Goal: Transaction & Acquisition: Purchase product/service

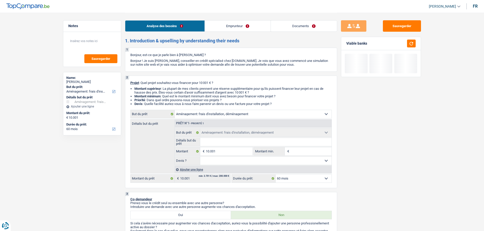
select select "movingOrInstallation"
select select "60"
select select "movingOrInstallation"
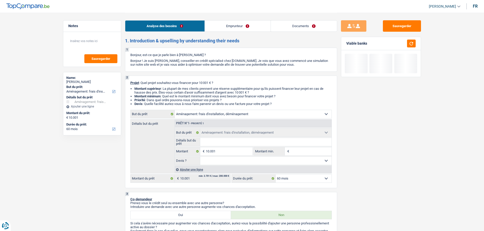
select select "60"
select select "retired"
select select "pension"
select select "rents"
select select "movingOrInstallation"
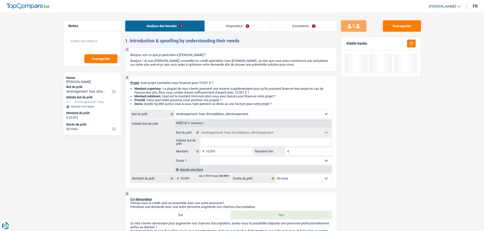
select select "movingOrInstallation"
select select "60"
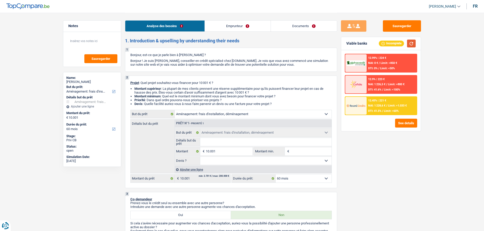
click at [409, 43] on button "button" at bounding box center [411, 44] width 9 height 8
click at [227, 140] on input "Détails but du prêt" at bounding box center [265, 142] width 131 height 8
click at [303, 23] on link "Documents" at bounding box center [304, 26] width 66 height 11
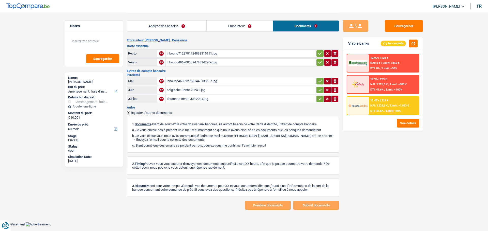
click at [188, 61] on div "inbound4867003324786142206.jpg" at bounding box center [241, 63] width 148 height 8
click at [182, 29] on link "Analyse des besoins" at bounding box center [166, 26] width 79 height 11
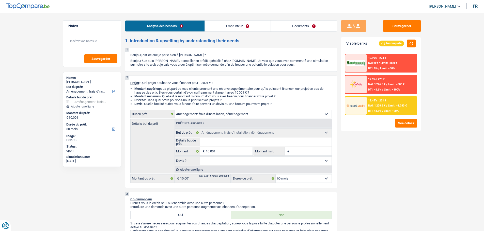
click at [309, 21] on link "Documents" at bounding box center [304, 26] width 66 height 11
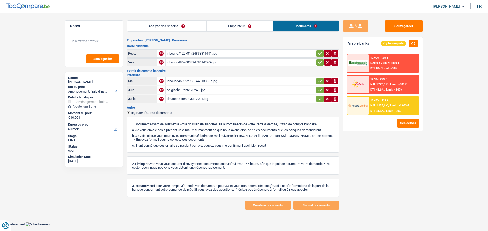
click at [224, 23] on link "Emprunteur" at bounding box center [239, 26] width 66 height 11
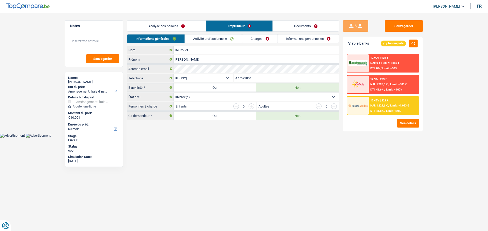
click at [246, 40] on link "Charges" at bounding box center [259, 39] width 35 height 8
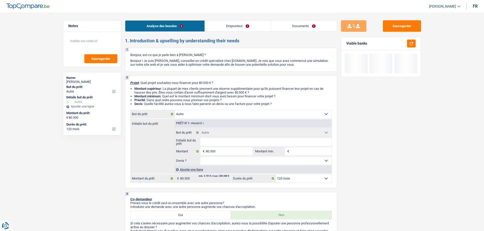
select select "other"
select select "120"
select select "other"
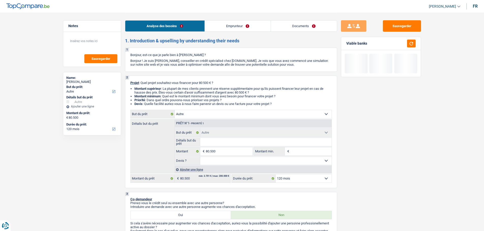
select select "120"
select select "retired"
select select "pension"
select select "ownerWithoutMortgage"
select select "other"
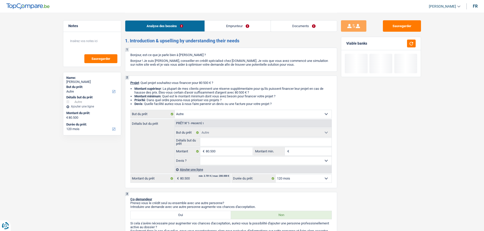
select select "other"
select select "120"
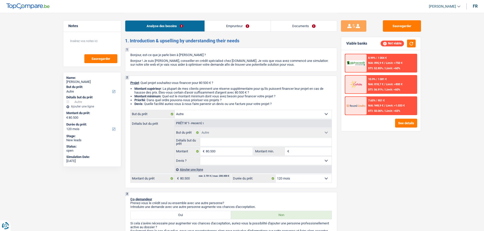
click at [227, 28] on link "Emprunteur" at bounding box center [238, 26] width 66 height 11
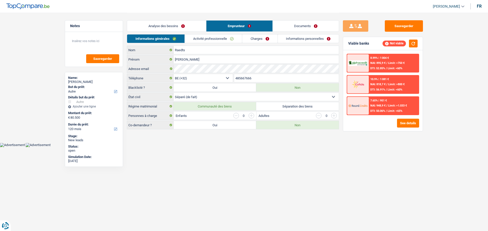
click at [253, 38] on link "Charges" at bounding box center [259, 39] width 35 height 8
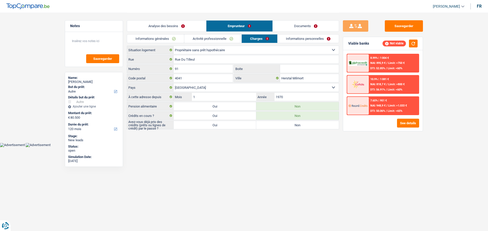
click at [175, 28] on link "Analyse des besoins" at bounding box center [166, 26] width 79 height 11
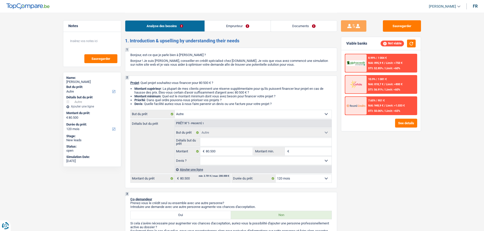
drag, startPoint x: 244, startPoint y: 24, endPoint x: 247, endPoint y: 25, distance: 3.7
click at [244, 24] on link "Emprunteur" at bounding box center [238, 26] width 66 height 11
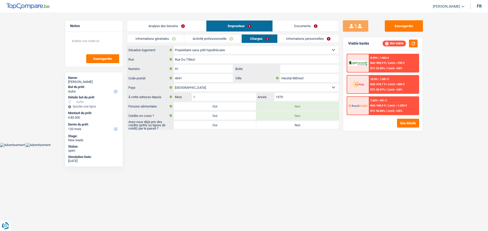
click at [186, 25] on link "Analyse des besoins" at bounding box center [166, 26] width 79 height 11
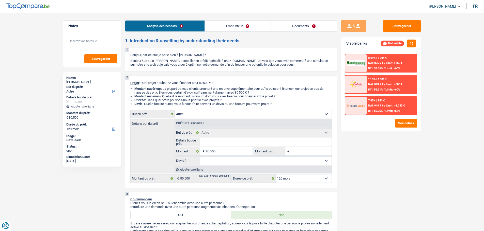
click at [225, 114] on select "Confort maison: meubles, textile, peinture, électroménager, outillage non-profe…" at bounding box center [253, 114] width 157 height 8
click at [363, 152] on div "Sauvegarder Viable banks Not viable 8.99% | 1 004 € NAI: 895,9 € / Limit: >750 …" at bounding box center [381, 121] width 88 height 203
click at [199, 112] on select "Confort maison: meubles, textile, peinture, électroménager, outillage non-profe…" at bounding box center [253, 114] width 157 height 8
click at [377, 171] on div "Sauvegarder Viable banks Not viable 8.99% | 1 004 € NAI: 895,9 € / Limit: >750 …" at bounding box center [381, 121] width 88 height 203
click at [218, 112] on select "Confort maison: meubles, textile, peinture, électroménager, outillage non-profe…" at bounding box center [253, 114] width 157 height 8
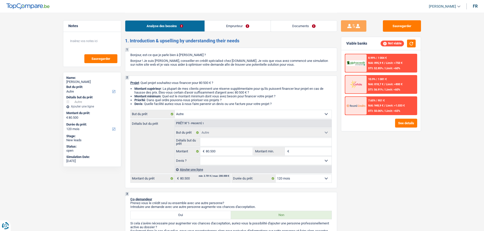
select select "renovation"
click at [175, 110] on select "Confort maison: meubles, textile, peinture, électroménager, outillage non-profe…" at bounding box center [253, 114] width 157 height 8
select select "renovation"
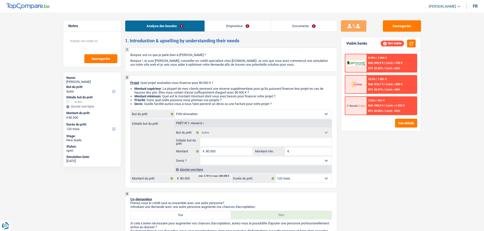
select select "renovation"
select select "other"
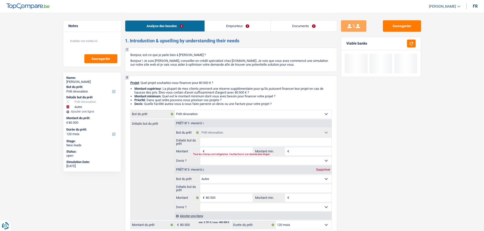
click at [319, 169] on div "Supprimer" at bounding box center [323, 169] width 17 height 3
type input "0"
select select
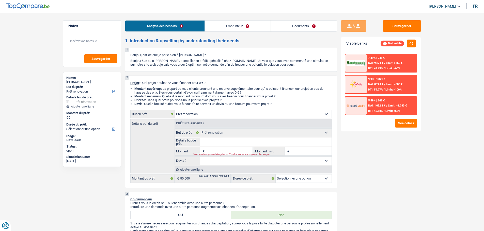
click at [214, 150] on input "Montant" at bounding box center [229, 152] width 46 height 8
type input "8"
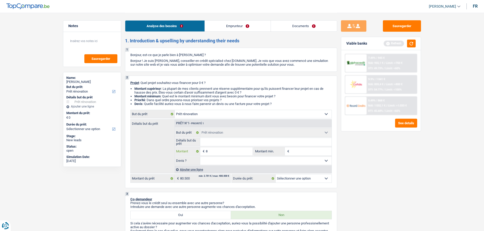
type input "80"
type input "800"
type input "80"
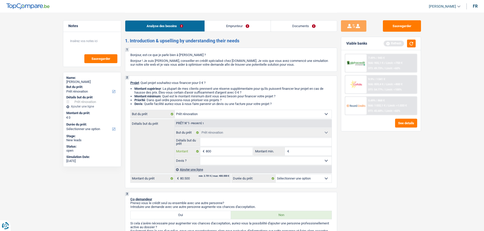
type input "80"
type input "805"
type input "8.050"
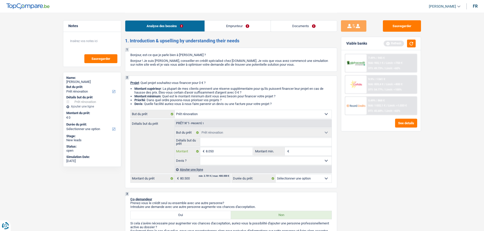
type input "80.500"
select select "144"
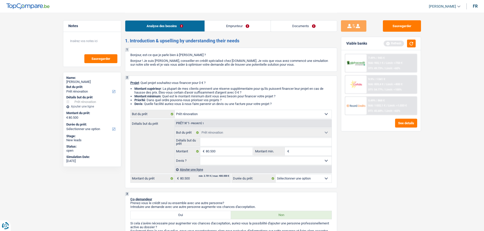
select select "144"
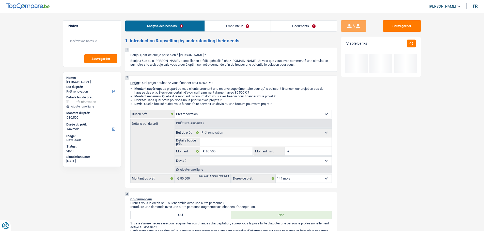
click at [386, 186] on div "Sauvegarder Viable banks" at bounding box center [381, 121] width 88 height 203
click at [400, 24] on button "Sauvegarder" at bounding box center [402, 25] width 38 height 11
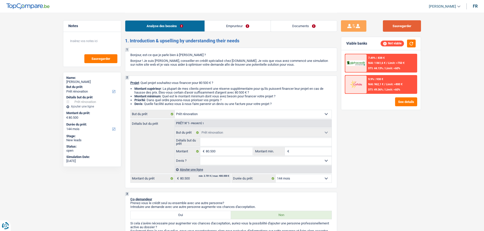
click at [404, 28] on button "Sauvegarder" at bounding box center [402, 25] width 38 height 11
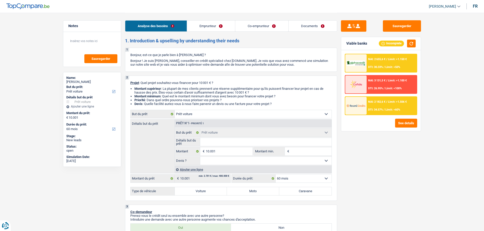
select select "car"
select select "60"
select select "car"
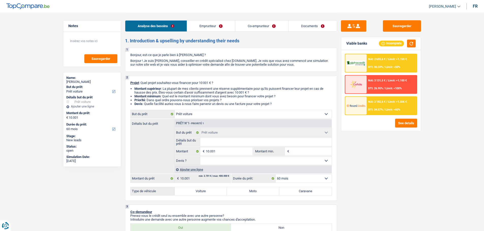
select select "60"
select select "worker"
select select "mutuality"
select select "familyAllowances"
select select "netSalary"
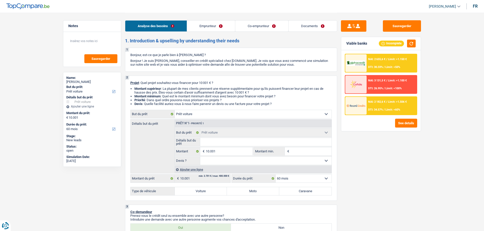
select select "other"
select select "mutualityIndemnity"
select select "rents"
select select "car"
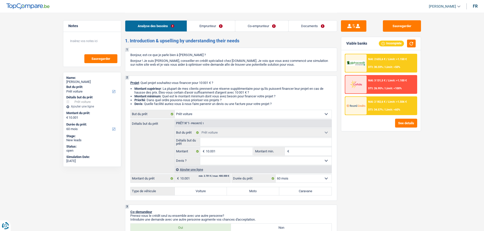
select select "60"
click at [202, 192] on label "Voiture" at bounding box center [201, 191] width 52 height 8
click at [202, 192] on input "Voiture" at bounding box center [201, 191] width 52 height 8
radio input "true"
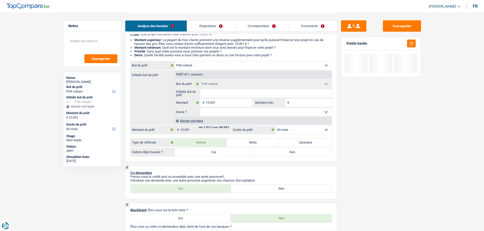
scroll to position [51, 0]
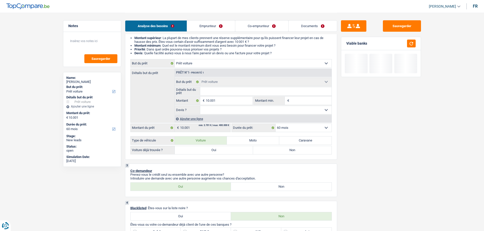
click at [231, 152] on label "Oui" at bounding box center [214, 150] width 78 height 8
click at [231, 152] on input "Oui" at bounding box center [214, 150] width 78 height 8
radio input "true"
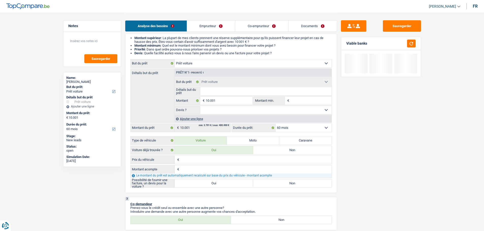
click at [186, 161] on input "Prix du véhicule" at bounding box center [255, 160] width 151 height 8
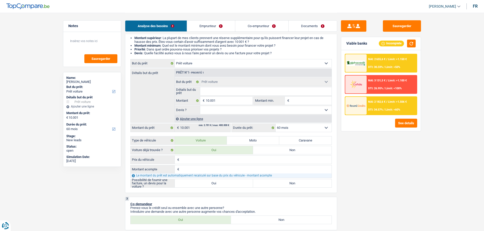
type input "9"
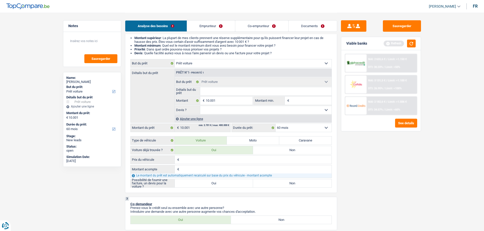
type input "1"
type input "10"
type input "100"
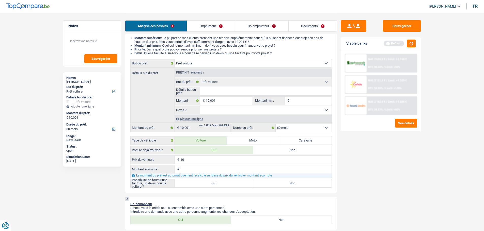
type input "100"
type input "1.000"
type input "10.000"
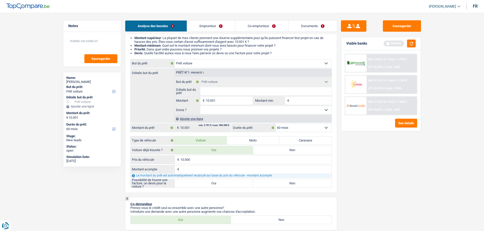
type input "10.000"
click at [202, 169] on input "Montant acompte" at bounding box center [255, 170] width 151 height 8
type input "0"
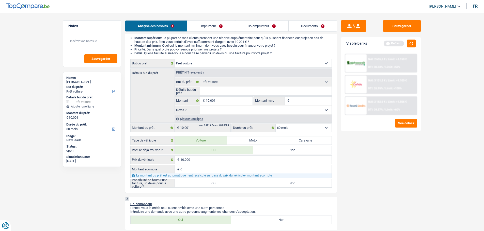
type input "10.000"
select select "48"
type input "10.000"
select select "48"
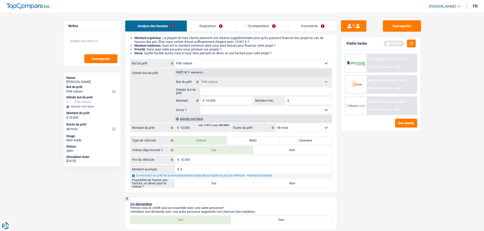
type input "10.000"
select select "48"
click at [367, 184] on div "Sauvegarder Viable banks Refresh NAI: 2 655,6 € / Limit: >1.150 € DTI: 30.33% /…" at bounding box center [381, 121] width 88 height 203
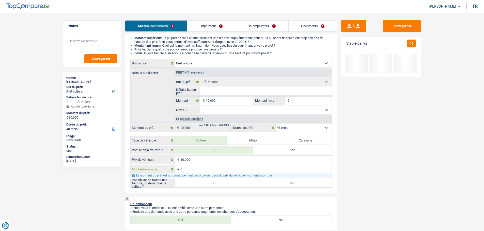
click at [214, 169] on input "0" at bounding box center [255, 170] width 151 height 8
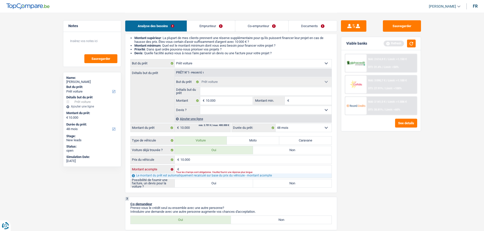
type input "1"
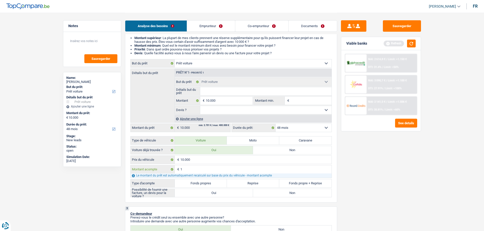
type input "12"
type input "125"
type input "1.250"
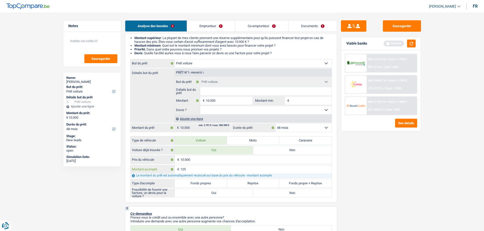
type input "1.250"
type input "8.750"
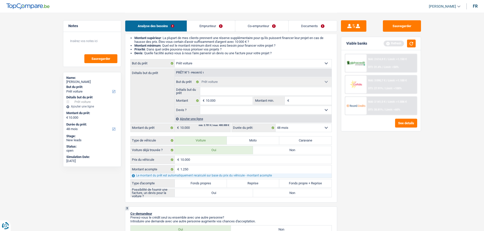
type input "8.750"
click at [261, 183] on label "Reprise" at bounding box center [253, 184] width 52 height 8
click at [261, 183] on input "Reprise" at bounding box center [253, 184] width 52 height 8
radio input "true"
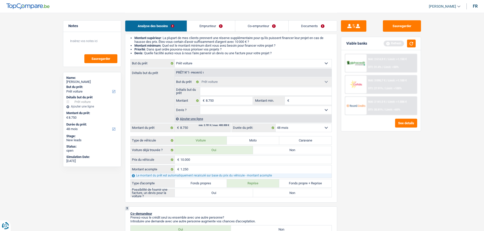
radio input "true"
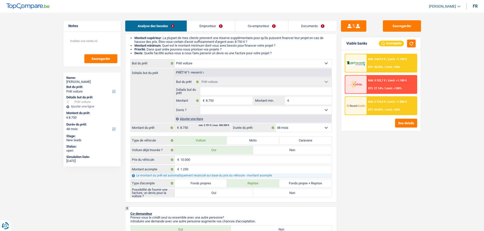
click at [229, 195] on label "Oui" at bounding box center [214, 193] width 78 height 8
click at [229, 195] on input "Oui" at bounding box center [214, 193] width 78 height 8
radio input "true"
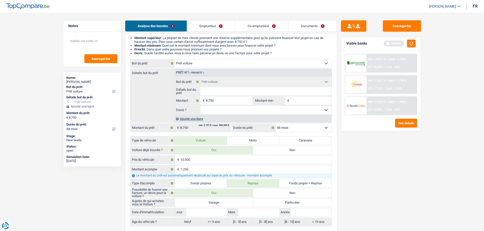
drag, startPoint x: 238, startPoint y: 110, endPoint x: 241, endPoint y: 136, distance: 25.6
click at [238, 113] on select "Oui Non Non répondu Sélectionner une option" at bounding box center [265, 110] width 131 height 8
select select "yes"
click at [200, 106] on select "Oui Non Non répondu Sélectionner une option" at bounding box center [265, 110] width 131 height 8
select select "yes"
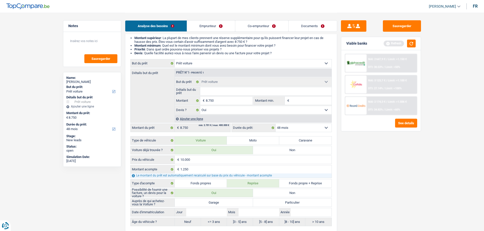
click at [227, 205] on label "Garage" at bounding box center [214, 203] width 78 height 8
click at [227, 205] on input "Garage" at bounding box center [214, 203] width 78 height 8
radio input "true"
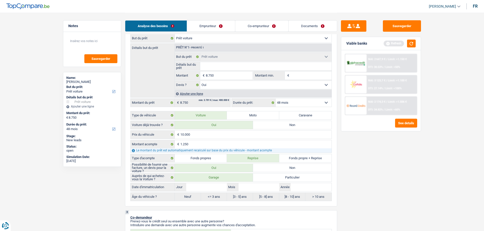
scroll to position [127, 0]
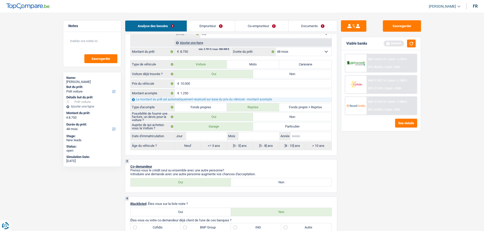
click at [300, 138] on input "Année" at bounding box center [310, 136] width 41 height 8
click at [298, 137] on input "Année" at bounding box center [310, 136] width 41 height 8
click at [305, 137] on input "Année" at bounding box center [310, 136] width 41 height 8
type input "2"
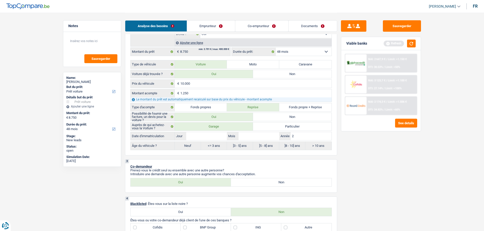
type input "20"
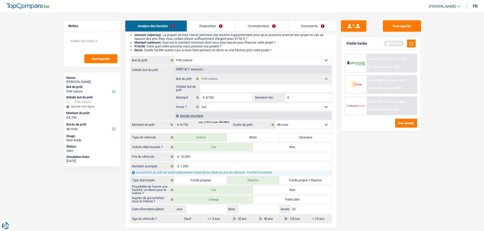
scroll to position [25, 0]
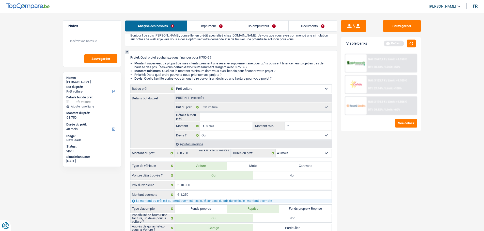
type input "20"
click at [238, 116] on input "Détails but du prêt" at bounding box center [265, 117] width 131 height 8
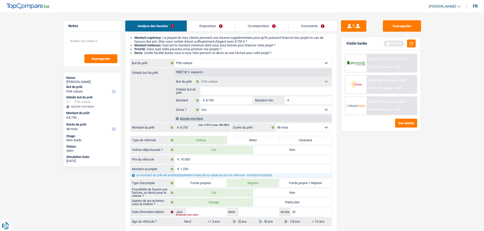
scroll to position [51, 0]
click at [202, 162] on input "10.000" at bounding box center [255, 160] width 151 height 8
type input "1.000"
type input "100"
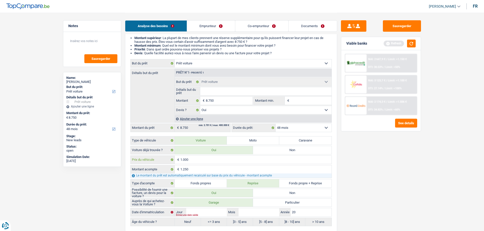
type input "100"
type input "10"
type input "1"
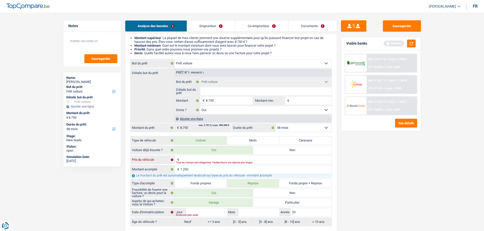
type input "1"
type input "11"
type input "112"
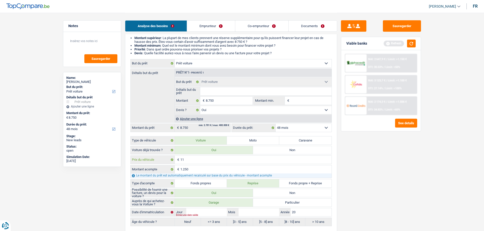
type input "112"
type input "1.125"
type input "11.250"
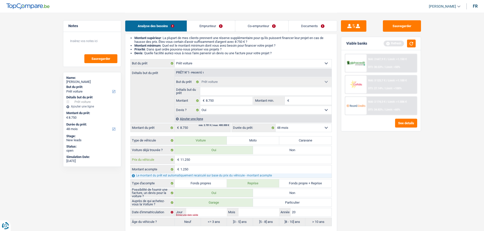
type input "11.250"
type input "10.000"
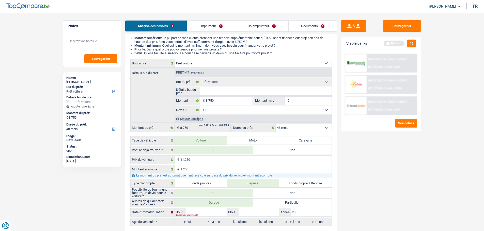
type input "10.000"
click at [381, 183] on div "Sauvegarder Viable banks Refresh NAI: 2 647,9 € / Limit: >1.150 € DTI: 30.53% /…" at bounding box center [381, 121] width 88 height 203
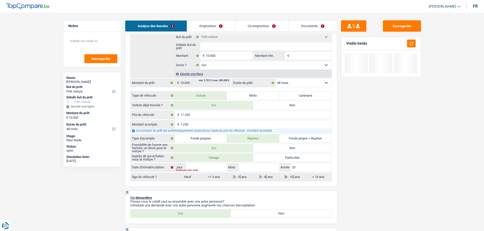
scroll to position [102, 0]
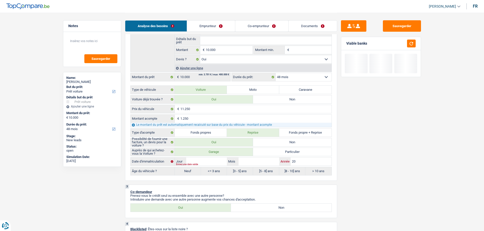
click at [304, 160] on input "20" at bounding box center [310, 162] width 41 height 8
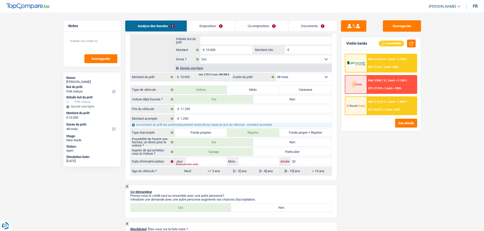
type input "201"
type input "2014"
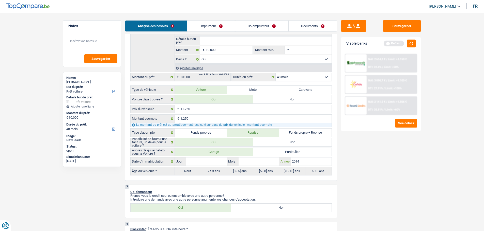
type input "2014"
click at [251, 163] on input "Mois" at bounding box center [258, 162] width 41 height 8
type input "6"
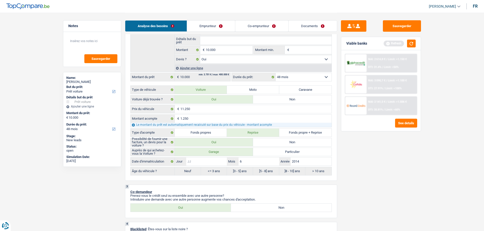
click at [211, 161] on input "Jour" at bounding box center [206, 162] width 41 height 8
type input "1"
radio input "false"
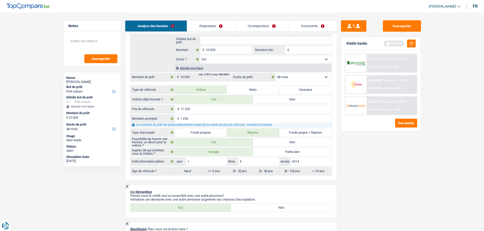
radio input "true"
click at [371, 158] on div "Sauvegarder Viable banks Refresh NAI: 2 614,8 € / Limit: >1.150 € DTI: 31.4% / …" at bounding box center [381, 121] width 88 height 203
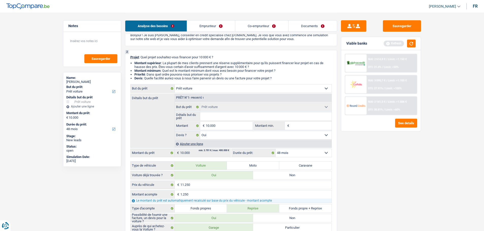
scroll to position [25, 0]
type input "B"
type input "BM"
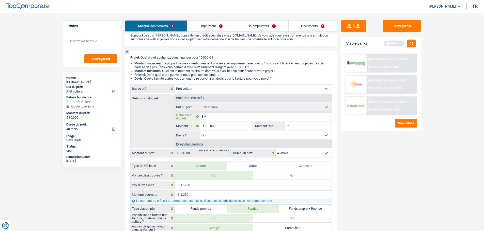
type input "BMW"
type input "BMW T"
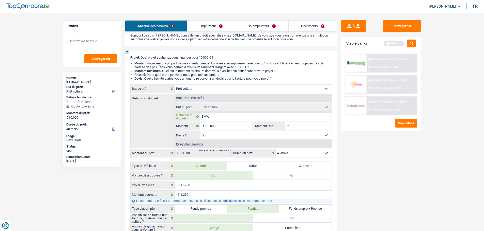
type input "BMW T"
type input "BMW"
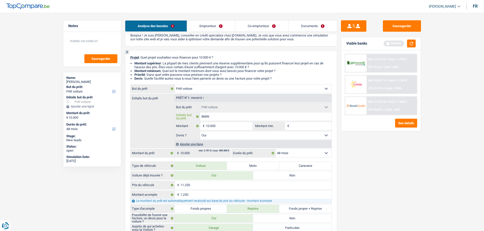
type input "BM"
type input "B"
type input "V"
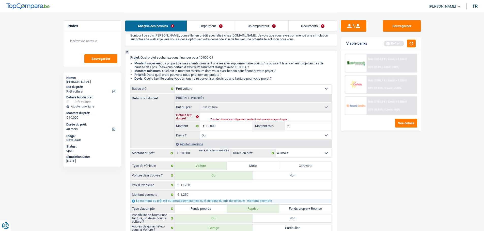
type input "V"
type input "VW"
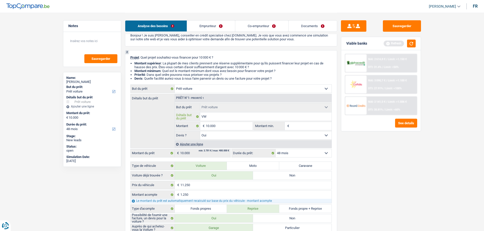
type input "VW T"
type input "VW Tu"
type input "VW Tur"
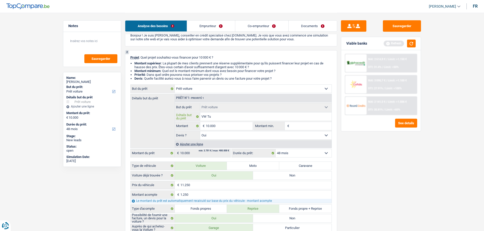
type input "VW Tur"
type input "VW Tura"
type input "VW Turan"
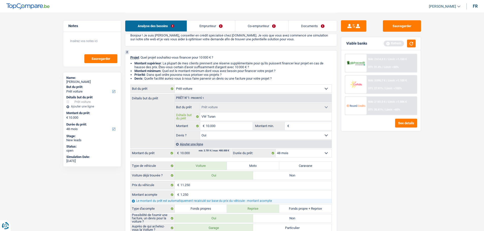
type input "VW Turan"
click at [308, 123] on input "Montant min." at bounding box center [310, 126] width 41 height 8
click at [244, 114] on input "VW Turan" at bounding box center [265, 117] width 131 height 8
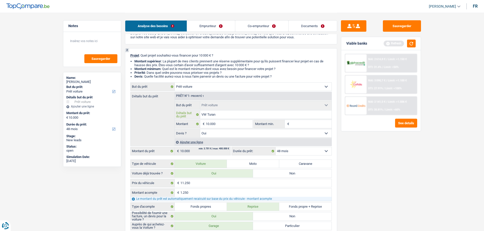
scroll to position [51, 0]
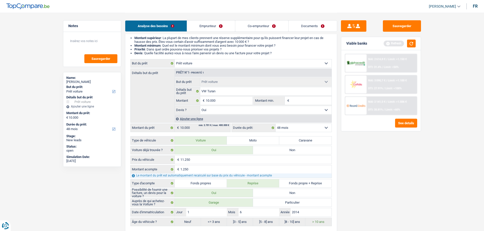
click at [293, 100] on input "Montant min." at bounding box center [310, 101] width 41 height 8
type input "1"
type input "10"
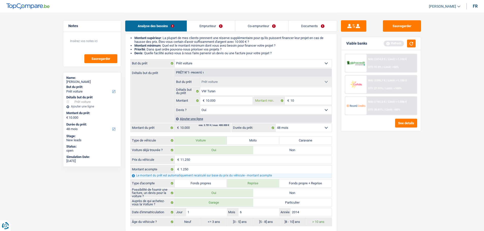
type input "100"
type input "1.000"
type input "10.000"
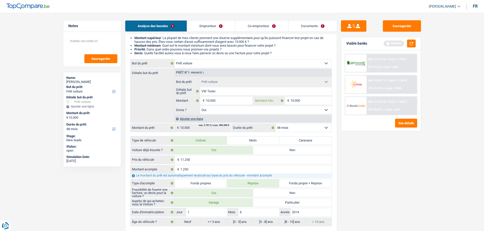
type input "10.000"
click at [379, 160] on div "Sauvegarder Viable banks Refresh NAI: 2 614,8 € / Limit: >1.150 € DTI: 31.4% / …" at bounding box center [381, 121] width 88 height 203
click at [411, 43] on button "button" at bounding box center [411, 44] width 9 height 8
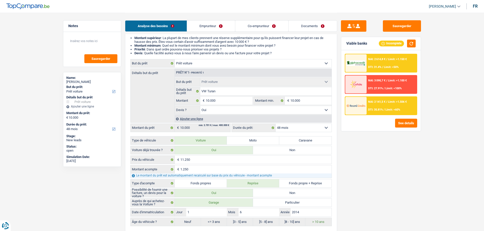
click at [310, 130] on select "12 mois 18 mois 24 mois 30 mois 36 mois 42 mois 48 mois Sélectionner une option" at bounding box center [304, 128] width 56 height 8
click at [276, 124] on select "12 mois 18 mois 24 mois 30 mois 36 mois 42 mois 48 mois Sélectionner une option" at bounding box center [304, 128] width 56 height 8
click at [238, 96] on fieldset "Confort maison: meubles, textile, peinture, électroménager, outillage non-profe…" at bounding box center [253, 96] width 157 height 37
click at [234, 103] on input "10.000" at bounding box center [229, 101] width 46 height 8
type input "1.000"
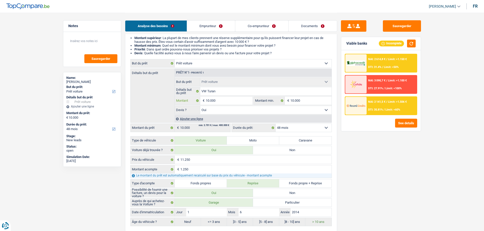
type input "1.000"
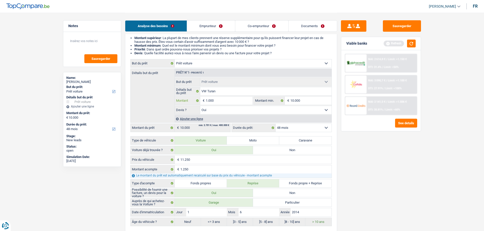
type input "100"
type input "10"
type input "1"
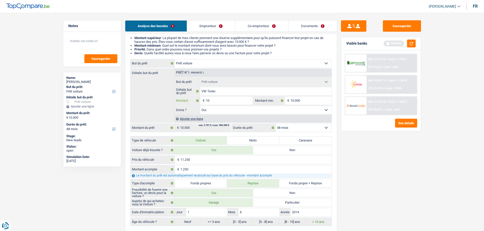
type input "1"
type input "11"
type input "110"
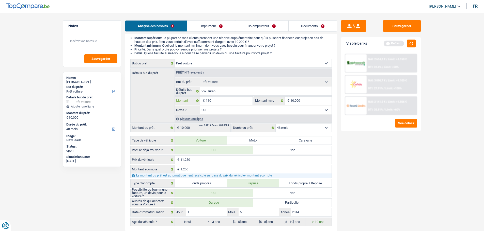
type input "1.100"
type input "11.000"
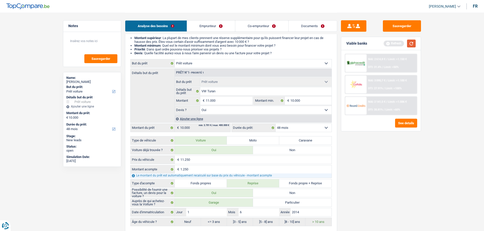
type input "11.000"
select select "60"
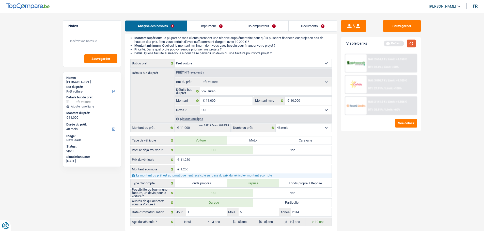
select select "60"
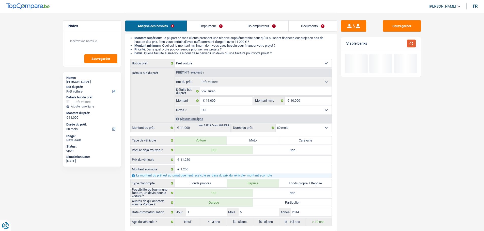
click at [412, 45] on button "button" at bounding box center [411, 44] width 9 height 8
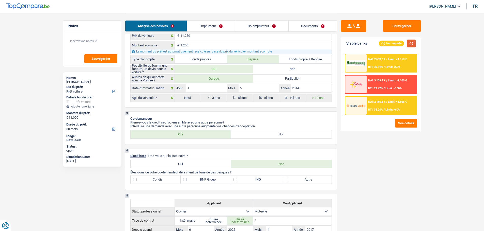
scroll to position [178, 0]
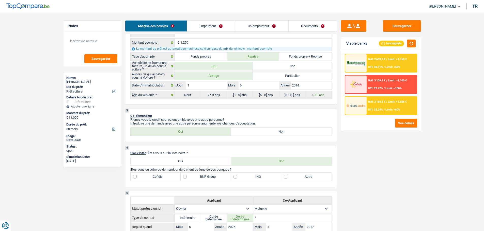
click at [256, 25] on link "Co-emprunteur" at bounding box center [261, 26] width 53 height 11
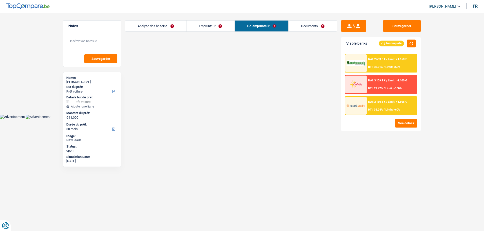
scroll to position [0, 0]
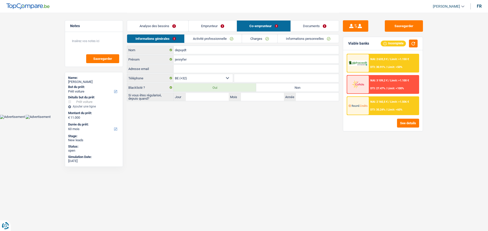
click at [211, 27] on link "Emprunteur" at bounding box center [212, 26] width 48 height 11
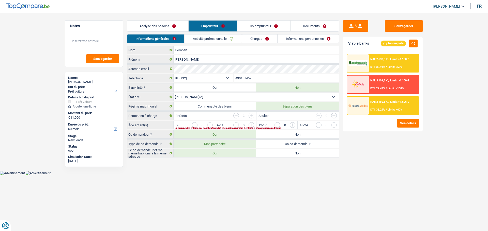
click at [170, 28] on link "Analyse des besoins" at bounding box center [157, 26] width 61 height 11
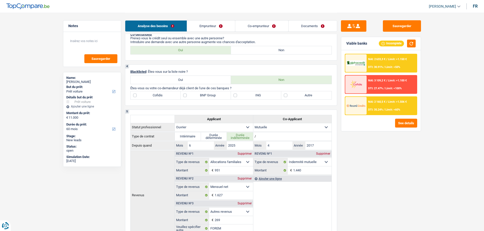
scroll to position [254, 0]
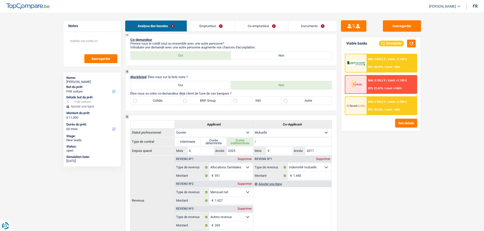
click at [310, 103] on label "Autre" at bounding box center [306, 101] width 50 height 8
click at [310, 103] on input "Autre" at bounding box center [306, 101] width 50 height 8
checkbox input "true"
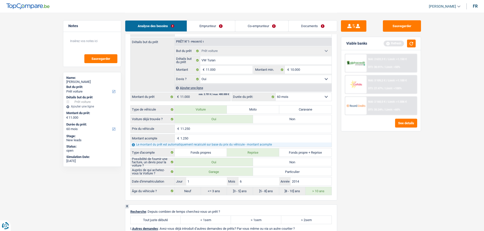
scroll to position [660, 0]
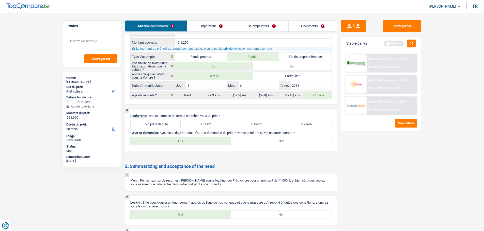
click at [158, 125] on label "Tout juste débuté" at bounding box center [156, 124] width 50 height 8
click at [158, 125] on input "Tout juste débuté" at bounding box center [156, 124] width 50 height 8
radio input "true"
click at [269, 142] on label "Non" at bounding box center [281, 141] width 101 height 8
click at [269, 142] on input "Non" at bounding box center [281, 141] width 101 height 8
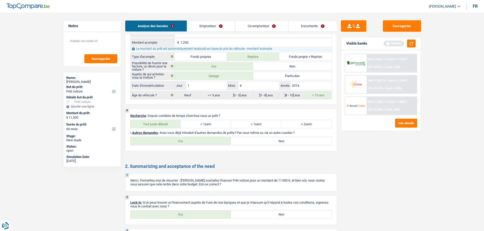
radio input "true"
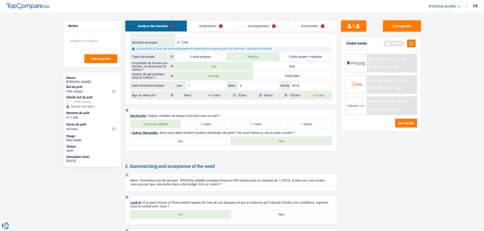
click at [219, 26] on link "Emprunteur" at bounding box center [211, 26] width 48 height 11
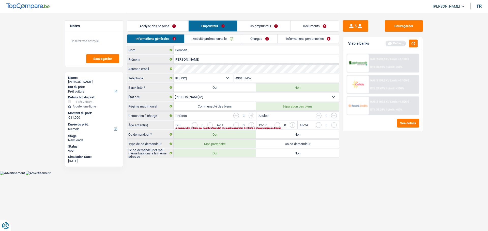
drag, startPoint x: 208, startPoint y: 128, endPoint x: 208, endPoint y: 123, distance: 4.8
click at [208, 123] on div "0-5 0 La somme des enfants par tranche d'âge doit être égale au nombre d'enfant…" at bounding box center [255, 125] width 165 height 8
click at [209, 123] on input "button" at bounding box center [313, 126] width 212 height 8
click at [292, 171] on body "Vous avez le contrôle de vos données Nous utilisons des cookies, tout comme nos…" at bounding box center [244, 87] width 488 height 175
click at [209, 125] on input "button" at bounding box center [313, 126] width 212 height 8
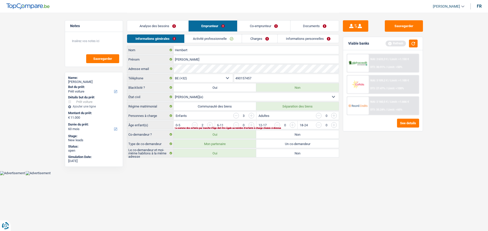
click at [211, 125] on input "button" at bounding box center [313, 126] width 212 height 8
click at [260, 40] on link "Charges" at bounding box center [259, 39] width 35 height 8
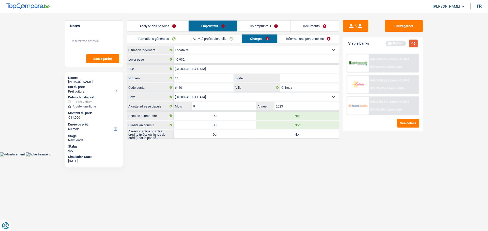
click at [411, 43] on button "button" at bounding box center [413, 44] width 9 height 8
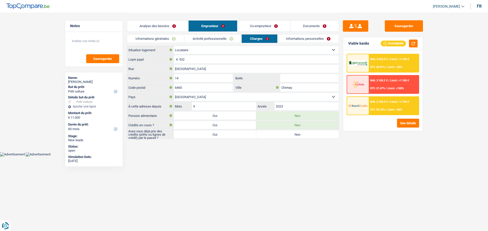
click at [277, 133] on label "Non" at bounding box center [297, 135] width 83 height 8
click at [277, 133] on input "Non" at bounding box center [297, 135] width 83 height 8
radio input "true"
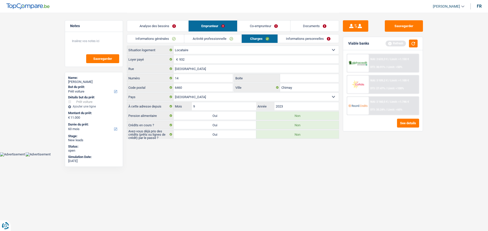
click at [306, 40] on link "Informations personnelles" at bounding box center [308, 39] width 61 height 8
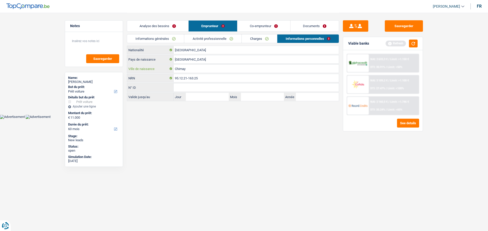
click at [207, 68] on input "Chimay" at bounding box center [255, 69] width 165 height 8
click at [268, 28] on link "Co-emprunteur" at bounding box center [263, 26] width 53 height 11
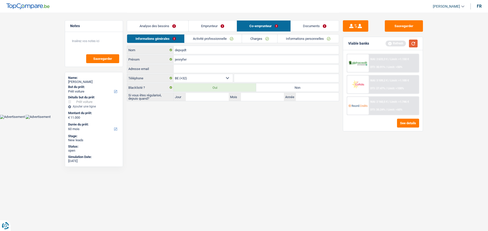
click at [411, 43] on button "button" at bounding box center [413, 44] width 9 height 8
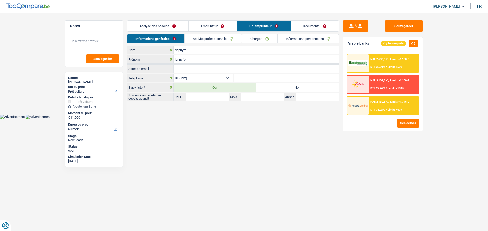
click at [223, 39] on link "Activité professionnelle" at bounding box center [212, 39] width 57 height 8
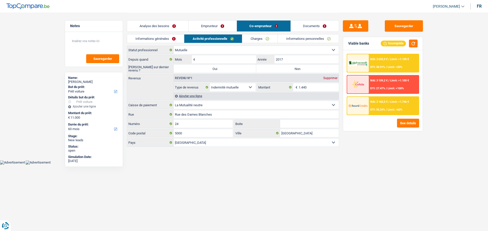
click at [225, 30] on link "Emprunteur" at bounding box center [212, 26] width 48 height 11
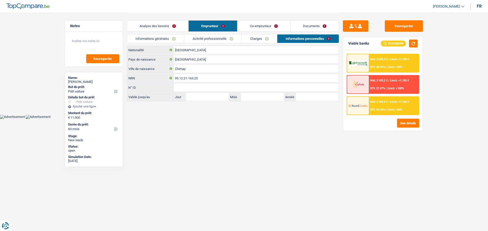
click at [213, 40] on link "Activité professionnelle" at bounding box center [212, 39] width 57 height 8
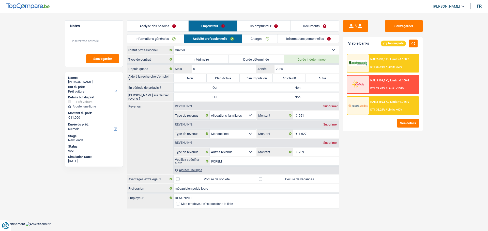
click at [253, 40] on link "Charges" at bounding box center [259, 39] width 35 height 8
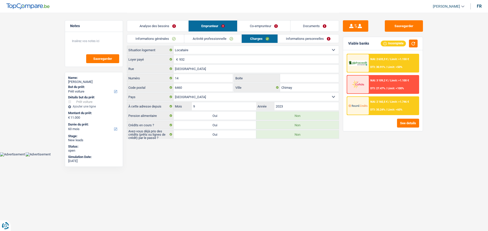
click at [217, 41] on link "Activité professionnelle" at bounding box center [212, 39] width 57 height 8
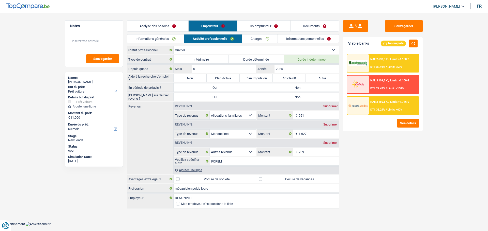
click at [309, 87] on label "Non" at bounding box center [297, 88] width 83 height 8
click at [309, 87] on input "Non" at bounding box center [297, 88] width 83 height 8
radio input "true"
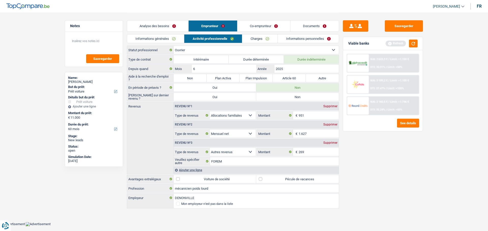
click at [304, 98] on label "Non" at bounding box center [297, 97] width 83 height 8
click at [304, 98] on input "Non" at bounding box center [297, 97] width 83 height 8
radio input "true"
click at [416, 43] on button "button" at bounding box center [413, 44] width 9 height 8
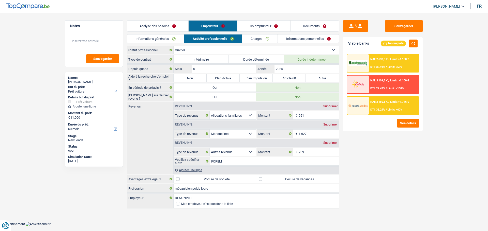
click at [280, 180] on label "Pécule de vacances" at bounding box center [297, 179] width 83 height 8
click at [280, 180] on input "Pécule de vacances" at bounding box center [297, 179] width 83 height 8
checkbox input "true"
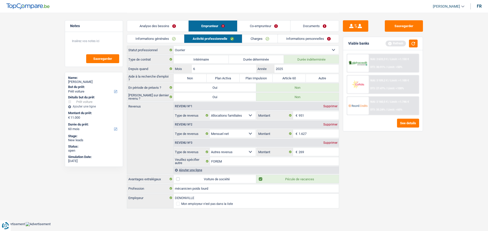
click at [266, 23] on link "Co-emprunteur" at bounding box center [263, 26] width 53 height 11
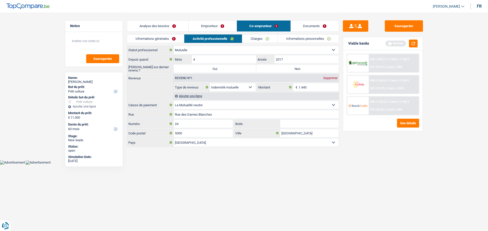
click at [290, 69] on label "Non" at bounding box center [297, 69] width 83 height 8
click at [290, 69] on input "Non" at bounding box center [297, 69] width 83 height 8
radio input "true"
click at [273, 40] on link "Charges" at bounding box center [259, 39] width 35 height 8
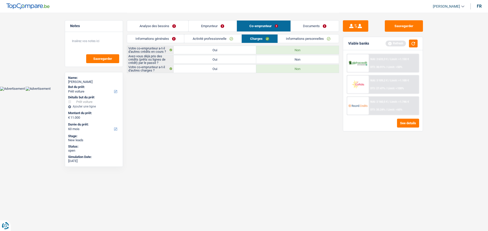
click at [242, 55] on label "Oui" at bounding box center [214, 59] width 83 height 8
click at [242, 55] on input "Oui" at bounding box center [214, 59] width 83 height 8
radio input "true"
click at [410, 42] on button "button" at bounding box center [413, 44] width 9 height 8
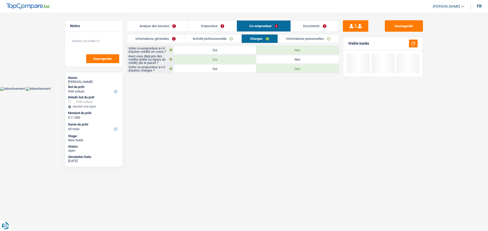
click at [290, 40] on link "Informations personnelles" at bounding box center [308, 39] width 61 height 8
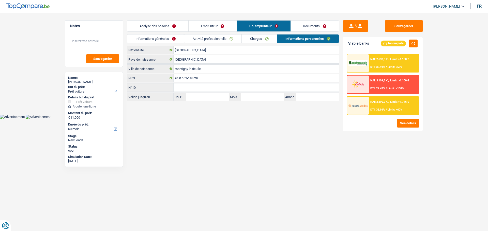
click at [311, 26] on link "Documents" at bounding box center [314, 26] width 48 height 11
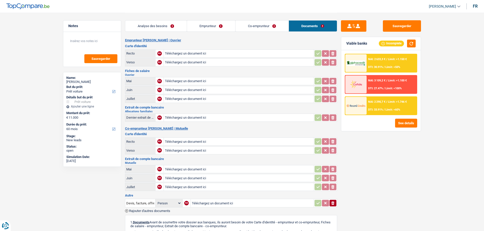
click at [147, 26] on link "Analyse des besoins" at bounding box center [155, 26] width 61 height 11
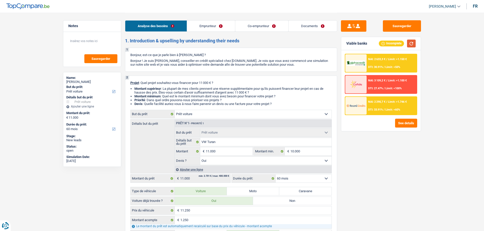
click at [409, 44] on button "button" at bounding box center [411, 44] width 9 height 8
click at [381, 101] on span "NAI: 2 290,7 €" at bounding box center [376, 101] width 17 height 3
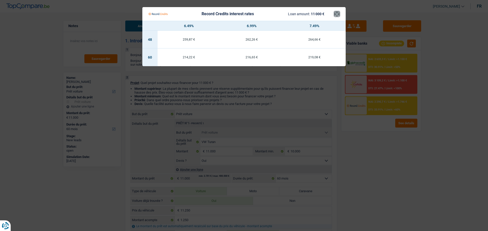
click at [337, 17] on button "×" at bounding box center [336, 13] width 5 height 5
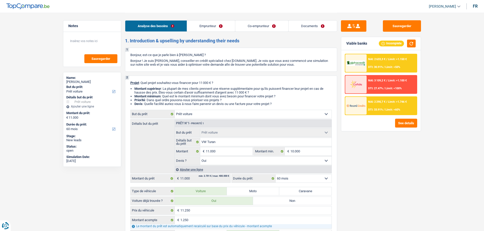
click at [376, 60] on span "NAI: 2 633,3 €" at bounding box center [376, 59] width 17 height 3
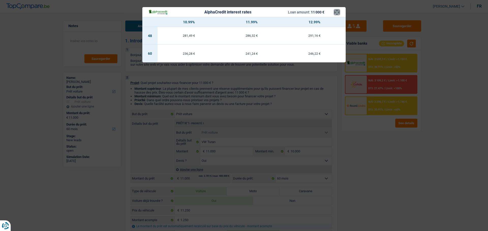
click at [334, 13] on button "×" at bounding box center [336, 12] width 5 height 5
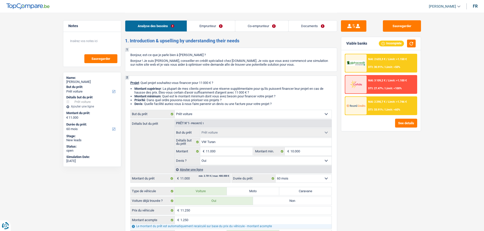
click at [378, 104] on div "NAI: 2 290,7 € / Limit: >1.746 € DTI: 33.91% / Limit: <60%" at bounding box center [391, 106] width 50 height 18
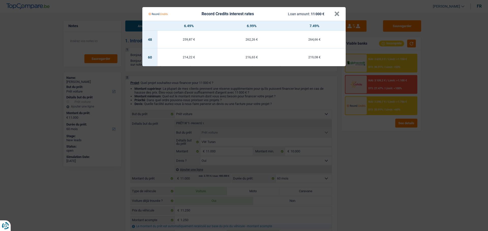
click at [378, 104] on Credits "Record Credits interest rates Loan amount: 11 000 € × 6.49% 6.99% 7.49% 48 259,…" at bounding box center [244, 115] width 488 height 231
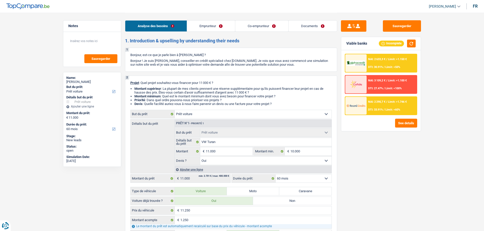
click at [372, 103] on span "NAI: 2 290,7 €" at bounding box center [376, 101] width 17 height 3
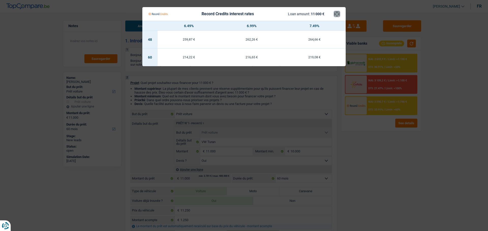
click at [339, 16] on button "×" at bounding box center [336, 13] width 5 height 5
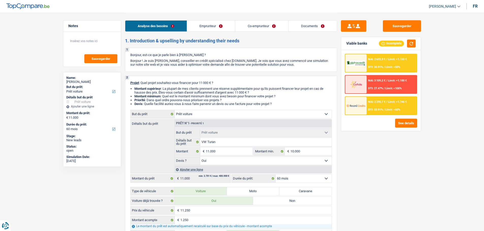
click at [373, 63] on div "NAI: 2 633,3 € / Limit: >1.150 € DTI: 30.91% / Limit: <50%" at bounding box center [391, 63] width 50 height 18
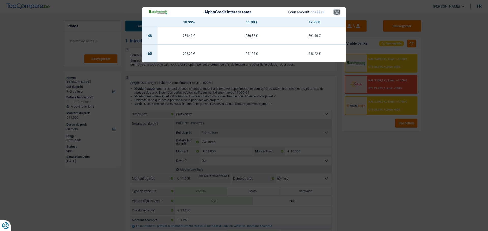
click at [338, 12] on button "×" at bounding box center [336, 12] width 5 height 5
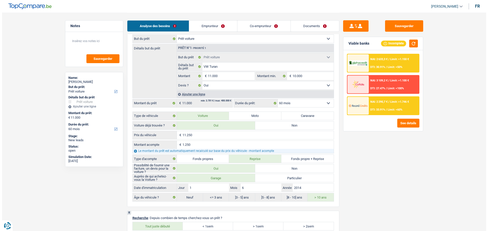
scroll to position [508, 0]
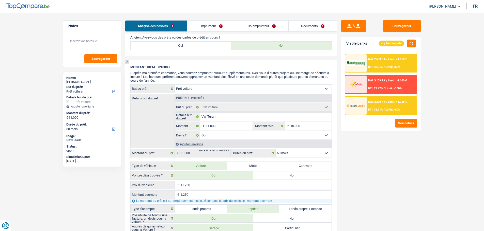
click at [406, 116] on div "NAI: 2 633,3 € / Limit: >1.150 € DTI: 30.91% / Limit: <50% NAI: 3 109,2 € / Lim…" at bounding box center [380, 90] width 79 height 81
click at [407, 123] on button "See details" at bounding box center [406, 123] width 22 height 9
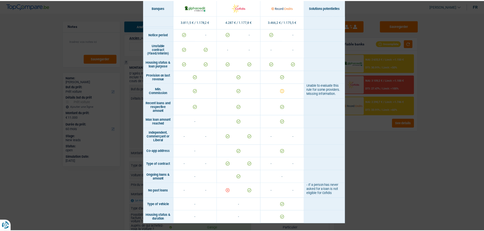
scroll to position [306, 0]
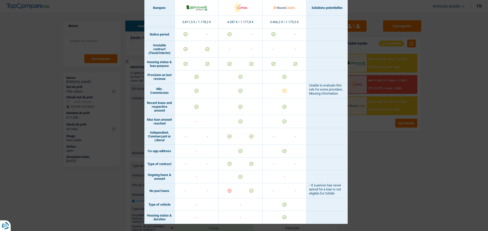
click at [389, 154] on div "Banks conditions × Banques Solutions potentielles Revenus / Charges 3.811,5 € /…" at bounding box center [244, 115] width 488 height 231
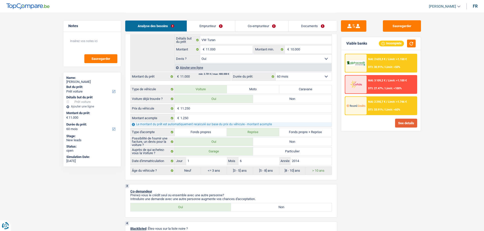
scroll to position [93, 0]
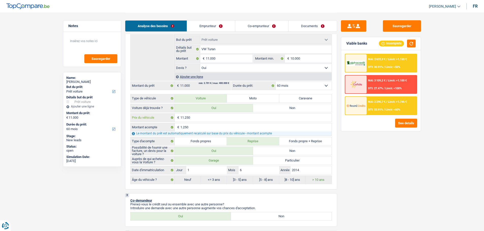
click at [208, 120] on input "11.250" at bounding box center [255, 118] width 151 height 8
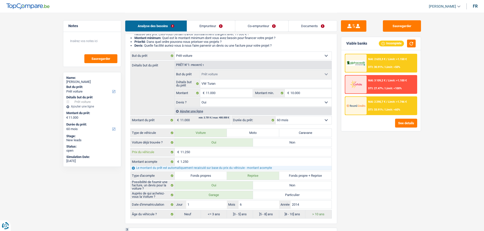
scroll to position [68, 0]
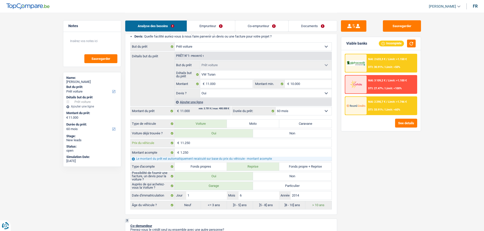
click at [196, 139] on input "11.250" at bounding box center [255, 143] width 151 height 8
click at [197, 142] on input "11.250" at bounding box center [255, 143] width 151 height 8
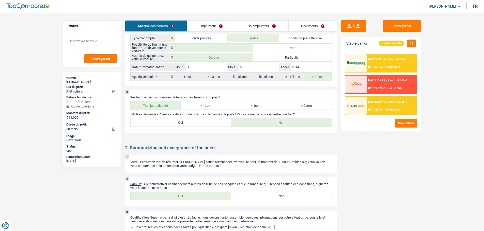
scroll to position [702, 0]
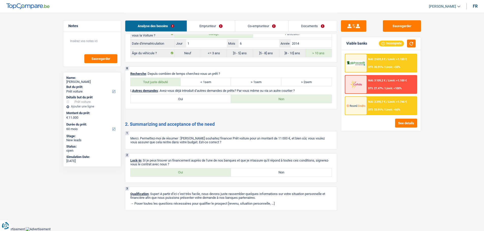
click at [205, 174] on label "Oui" at bounding box center [181, 173] width 101 height 8
click at [205, 174] on input "Oui" at bounding box center [181, 173] width 101 height 8
radio input "true"
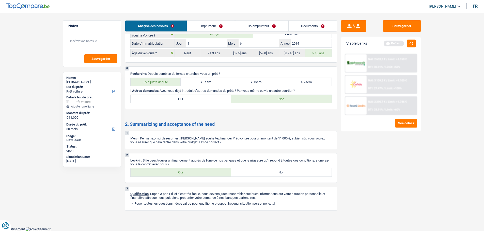
click at [324, 25] on link "Documents" at bounding box center [312, 26] width 48 height 11
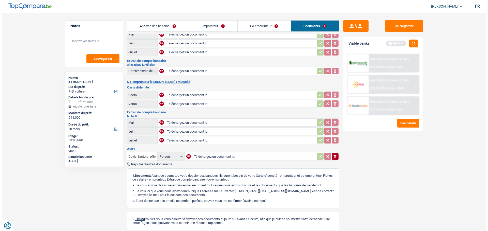
scroll to position [0, 0]
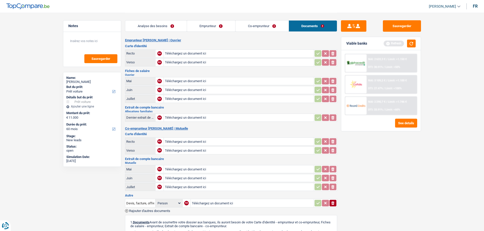
click at [204, 26] on link "Emprunteur" at bounding box center [211, 26] width 48 height 11
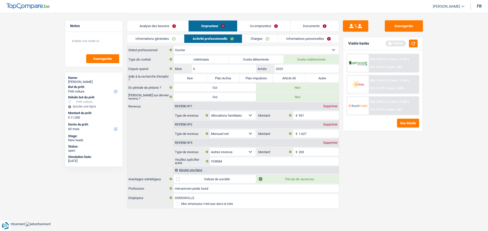
click at [281, 23] on link "Co-emprunteur" at bounding box center [263, 26] width 53 height 11
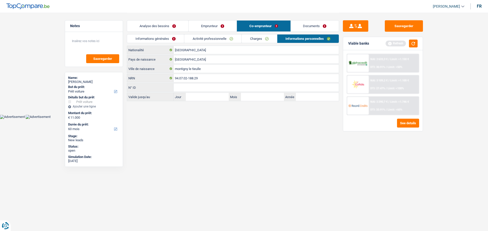
click at [263, 37] on link "Charges" at bounding box center [258, 39] width 35 height 8
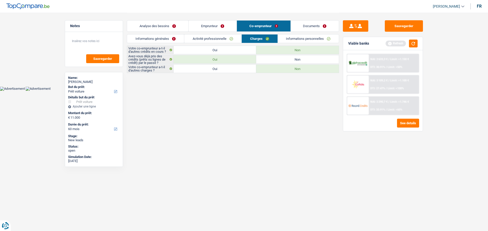
click at [204, 38] on link "Activité professionnelle" at bounding box center [212, 39] width 57 height 8
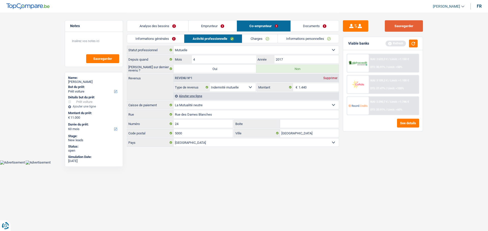
click at [399, 23] on button "Sauvegarder" at bounding box center [403, 25] width 38 height 11
click at [407, 29] on button "Sauvegarder" at bounding box center [403, 25] width 38 height 11
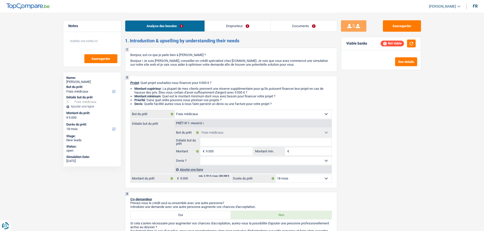
select select "medical"
select select "18"
select select "medical"
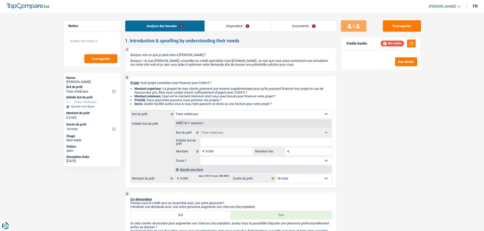
select select "18"
select select "mutuality"
select select "familyAllowances"
select select "mutualityIndemnity"
select select "rents"
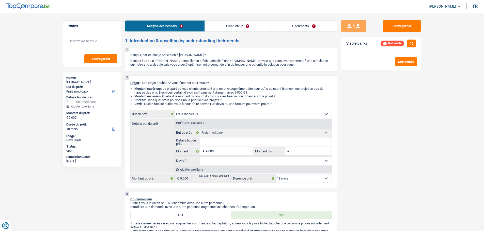
select select "medical"
select select "18"
click at [229, 139] on input "Détails but du prêt" at bounding box center [265, 142] width 131 height 8
click at [235, 143] on input "Détails but du prêt" at bounding box center [265, 142] width 131 height 8
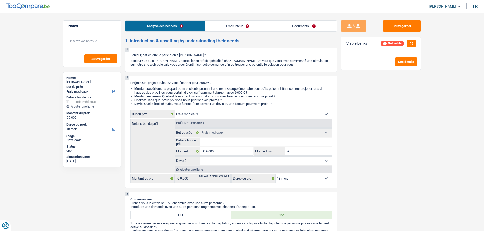
type input "F"
type input "Fa"
type input "Fac"
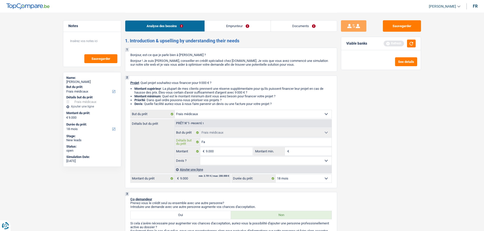
type input "Fac"
type input "Fact"
type input "Factu"
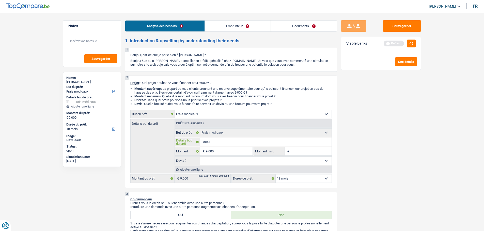
type input "Factur"
type input "Facture"
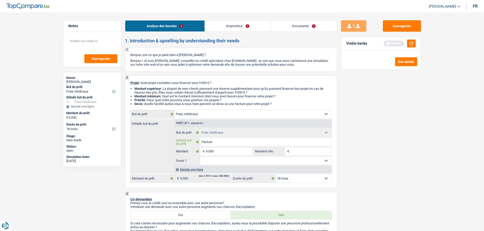
type input "Facture"
type input "Facture à"
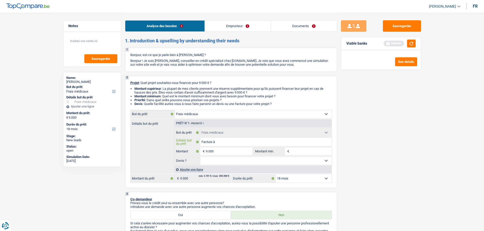
type input "Facture à p"
type input "Facture à pa"
type input "Facture à pay"
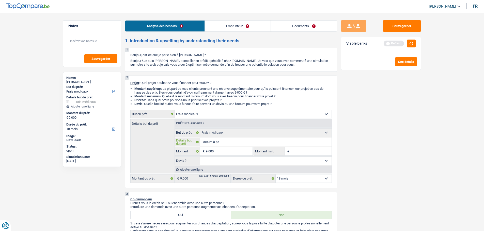
type input "Facture à pay"
type input "Facture à paye"
type input "Facture à payer"
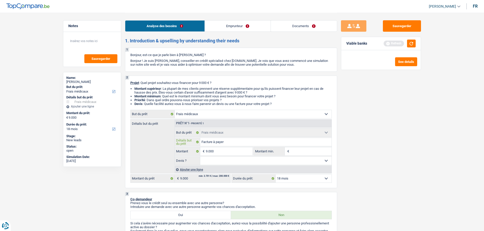
type input "Facture à payer"
click at [213, 143] on input "Facture à payer" at bounding box center [265, 142] width 131 height 8
type input "Facture à payer"
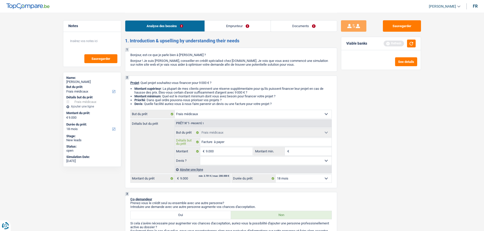
type input "Facture d à payer"
type input "Facture d' à payer"
type input "Facture d'h à payer"
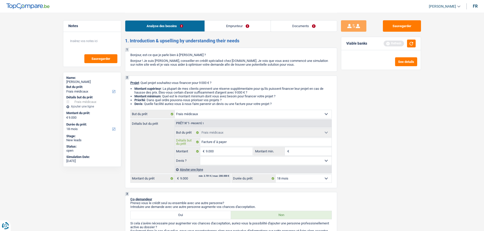
type input "Facture d'h à payer"
type input "Facture d'ho à payer"
type input "Facture d'hop à payer"
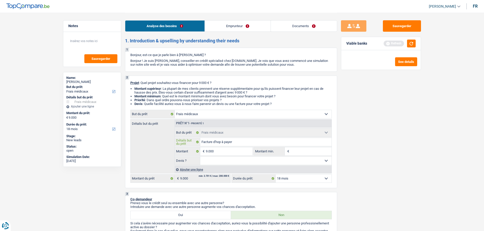
type input "Facture d'hopi à payer"
type input "Facture d'hopit à payer"
type input "Facture d'hopita à payer"
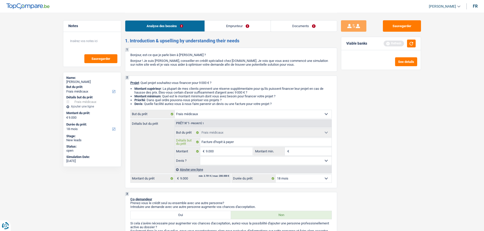
type input "Facture d'hopita à payer"
type input "Facture d'hopital à payer"
click at [246, 143] on input "Facture d'hopital à payer" at bounding box center [265, 142] width 131 height 8
type input "Facture d'hôpital à payer"
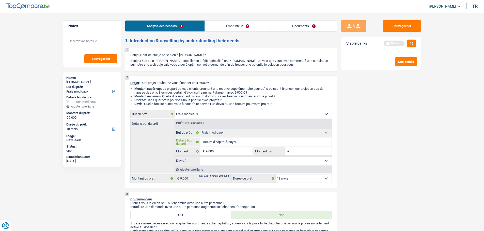
type input "Facture d'hôpital à payer"
click at [234, 152] on input "9.000" at bounding box center [229, 152] width 46 height 8
click at [264, 163] on select "Oui Non Non répondu Sélectionner une option" at bounding box center [265, 161] width 131 height 8
select select "false"
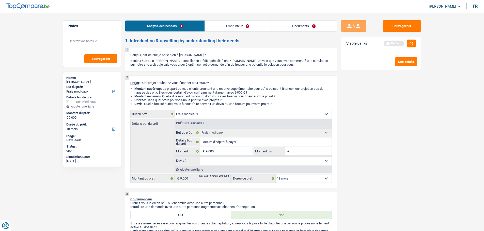
click at [200, 157] on select "Oui Non Non répondu Sélectionner une option" at bounding box center [265, 161] width 131 height 8
select select "false"
click at [297, 148] on input "Montant min." at bounding box center [310, 152] width 41 height 8
click at [304, 153] on input "Montant min." at bounding box center [310, 152] width 41 height 8
type input "5"
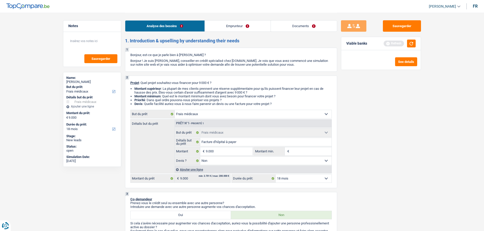
type input "5"
type input "50"
type input "500"
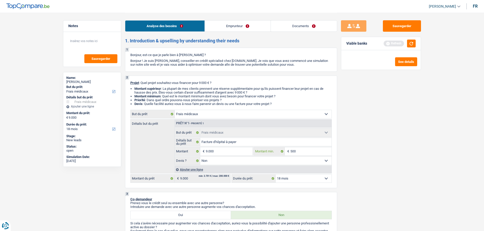
type input "5.001"
click at [220, 149] on input "9.000" at bounding box center [229, 152] width 46 height 8
drag, startPoint x: 297, startPoint y: 176, endPoint x: 296, endPoint y: 179, distance: 3.1
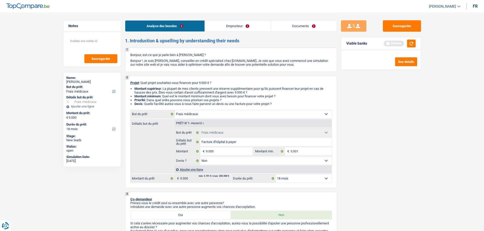
click at [297, 176] on select "12 mois 18 mois 24 mois 30 mois 36 mois 42 mois 48 mois Sélectionner une option" at bounding box center [304, 179] width 56 height 8
select select "48"
click at [276, 175] on select "12 mois 18 mois 24 mois 30 mois 36 mois 42 mois 48 mois Sélectionner une option" at bounding box center [304, 179] width 56 height 8
select select "48"
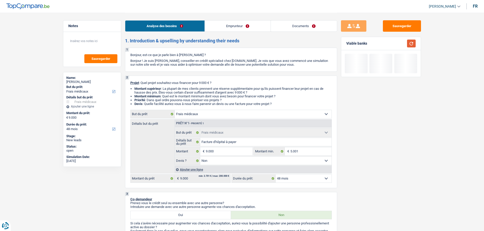
click at [409, 42] on button "button" at bounding box center [411, 44] width 9 height 8
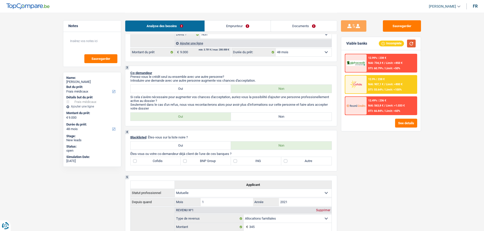
scroll to position [127, 0]
click at [254, 118] on label "Non" at bounding box center [281, 116] width 101 height 8
click at [254, 118] on input "Non" at bounding box center [281, 116] width 101 height 8
radio input "true"
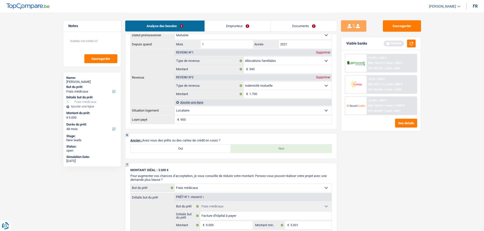
scroll to position [279, 0]
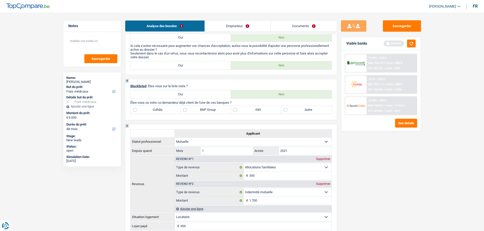
click at [296, 112] on label "Autre" at bounding box center [306, 110] width 50 height 8
click at [296, 112] on input "Autre" at bounding box center [306, 110] width 50 height 8
checkbox input "true"
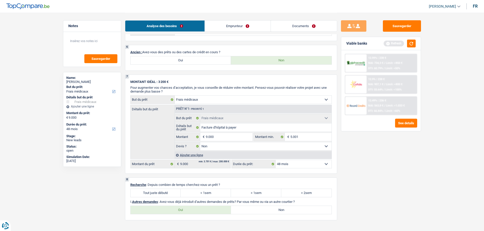
scroll to position [406, 0]
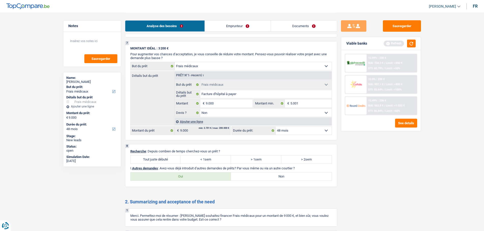
click at [167, 161] on label "Tout juste débuté" at bounding box center [156, 160] width 50 height 8
click at [167, 161] on input "Tout juste débuté" at bounding box center [156, 160] width 50 height 8
radio input "true"
click at [265, 174] on label "Non" at bounding box center [281, 177] width 101 height 8
click at [265, 174] on input "Non" at bounding box center [281, 177] width 101 height 8
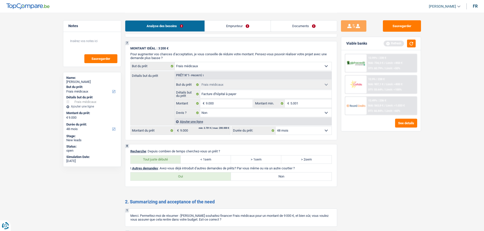
radio input "true"
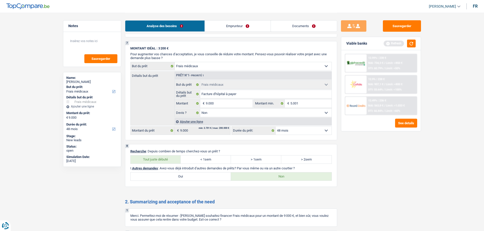
click at [246, 25] on link "Emprunteur" at bounding box center [238, 26] width 66 height 11
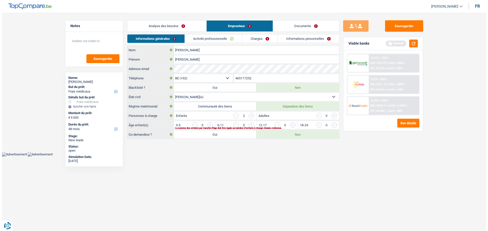
scroll to position [0, 0]
click at [418, 46] on div "Viable banks Refresh" at bounding box center [382, 43] width 79 height 13
drag, startPoint x: 411, startPoint y: 42, endPoint x: 412, endPoint y: 51, distance: 9.0
click at [411, 42] on button "button" at bounding box center [413, 44] width 9 height 8
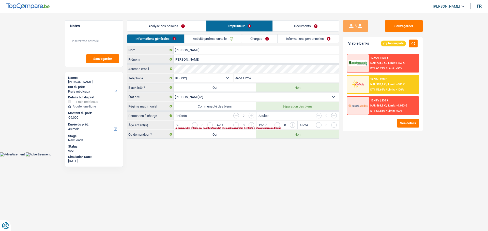
click at [294, 124] on input "button" at bounding box center [395, 126] width 212 height 8
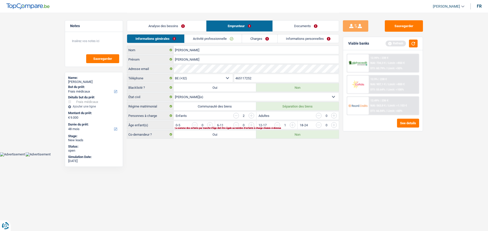
click at [207, 124] on input "button" at bounding box center [313, 126] width 212 height 8
click at [273, 40] on link "Charges" at bounding box center [259, 39] width 35 height 8
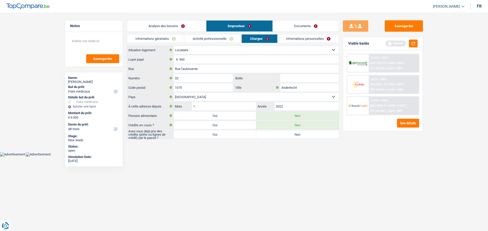
click at [270, 135] on label "Non" at bounding box center [297, 135] width 83 height 8
click at [270, 135] on input "Non" at bounding box center [297, 135] width 83 height 8
radio input "true"
click at [295, 39] on link "Informations personnelles" at bounding box center [308, 39] width 61 height 8
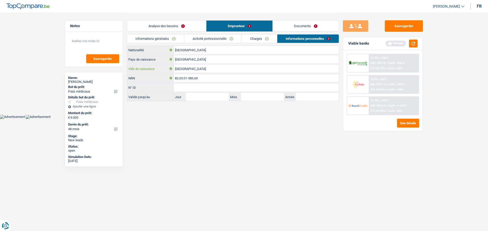
click at [212, 71] on input "Brésil" at bounding box center [255, 69] width 165 height 8
type input "B"
type input "Goiaf"
click at [410, 43] on button "button" at bounding box center [413, 44] width 9 height 8
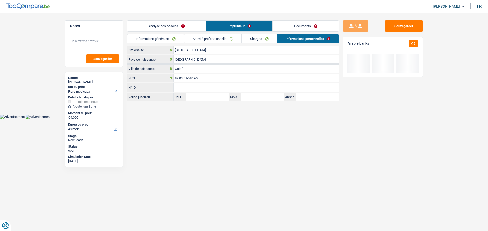
click at [295, 28] on link "Documents" at bounding box center [305, 26] width 66 height 11
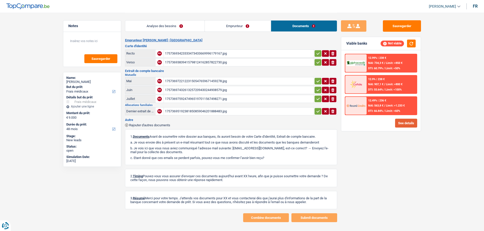
click at [410, 122] on button "See details" at bounding box center [406, 123] width 22 height 9
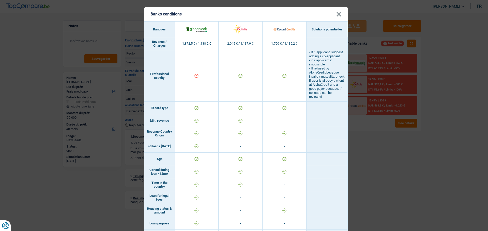
click at [336, 12] on button "×" at bounding box center [338, 14] width 5 height 5
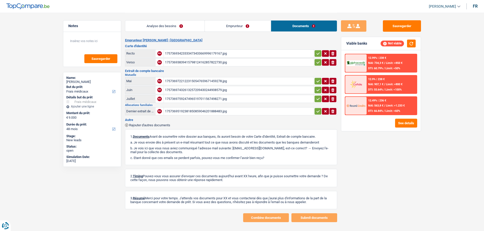
click at [230, 29] on link "Emprunteur" at bounding box center [238, 26] width 66 height 11
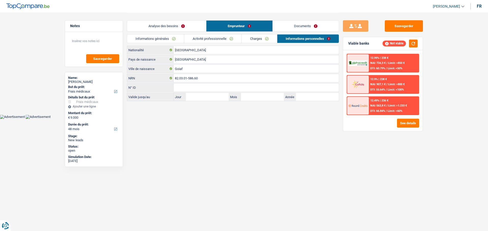
click at [213, 42] on link "Activité professionnelle" at bounding box center [212, 39] width 57 height 8
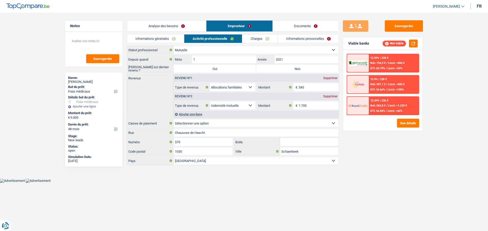
click at [286, 68] on label "Non" at bounding box center [297, 69] width 83 height 8
click at [286, 68] on input "Non" at bounding box center [297, 69] width 83 height 8
radio input "true"
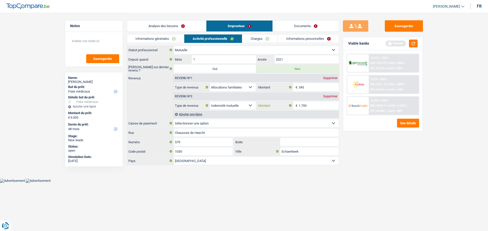
click at [309, 105] on input "1.700" at bounding box center [318, 106] width 40 height 8
type input "1.777"
click at [315, 84] on input "345" at bounding box center [318, 87] width 40 height 8
type input "335"
click at [411, 42] on button "button" at bounding box center [413, 44] width 9 height 8
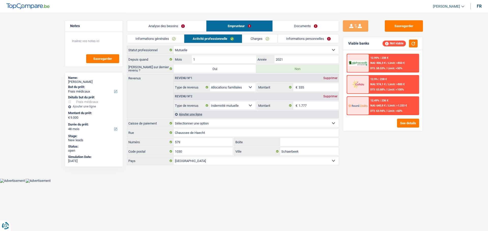
click at [294, 42] on link "Informations personnelles" at bounding box center [308, 39] width 61 height 8
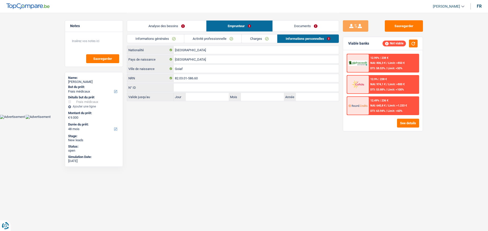
click at [267, 42] on link "Charges" at bounding box center [258, 39] width 35 height 8
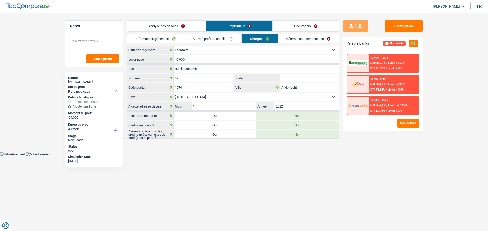
click at [296, 25] on link "Documents" at bounding box center [305, 26] width 66 height 11
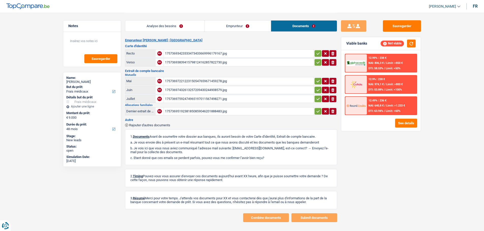
click at [180, 53] on div "17573693423333473433669996179167.jpg" at bounding box center [239, 54] width 148 height 8
click at [232, 20] on div "Analyse des besoins Emprunteur Documents" at bounding box center [231, 24] width 212 height 22
click at [231, 25] on link "Emprunteur" at bounding box center [238, 26] width 66 height 11
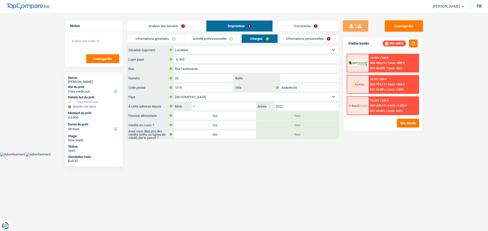
click at [325, 38] on link "Informations personnelles" at bounding box center [308, 39] width 61 height 8
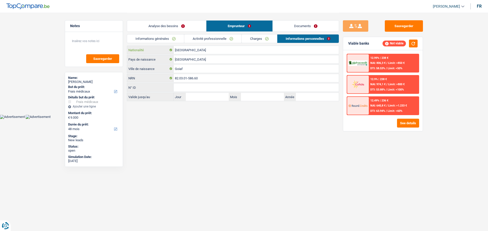
click at [231, 51] on input "[GEOGRAPHIC_DATA]" at bounding box center [255, 50] width 165 height 8
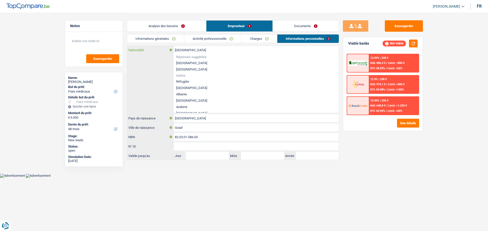
type input "Belgiqu"
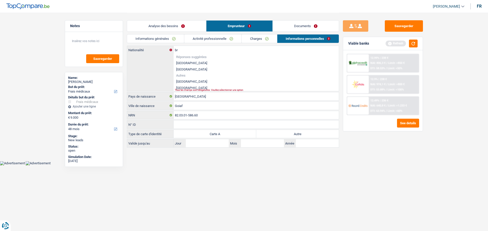
click at [200, 81] on li "Brésil" at bounding box center [255, 81] width 165 height 6
type input "Brésil"
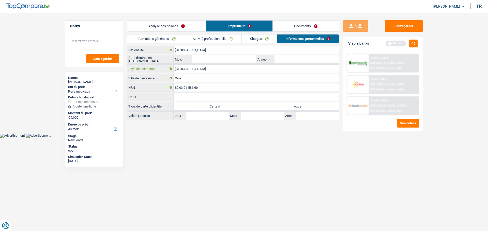
click at [299, 65] on input "Brésil" at bounding box center [255, 69] width 165 height 8
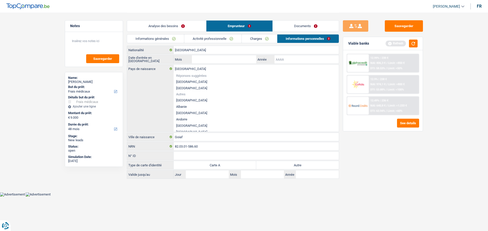
click at [300, 61] on input "Année" at bounding box center [306, 59] width 64 height 8
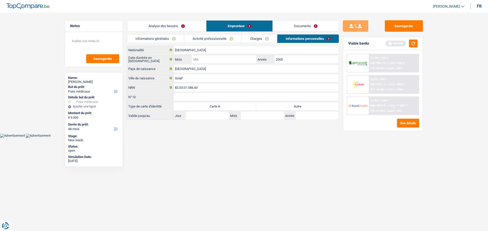
click at [242, 60] on input "Mois" at bounding box center [224, 59] width 64 height 8
click at [293, 58] on input "2000" at bounding box center [306, 59] width 64 height 8
type input "2"
type input "1999"
click at [242, 62] on input "Mois" at bounding box center [224, 59] width 64 height 8
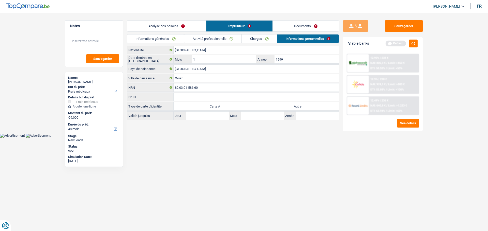
type input "11"
click at [414, 45] on button "button" at bounding box center [413, 44] width 9 height 8
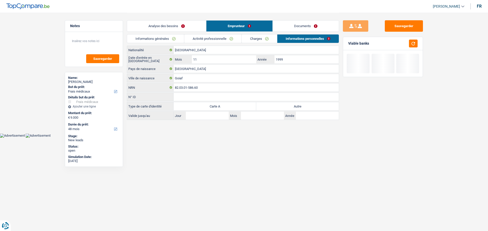
click at [292, 106] on label "Autre" at bounding box center [297, 106] width 83 height 8
click at [292, 106] on input "Autre" at bounding box center [297, 106] width 83 height 8
radio input "true"
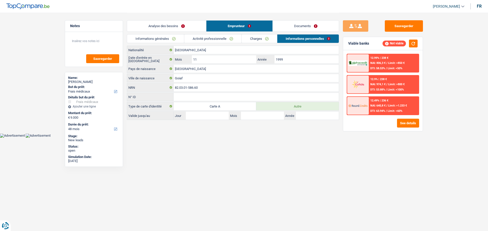
click at [306, 24] on link "Documents" at bounding box center [305, 26] width 66 height 11
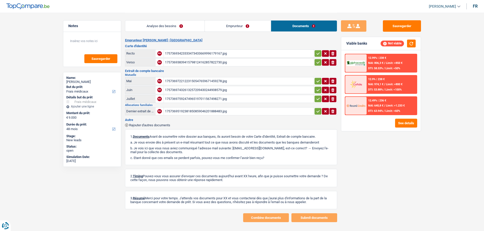
click at [207, 62] on div "17573693839415798124162857822730.jpg" at bounding box center [239, 63] width 148 height 8
click at [192, 82] on div "17573697221223150547659671459278.jpg" at bounding box center [239, 81] width 148 height 8
click at [180, 91] on div "17573697432613257209430244908579.jpg" at bounding box center [239, 90] width 148 height 8
click at [190, 99] on div "17573697592474965197011567498271.jpg" at bounding box center [239, 99] width 148 height 8
click at [192, 111] on div "17573695192381850859046201888483.jpg" at bounding box center [239, 112] width 148 height 8
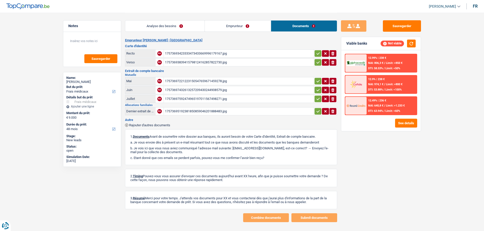
click at [220, 30] on link "Emprunteur" at bounding box center [238, 26] width 66 height 11
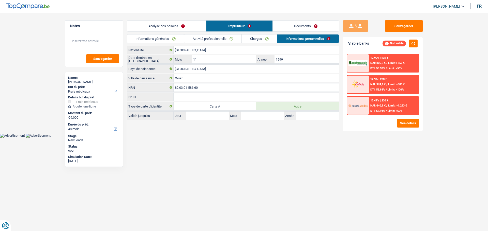
click at [196, 40] on link "Activité professionnelle" at bounding box center [212, 39] width 57 height 8
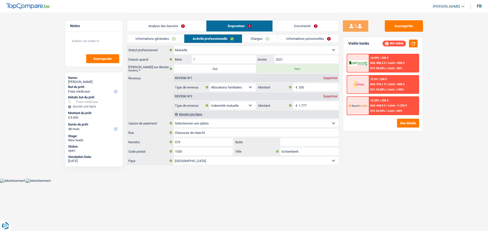
click at [222, 123] on select "Mutualité Chrétienne Mutualité Socialiste (Solidaris) SPF Sécurité Sociale Unio…" at bounding box center [255, 123] width 165 height 8
click at [406, 174] on div "Sauvegarder Viable banks Not viable 12.99% | 238 € NAI: 806,3 € / Limit: >850 €…" at bounding box center [383, 121] width 88 height 203
click at [231, 125] on select "Mutualité Chrétienne Mutualité Socialiste (Solidaris) SPF Sécurité Sociale Unio…" at bounding box center [255, 123] width 165 height 8
click at [380, 146] on div "Sauvegarder Viable banks Not viable 12.99% | 238 € NAI: 806,3 € / Limit: >850 €…" at bounding box center [383, 121] width 88 height 203
click at [408, 42] on div "Not viable" at bounding box center [399, 44] width 35 height 8
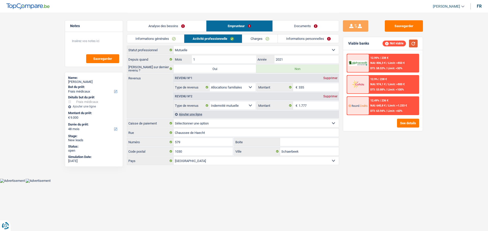
click at [414, 45] on button "button" at bounding box center [413, 44] width 9 height 8
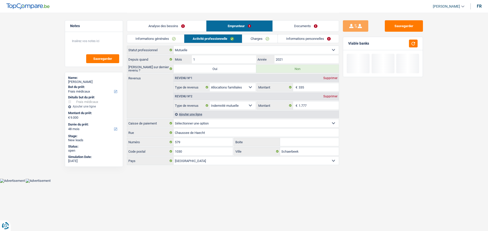
click at [195, 28] on link "Analyse des besoins" at bounding box center [166, 26] width 79 height 11
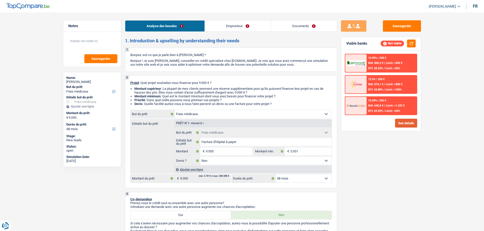
click at [404, 125] on button "See details" at bounding box center [406, 123] width 22 height 9
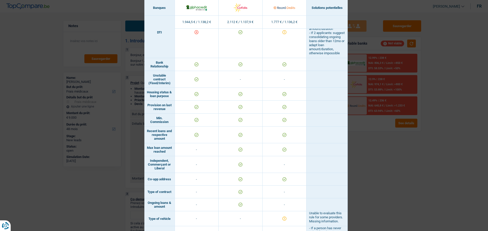
scroll to position [377, 0]
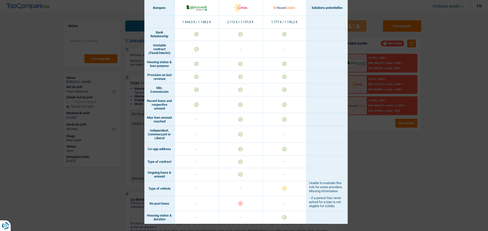
click at [399, 153] on div "Banks conditions × Banques Solutions potentielles Revenus / Charges 1.944,5 € /…" at bounding box center [244, 115] width 488 height 231
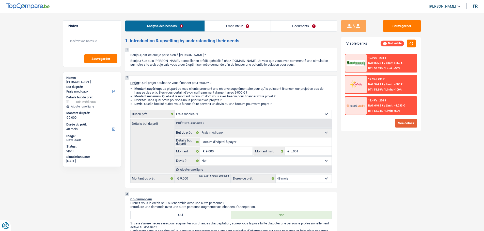
click at [405, 122] on button "See details" at bounding box center [406, 123] width 22 height 9
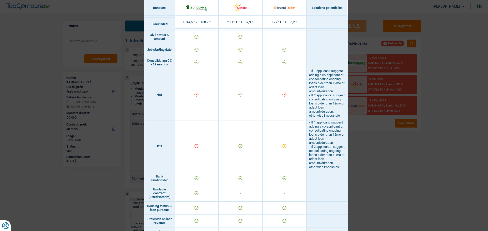
scroll to position [203, 0]
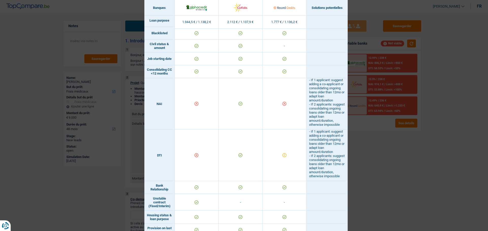
click at [409, 172] on div "Banks conditions × Banques Solutions potentielles Revenus / Charges 1.944,5 € /…" at bounding box center [244, 115] width 488 height 231
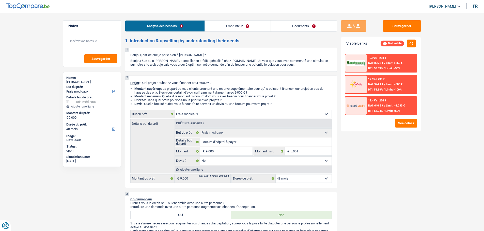
click at [303, 179] on select "12 mois 18 mois 24 mois 30 mois 36 mois 42 mois 48 mois Sélectionner une option" at bounding box center [304, 179] width 56 height 8
select select "36"
click at [276, 175] on select "12 mois 18 mois 24 mois 30 mois 36 mois 42 mois 48 mois Sélectionner une option" at bounding box center [304, 179] width 56 height 8
select select "36"
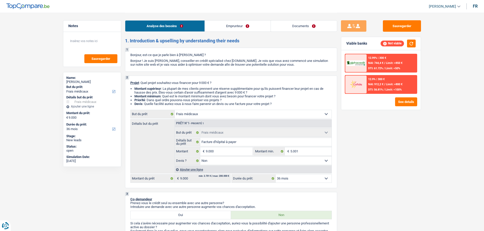
click at [305, 178] on select "12 mois 18 mois 24 mois 30 mois 36 mois 42 mois 48 mois Sélectionner une option" at bounding box center [304, 179] width 56 height 8
select select "48"
click at [276, 175] on select "12 mois 18 mois 24 mois 30 mois 36 mois 42 mois 48 mois Sélectionner une option" at bounding box center [304, 179] width 56 height 8
select select "48"
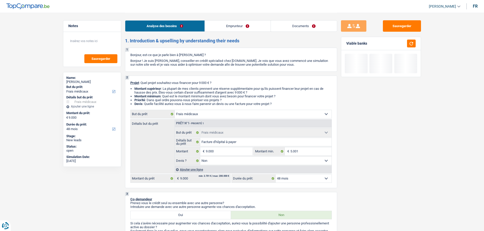
click at [286, 179] on select "12 mois 18 mois 24 mois 30 mois 36 mois 42 mois 48 mois Sélectionner une option" at bounding box center [304, 179] width 56 height 8
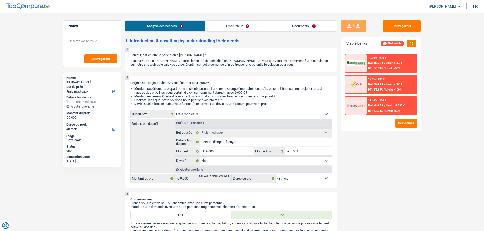
click at [276, 175] on select "12 mois 18 mois 24 mois 30 mois 36 mois 42 mois 48 mois Sélectionner une option" at bounding box center [304, 179] width 56 height 8
click at [404, 127] on button "See details" at bounding box center [406, 123] width 22 height 9
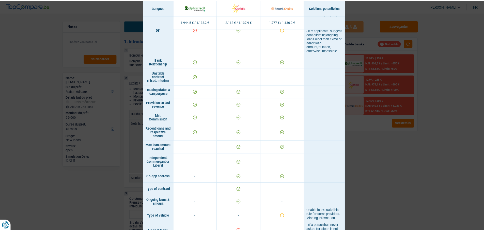
scroll to position [355, 0]
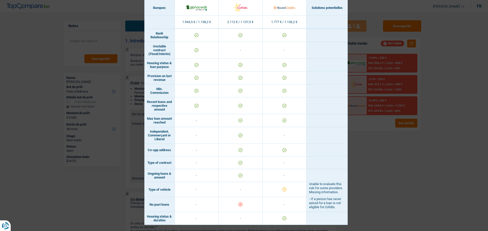
click at [384, 129] on div "Banks conditions × Banques Solutions potentielles Revenus / Charges 1.944,5 € /…" at bounding box center [244, 115] width 488 height 231
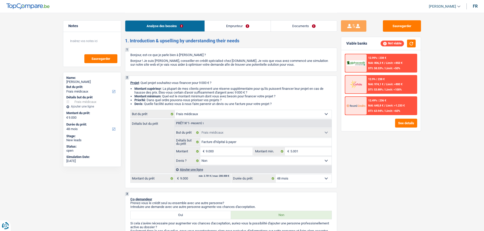
click at [394, 32] on div "Sauvegarder Viable banks Not viable 12.99% | 238 € NAI: 806,3 € / Limit: >850 €…" at bounding box center [381, 121] width 88 height 203
click at [395, 29] on button "Sauvegarder" at bounding box center [402, 25] width 38 height 11
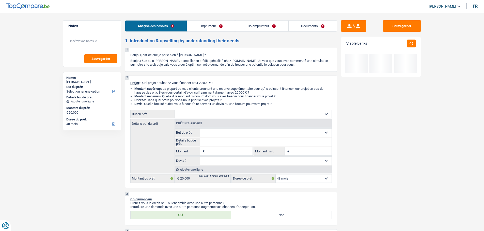
select select "48"
select select "publicEmployee"
select select "familyAllowances"
select select "netSalary"
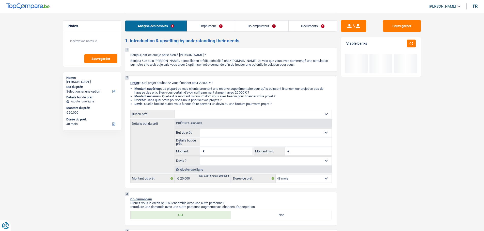
select select "mealVouchers"
select select "ownerWithMortgage"
select select "mortgage"
select select "48"
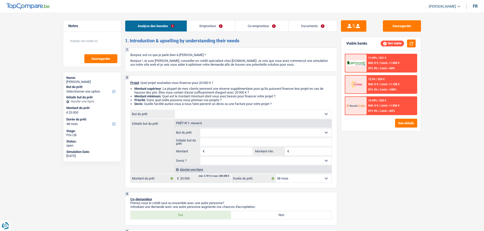
click at [242, 115] on select "Confort maison: meubles, textile, peinture, électroménager, outillage non-profe…" at bounding box center [253, 114] width 157 height 8
select select "household"
click at [175, 110] on select "Confort maison: meubles, textile, peinture, électroménager, outillage non-profe…" at bounding box center [253, 114] width 157 height 8
select select "household"
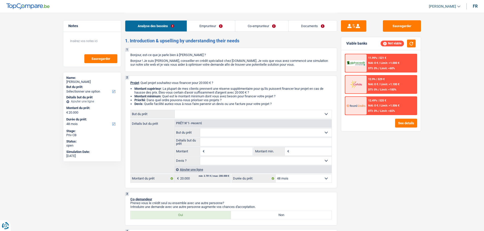
type input "20.000"
select select "household"
type input "20.000"
select select "household"
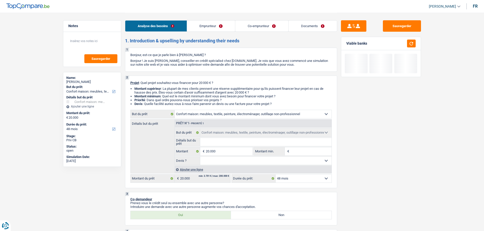
click at [224, 144] on input "Détails but du prêt" at bounding box center [265, 142] width 131 height 8
type input "F"
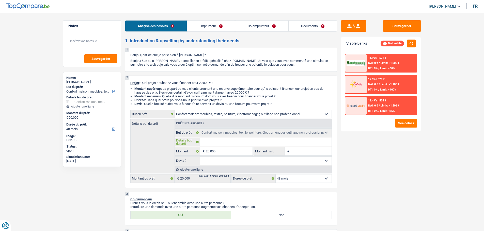
type input "Fr"
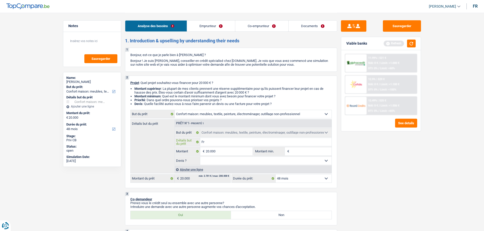
type input "Fri"
type input "Frif"
type input "Frifo"
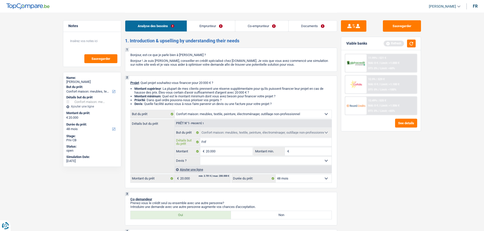
type input "Frifo"
type input "Frifo,"
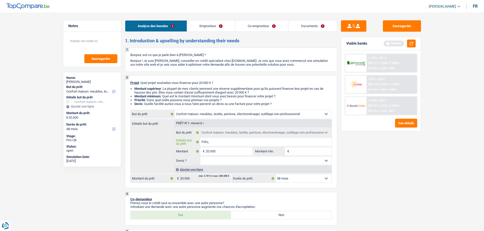
type input "Frifo, r"
type input "Frifo, re"
type input "Frifo, rem"
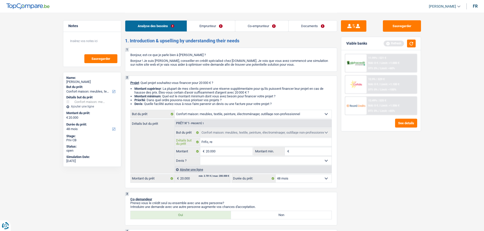
type input "Frifo, rem"
type input "Frifo, remo"
type input "Frifo, remor"
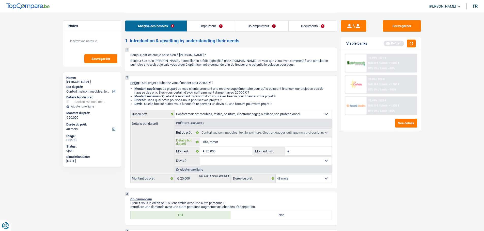
type input "Frifo, remorq"
type input "Frifo, remorqu"
type input "Frifo, remorque"
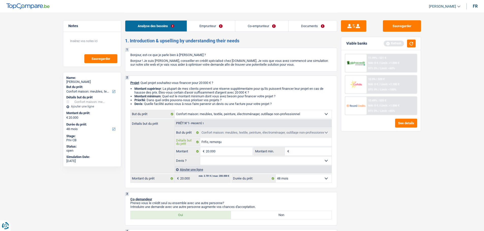
type input "Frifo, remorque"
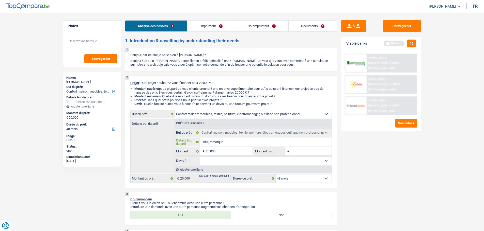
click at [207, 141] on input "Frifo, remorque" at bounding box center [265, 142] width 131 height 8
type input "Frio, remorque"
type input "Frigo, remorque"
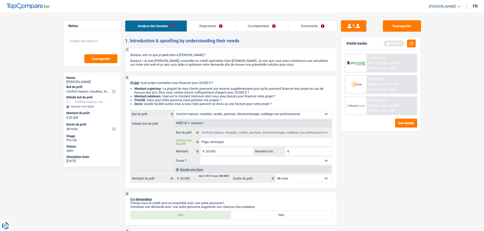
click at [230, 141] on input "Frigo, remorque" at bounding box center [265, 142] width 131 height 8
type input "Frigo, remorque"
click at [229, 150] on input "20.000" at bounding box center [229, 152] width 46 height 8
click at [303, 152] on input "Montant min." at bounding box center [310, 152] width 41 height 8
click at [302, 152] on input "Montant min." at bounding box center [310, 152] width 41 height 8
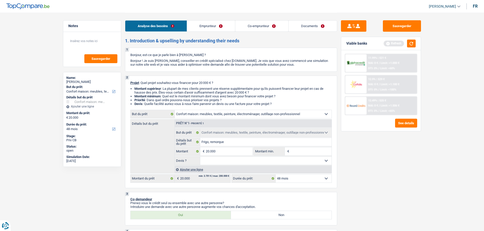
type input "2"
type input "20"
type input "200"
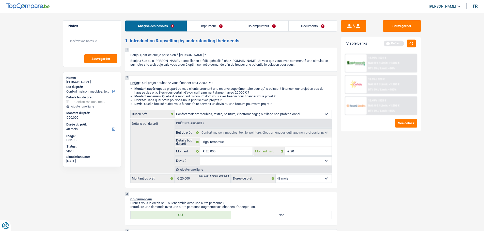
type input "200"
type input "2.000"
type input "20.000"
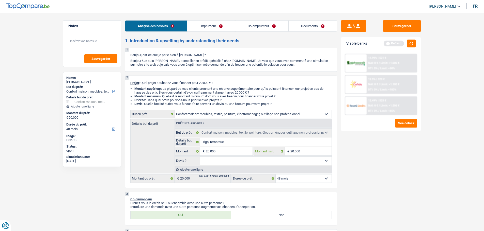
type input "20.000"
click at [230, 149] on input "20.000" at bounding box center [229, 152] width 46 height 8
type input "2.000"
type input "200"
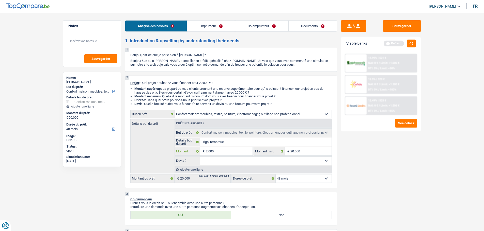
type input "200"
type input "20"
type input "2"
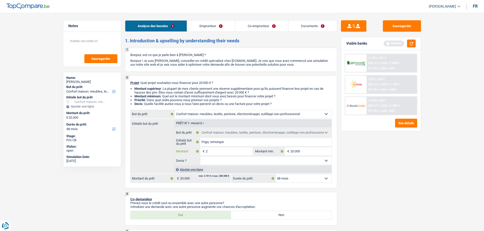
type input "24"
type input "240"
type input "2.400"
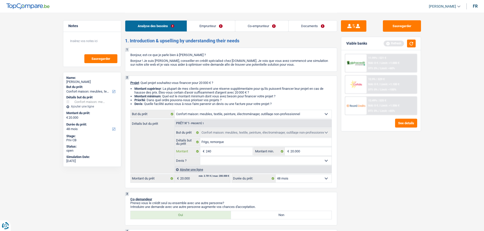
type input "2.400"
type input "24.000"
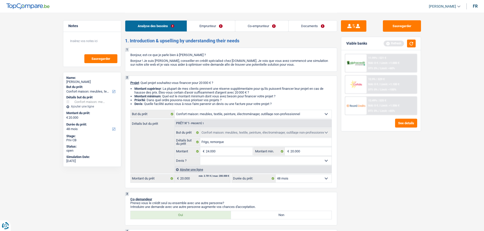
type input "24.000"
select select "120"
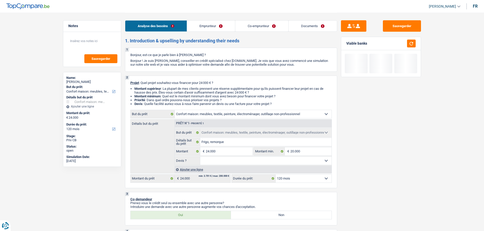
click at [327, 163] on select "Oui Non Non répondu Sélectionner une option" at bounding box center [265, 161] width 131 height 8
click at [389, 170] on div "Sauvegarder Viable banks" at bounding box center [381, 121] width 88 height 203
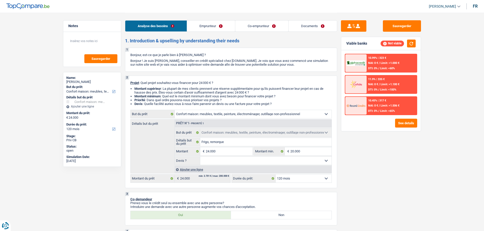
drag, startPoint x: 227, startPoint y: 161, endPoint x: 231, endPoint y: 160, distance: 3.5
click at [227, 161] on select "Oui Non Non répondu Sélectionner une option" at bounding box center [265, 161] width 131 height 8
select select "yes"
click at [200, 157] on select "Oui Non Non répondu Sélectionner une option" at bounding box center [265, 161] width 131 height 8
select select "yes"
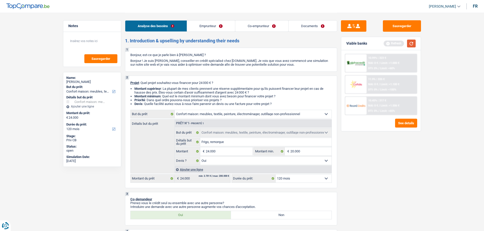
click at [413, 46] on button "button" at bounding box center [411, 44] width 9 height 8
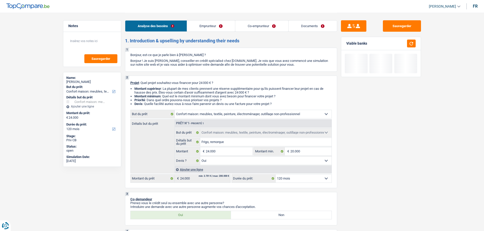
click at [275, 158] on select "Oui Non Non répondu Sélectionner une option" at bounding box center [265, 161] width 131 height 8
select select "false"
click at [200, 157] on select "Oui Non Non répondu Sélectionner une option" at bounding box center [265, 161] width 131 height 8
select select "false"
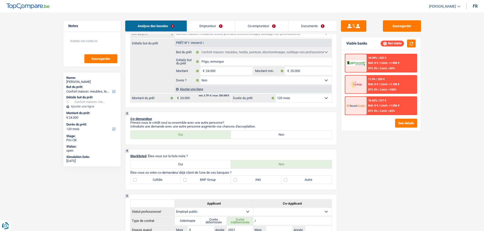
scroll to position [127, 0]
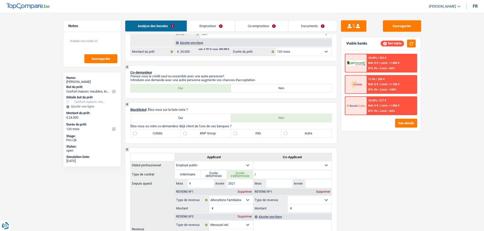
click at [226, 28] on link "Emprunteur" at bounding box center [211, 26] width 48 height 11
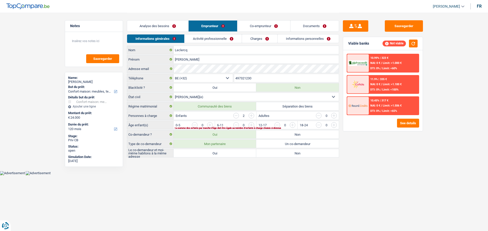
click at [161, 27] on link "Analyse des besoins" at bounding box center [157, 26] width 61 height 11
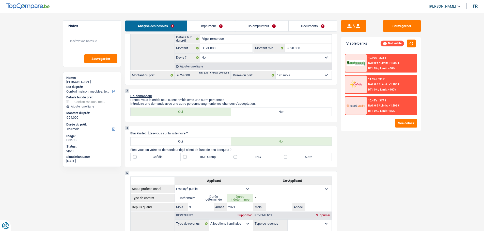
scroll to position [127, 0]
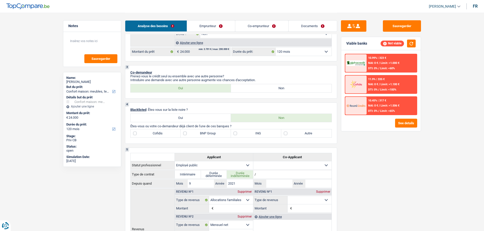
click at [220, 26] on link "Emprunteur" at bounding box center [211, 26] width 48 height 11
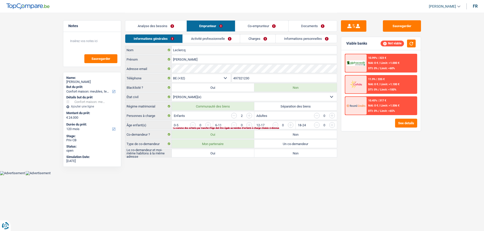
scroll to position [0, 0]
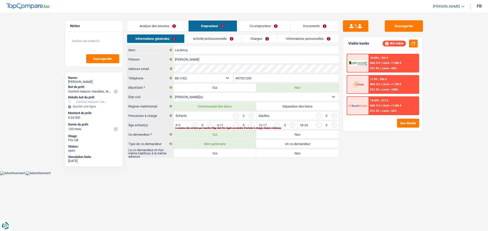
click at [173, 25] on link "Analyse des besoins" at bounding box center [157, 26] width 61 height 11
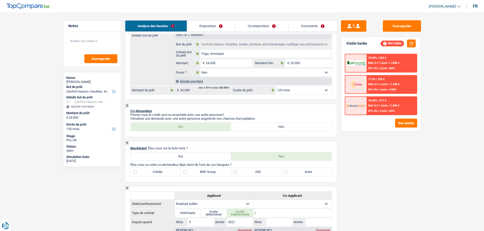
scroll to position [76, 0]
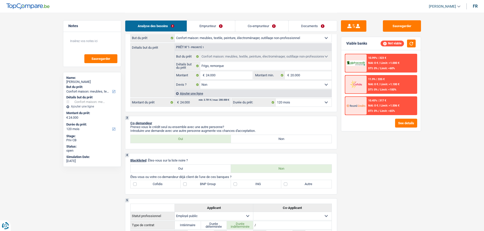
click at [250, 140] on label "Non" at bounding box center [281, 139] width 101 height 8
click at [250, 140] on input "Non" at bounding box center [281, 139] width 101 height 8
radio input "true"
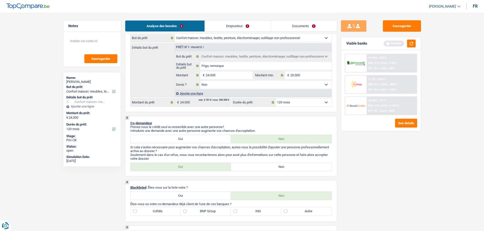
click at [164, 171] on label "Oui" at bounding box center [181, 167] width 101 height 8
click at [164, 171] on input "Oui" at bounding box center [181, 167] width 101 height 8
radio input "true"
drag, startPoint x: 410, startPoint y: 46, endPoint x: 407, endPoint y: 47, distance: 3.2
click at [407, 47] on div "Refresh" at bounding box center [399, 44] width 32 height 8
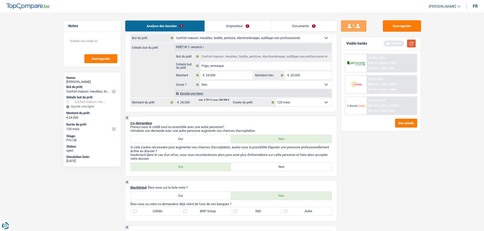
click at [409, 45] on button "button" at bounding box center [411, 44] width 9 height 8
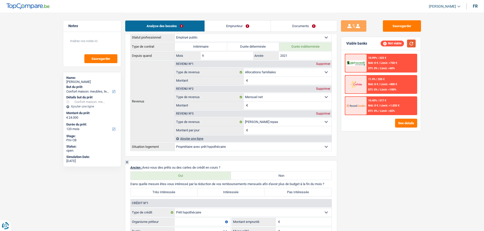
scroll to position [355, 0]
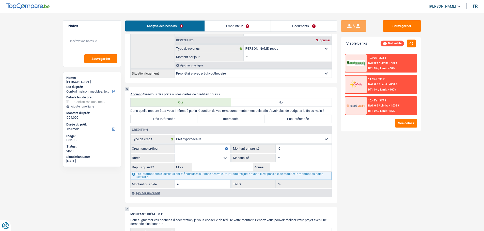
click at [187, 150] on input "Organisme prêteur" at bounding box center [202, 149] width 56 height 8
type input "B"
select select
type input "BN"
select select
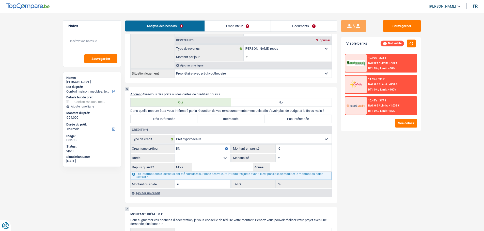
type input "BNP"
select select
type input "BNP"
select select
click at [305, 152] on input "Montant" at bounding box center [306, 149] width 50 height 8
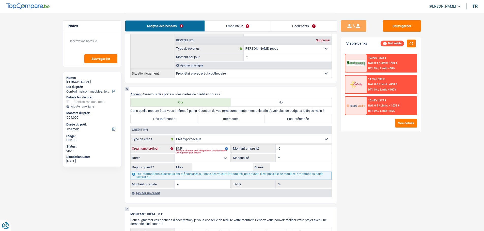
click at [192, 146] on input "BNP" at bounding box center [202, 149] width 56 height 8
type input "BNP F"
select select
type input "1"
type input "12,68"
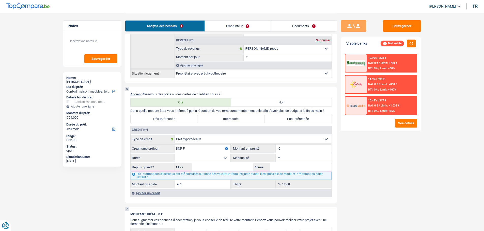
type input "BNP Fo"
select select
type input "BNP For"
select select
type input "BNP Fort"
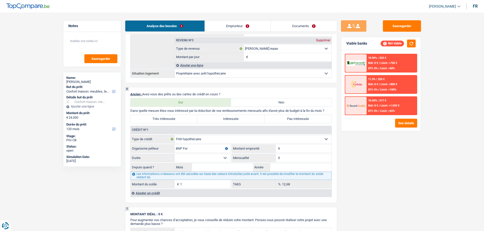
select select
type input "BNP Forti"
select select
type input "BNP Fortis"
select select
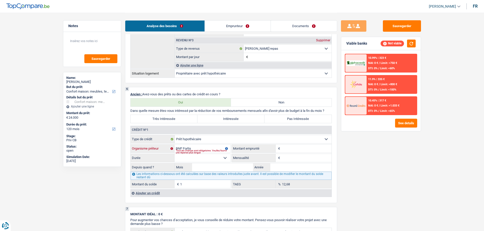
type input "BNP Fortis"
click at [296, 147] on input "Montant" at bounding box center [306, 149] width 50 height 8
click at [289, 146] on input "Montant" at bounding box center [306, 149] width 50 height 8
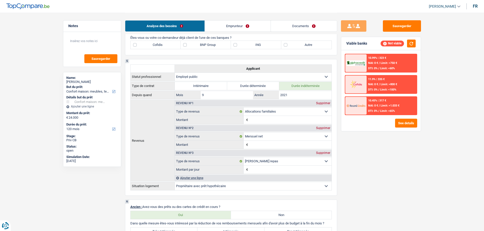
scroll to position [203, 0]
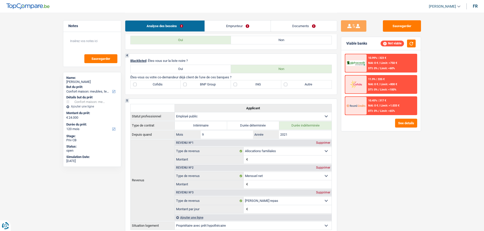
click at [205, 86] on label "BNP Group" at bounding box center [206, 84] width 50 height 8
click at [205, 86] on input "BNP Group" at bounding box center [206, 84] width 50 height 8
checkbox input "true"
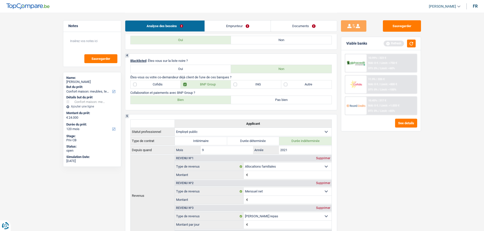
click at [179, 98] on label "Bien" at bounding box center [181, 100] width 101 height 8
click at [179, 98] on input "Bien" at bounding box center [181, 100] width 101 height 8
radio input "true"
click at [240, 30] on link "Emprunteur" at bounding box center [238, 26] width 66 height 11
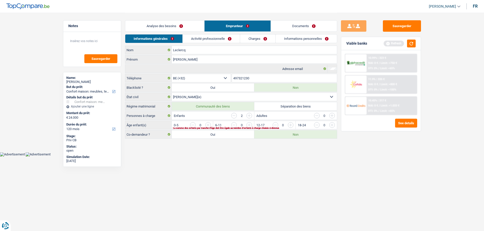
scroll to position [0, 0]
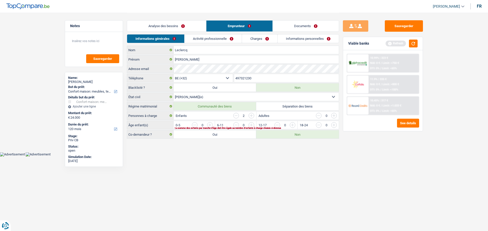
click at [232, 39] on link "Activité professionnelle" at bounding box center [212, 39] width 57 height 8
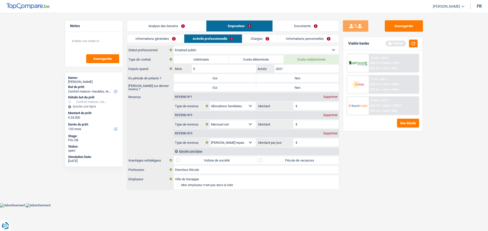
click at [177, 26] on link "Analyse des besoins" at bounding box center [166, 26] width 79 height 11
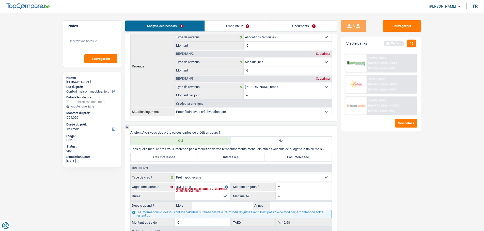
scroll to position [381, 0]
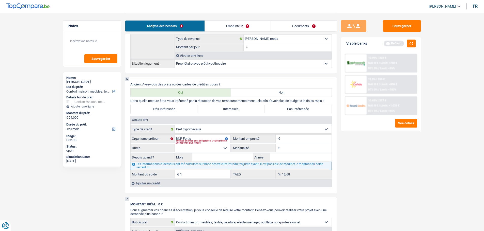
click at [300, 136] on input "Montant" at bounding box center [306, 139] width 50 height 8
type input "5"
select select
type input "500.000"
click at [221, 148] on select "120 mois 132 mois 144 mois 180 mois 240 mois 300 mois 360 mois 420 mois Sélecti…" at bounding box center [202, 148] width 56 height 8
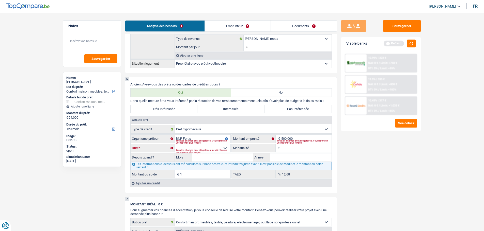
select select "300"
click at [174, 144] on select "120 mois 132 mois 144 mois 180 mois 240 mois 300 mois 360 mois 420 mois Sélecti…" at bounding box center [202, 148] width 56 height 8
click at [216, 144] on select "120 mois 132 mois 144 mois 180 mois 240 mois 300 mois 360 mois 420 mois Sélecti…" at bounding box center [202, 148] width 56 height 8
click at [174, 144] on select "120 mois 132 mois 144 mois 180 mois 240 mois 300 mois 360 mois 420 mois Sélecti…" at bounding box center [202, 148] width 56 height 8
click at [214, 139] on input "BNP Fortis" at bounding box center [202, 139] width 56 height 8
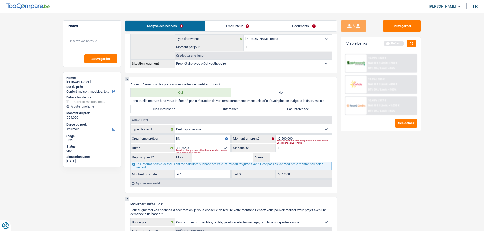
type input "B"
click at [297, 150] on input "Mensualité" at bounding box center [306, 148] width 50 height 8
click at [206, 157] on input "Mois" at bounding box center [222, 158] width 61 height 8
click at [287, 149] on input "Mensualité" at bounding box center [306, 148] width 50 height 8
click at [161, 138] on label "Organisme prêteur" at bounding box center [153, 139] width 44 height 8
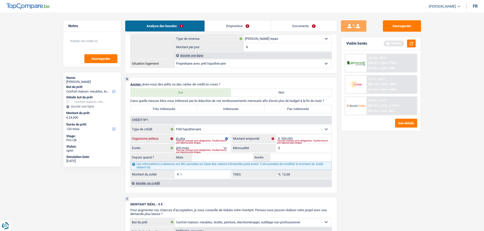
click at [174, 138] on input "ALpha" at bounding box center [202, 139] width 56 height 8
click at [172, 139] on label "Organisme prêteur" at bounding box center [153, 139] width 44 height 8
click at [174, 139] on input "ALpha" at bounding box center [202, 139] width 56 height 8
click at [188, 141] on div "Tous les champs sont obligatoires. Veuillez fournir une réponse plus longue" at bounding box center [203, 142] width 55 height 2
click at [177, 139] on input "ALpha" at bounding box center [202, 139] width 56 height 8
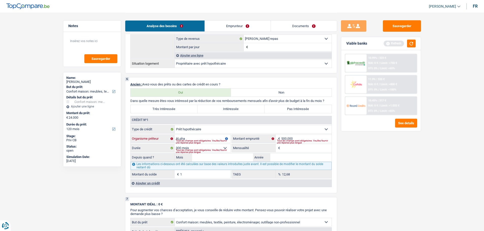
click at [179, 139] on input "ALpha" at bounding box center [202, 139] width 56 height 8
click at [284, 146] on input "Mensualité" at bounding box center [306, 148] width 50 height 8
click at [210, 138] on input "Alpha" at bounding box center [202, 139] width 56 height 8
type input "AlphaCredit"
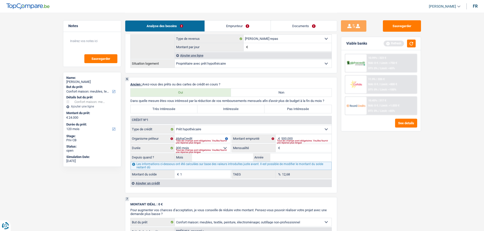
click at [292, 148] on input "Mensualité" at bounding box center [306, 148] width 50 height 8
type input "1.150"
click at [240, 155] on input "Mois" at bounding box center [222, 158] width 61 height 8
click at [277, 160] on input "Année" at bounding box center [300, 158] width 61 height 8
click at [239, 158] on input "Mois" at bounding box center [222, 158] width 61 height 8
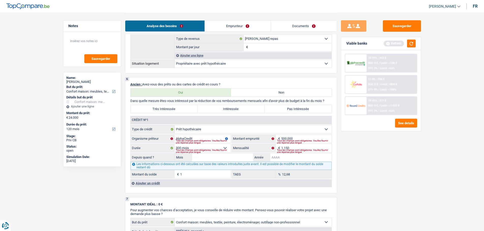
click at [289, 156] on input "Année" at bounding box center [300, 158] width 61 height 8
type input "2"
type input "0,00"
type input "2010"
click at [219, 158] on input "Mois" at bounding box center [222, 158] width 61 height 8
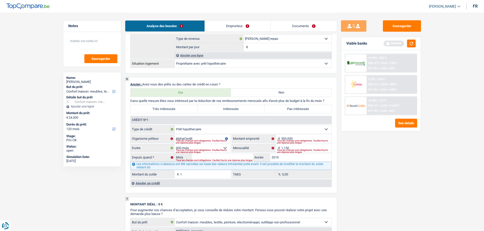
click at [219, 133] on select "Carte ou ouverture de crédit Prêt hypothécaire Vente à tempérament Prêt à tempé…" at bounding box center [253, 129] width 157 height 8
click at [175, 125] on select "Carte ou ouverture de crédit Prêt hypothécaire Vente à tempérament Prêt à tempé…" at bounding box center [253, 129] width 157 height 8
click at [154, 183] on div "Ajouter un crédit" at bounding box center [230, 184] width 201 height 8
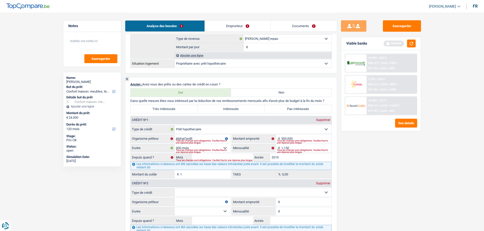
click at [196, 192] on select "Carte ou ouverture de crédit Prêt hypothécaire Vente à tempérament Prêt à tempé…" at bounding box center [253, 193] width 157 height 8
select select "mortgage"
click at [175, 189] on select "Carte ou ouverture de crédit Prêt hypothécaire Vente à tempérament Prêt à tempé…" at bounding box center [253, 193] width 157 height 8
type input "0"
click at [215, 201] on input "Organisme prêteur" at bounding box center [202, 202] width 56 height 8
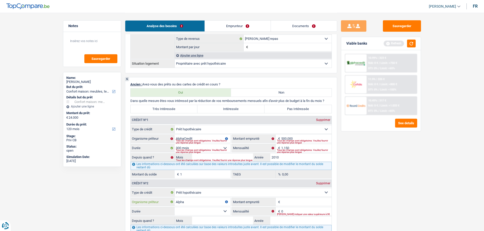
type input "Alpha"
click at [311, 205] on input "Montant emprunté" at bounding box center [306, 202] width 50 height 8
type input "500.000"
click at [286, 213] on input "0" at bounding box center [306, 211] width 50 height 8
type input "1.150"
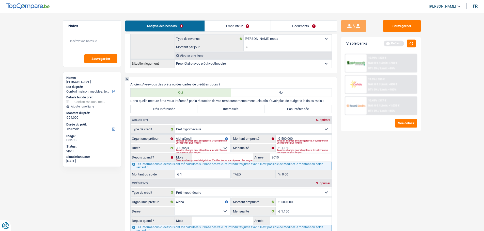
click at [213, 212] on select "120 mois 132 mois 144 mois 180 mois 240 mois 300 mois 360 mois 420 mois Sélecti…" at bounding box center [202, 211] width 56 height 8
select select "300"
click at [174, 207] on select "120 mois 132 mois 144 mois 180 mois 240 mois 300 mois 360 mois 420 mois Sélecti…" at bounding box center [202, 211] width 56 height 8
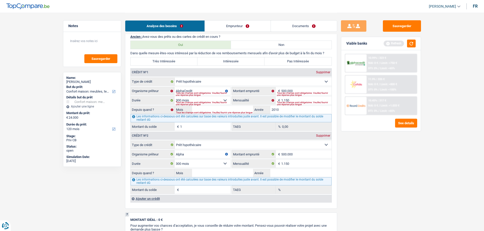
scroll to position [432, 0]
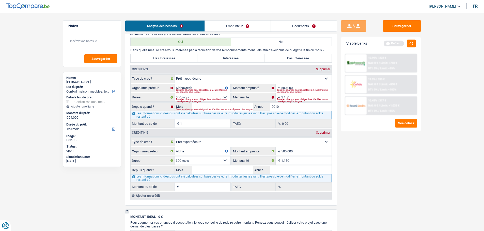
click at [217, 158] on select "120 mois 132 mois 144 mois 180 mois 240 mois 300 mois 360 mois 420 mois Sélecti…" at bounding box center [202, 161] width 56 height 8
click at [174, 157] on select "120 mois 132 mois 144 mois 180 mois 240 mois 300 mois 360 mois 420 mois Sélecti…" at bounding box center [202, 161] width 56 height 8
click at [222, 170] on input "Mois" at bounding box center [222, 170] width 61 height 8
click at [301, 166] on input "Année" at bounding box center [300, 170] width 61 height 8
type input "2010"
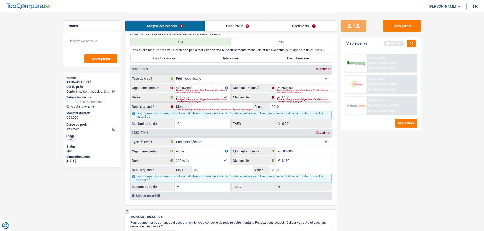
click at [218, 170] on input "Mois" at bounding box center [222, 170] width 61 height 8
type input "6"
type input "154.864"
type input "0,00"
click at [383, 175] on div "Sauvegarder Viable banks Refresh 10.99% | 323 € NAI: 0 € / Limit: >750 € DTI: 0…" at bounding box center [381, 121] width 88 height 203
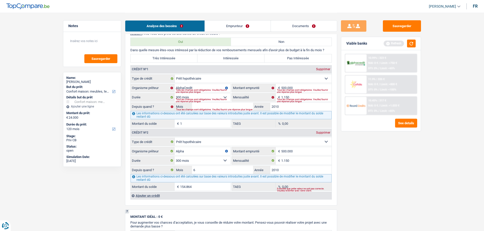
click at [325, 71] on div "Crédit nº1 Supprimer" at bounding box center [231, 70] width 201 height 8
click at [325, 70] on div "Supprimer" at bounding box center [323, 69] width 17 height 3
type input "Alpha"
type input "6"
type input "154.864"
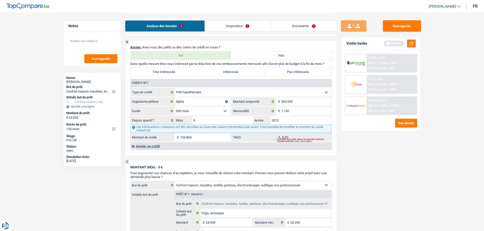
scroll to position [406, 0]
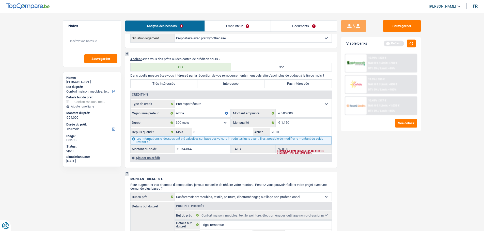
click at [148, 156] on div "Ajouter un crédit" at bounding box center [230, 158] width 201 height 8
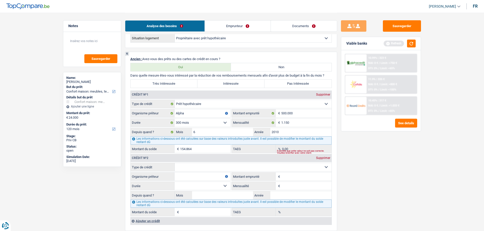
click at [197, 167] on select "Carte ou ouverture de crédit Prêt hypothécaire Vente à tempérament Prêt à tempé…" at bounding box center [253, 167] width 157 height 8
select select "cardOrCredit"
type input "0"
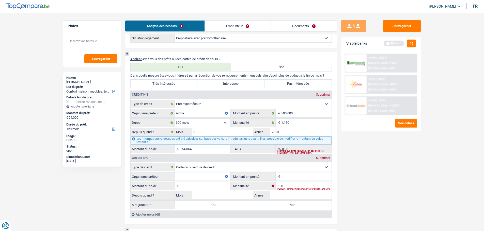
click at [196, 176] on input "Organisme prêteur" at bounding box center [202, 177] width 56 height 8
type input "B"
type input "Alpha"
click at [284, 173] on input "Montant emprunté" at bounding box center [306, 177] width 50 height 8
type input "2.500"
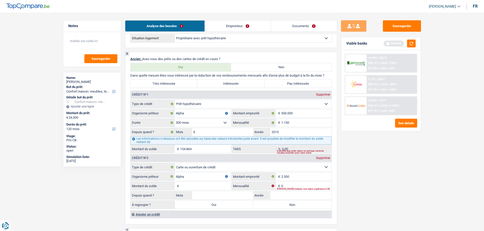
click at [214, 186] on input "Montant du solde" at bounding box center [205, 186] width 50 height 8
type input "2.500"
click at [298, 184] on input "0" at bounding box center [306, 186] width 50 height 8
type input "100"
click at [299, 199] on input "Année" at bounding box center [300, 195] width 61 height 8
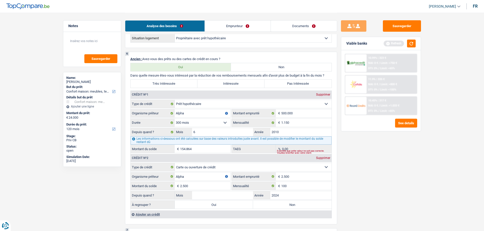
type input "2024"
click at [213, 195] on input "Mois" at bounding box center [222, 195] width 61 height 8
type input "1"
click at [289, 208] on label "Non" at bounding box center [292, 205] width 78 height 8
click at [289, 208] on input "Non" at bounding box center [292, 205] width 78 height 8
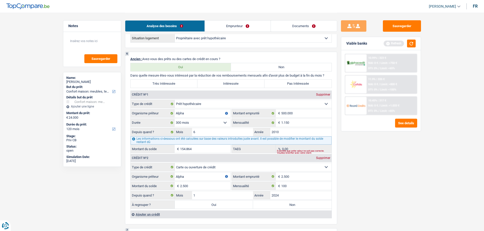
radio input "true"
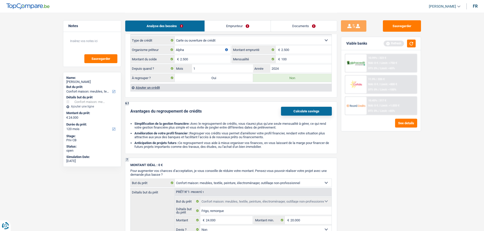
scroll to position [635, 0]
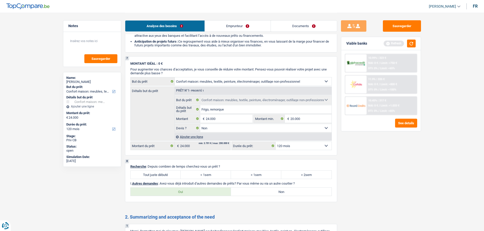
click at [313, 177] on label "> 2sem" at bounding box center [306, 175] width 50 height 8
click at [313, 177] on input "> 2sem" at bounding box center [306, 175] width 50 height 8
radio input "true"
click at [208, 192] on label "Oui" at bounding box center [181, 192] width 101 height 8
click at [208, 192] on input "Oui" at bounding box center [181, 192] width 101 height 8
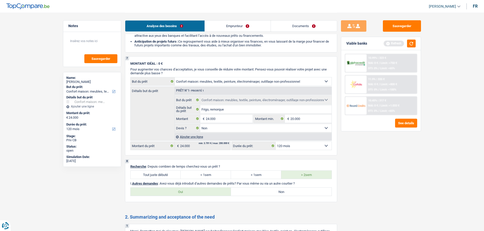
radio input "true"
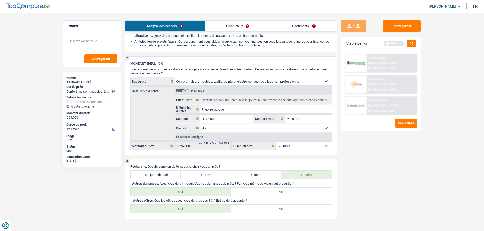
scroll to position [660, 0]
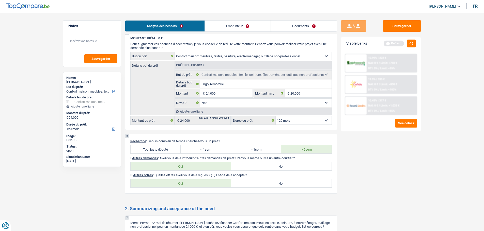
click at [251, 186] on label "Non" at bounding box center [281, 184] width 101 height 8
click at [251, 186] on input "Non" at bounding box center [281, 184] width 101 height 8
radio input "true"
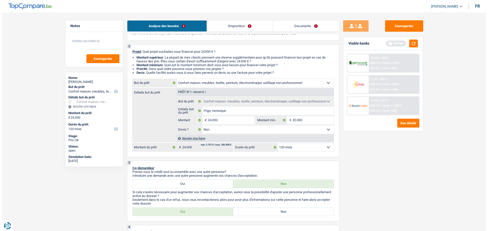
scroll to position [0, 0]
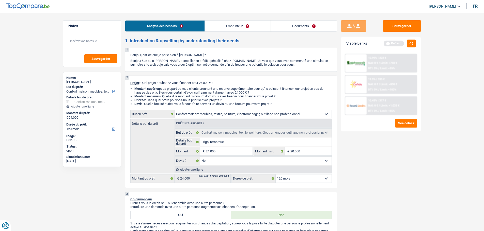
click at [225, 26] on link "Emprunteur" at bounding box center [238, 26] width 66 height 11
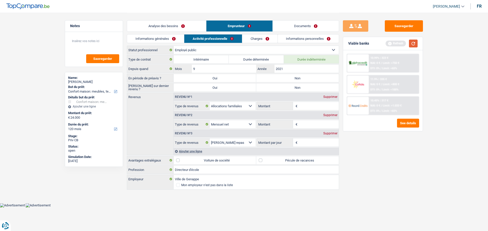
click at [411, 44] on button "button" at bounding box center [413, 44] width 9 height 8
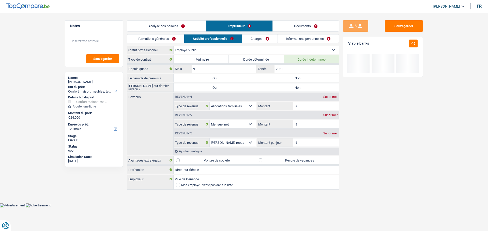
click at [166, 37] on link "Informations générales" at bounding box center [155, 39] width 57 height 8
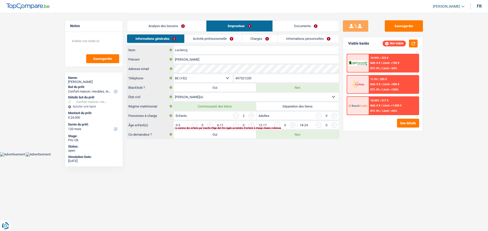
click at [252, 125] on input "button" at bounding box center [354, 126] width 212 height 8
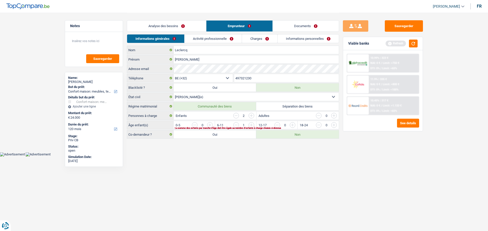
click at [292, 125] on input "button" at bounding box center [395, 126] width 212 height 8
click at [204, 41] on link "Activité professionnelle" at bounding box center [213, 39] width 57 height 8
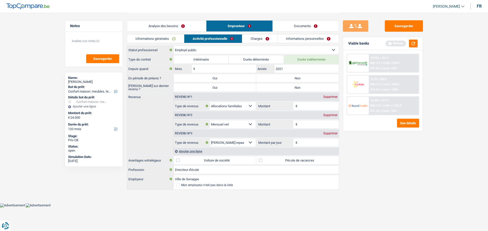
click at [302, 79] on label "Non" at bounding box center [297, 78] width 83 height 8
click at [302, 79] on input "Non" at bounding box center [297, 78] width 83 height 8
radio input "true"
click at [299, 84] on label "Non" at bounding box center [297, 88] width 83 height 8
click at [299, 84] on input "Non" at bounding box center [297, 88] width 83 height 8
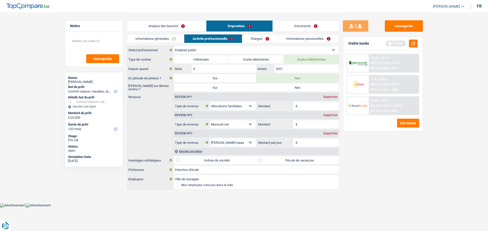
radio input "true"
click at [97, 45] on textarea at bounding box center [94, 43] width 51 height 15
type textarea "Fonctionnaire nommé"
click at [299, 125] on input "Montant" at bounding box center [318, 124] width 40 height 8
type input "3.000"
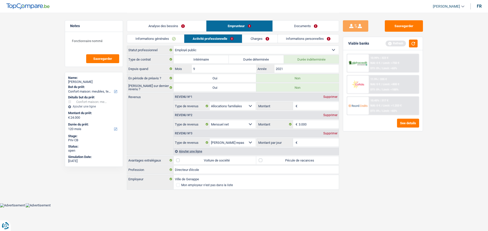
click at [304, 104] on input "Montant" at bounding box center [318, 106] width 40 height 8
click at [412, 45] on button "button" at bounding box center [413, 44] width 9 height 8
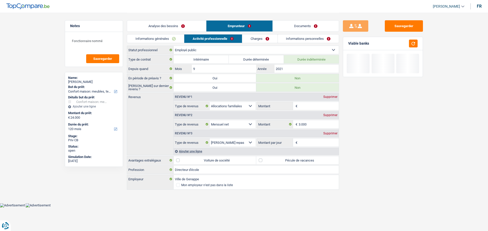
click at [330, 96] on div "Supprimer" at bounding box center [330, 96] width 17 height 3
select select "netSalary"
type input "3.000"
select select "mealVouchers"
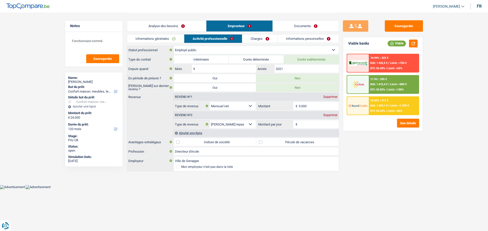
click at [310, 123] on input "Montant par jour" at bounding box center [318, 124] width 40 height 8
click at [335, 116] on div "Supprimer" at bounding box center [330, 115] width 17 height 3
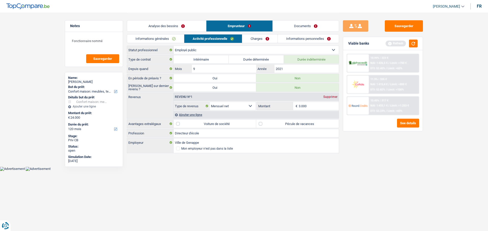
click at [262, 126] on label "Pécule de vacances" at bounding box center [297, 124] width 83 height 8
click at [262, 126] on input "Pécule de vacances" at bounding box center [297, 124] width 83 height 8
checkbox input "true"
click at [255, 37] on link "Charges" at bounding box center [259, 39] width 35 height 8
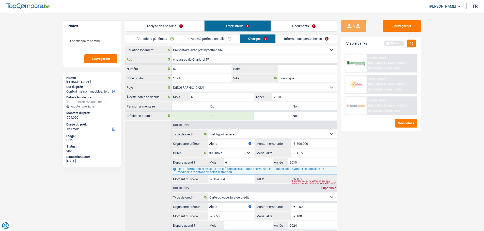
click at [211, 59] on input "chaussee de Charleroi 57" at bounding box center [254, 59] width 165 height 8
type input "chaussee de Charleroi"
click at [375, 160] on div "Sauvegarder Viable banks Refresh 10.99% | 323 € NAI: 1 426,5 € / Limit: >750 € …" at bounding box center [381, 121] width 88 height 203
click at [272, 108] on label "Non" at bounding box center [295, 106] width 83 height 8
click at [272, 108] on input "Non" at bounding box center [295, 106] width 83 height 8
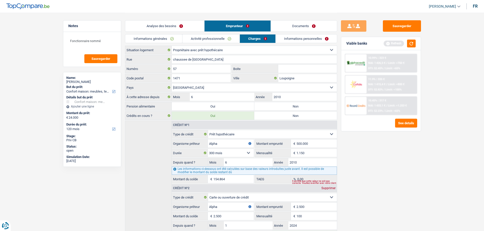
radio input "true"
click at [417, 42] on div "Viable banks Refresh" at bounding box center [380, 43] width 79 height 13
click at [414, 43] on button "button" at bounding box center [411, 44] width 9 height 8
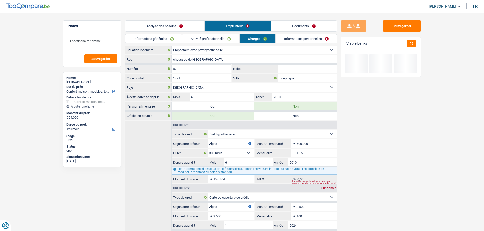
click at [296, 38] on link "Informations personnelles" at bounding box center [306, 39] width 61 height 8
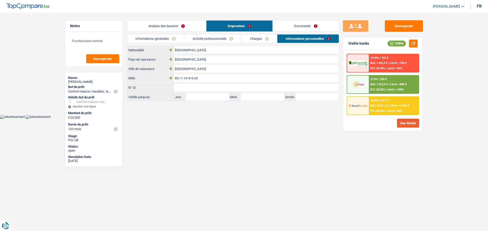
click at [404, 124] on button "See details" at bounding box center [408, 123] width 22 height 9
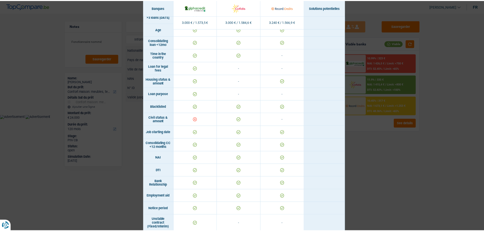
scroll to position [14, 0]
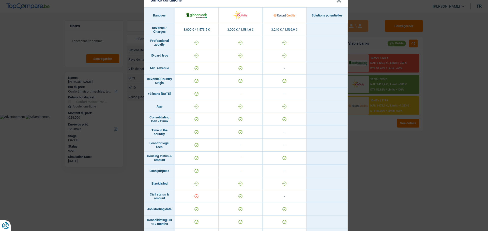
click at [336, 3] on button "×" at bounding box center [338, 0] width 5 height 5
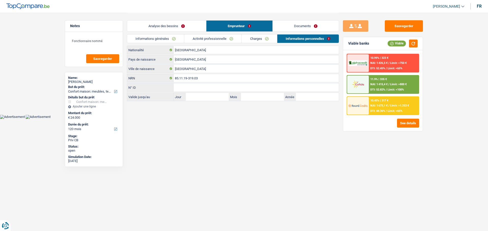
click at [305, 25] on link "Documents" at bounding box center [305, 26] width 66 height 11
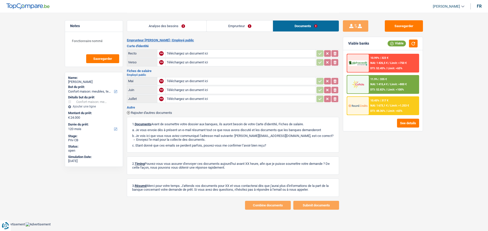
click at [192, 28] on link "Analyse des besoins" at bounding box center [166, 26] width 79 height 11
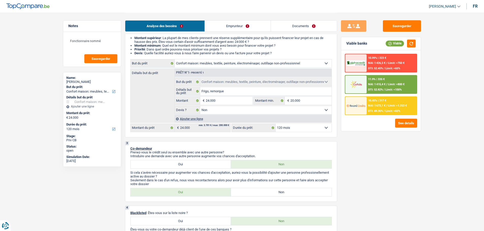
scroll to position [0, 0]
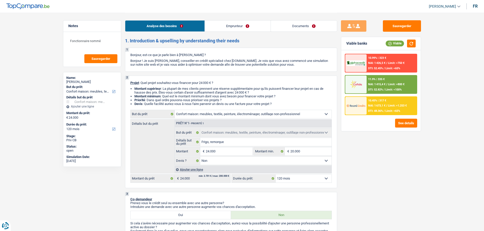
click at [308, 180] on select "12 mois 18 mois 24 mois 30 mois 36 mois 42 mois 48 mois 60 mois 72 mois 84 mois…" at bounding box center [304, 179] width 56 height 8
select select "48"
click at [276, 175] on select "12 mois 18 mois 24 mois 30 mois 36 mois 42 mois 48 mois 60 mois 72 mois 84 mois…" at bounding box center [304, 179] width 56 height 8
select select "48"
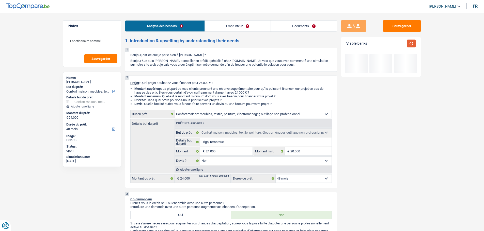
click at [409, 45] on button "button" at bounding box center [411, 44] width 9 height 8
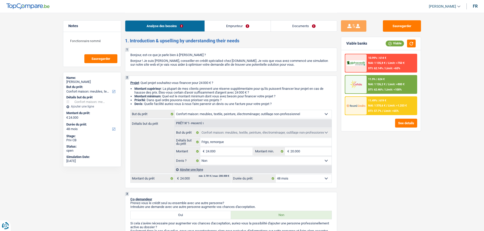
click at [384, 97] on div "11.49% | 619 € NAI: 1 370,6 € / Limit: >1.253 € DTI: 57.7% / Limit: <65%" at bounding box center [391, 106] width 50 height 18
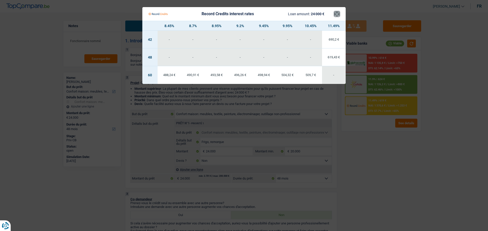
click at [338, 17] on button "×" at bounding box center [336, 13] width 5 height 5
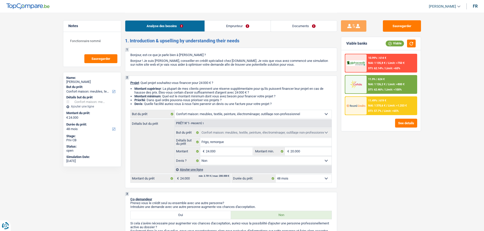
click at [357, 81] on img at bounding box center [355, 84] width 19 height 9
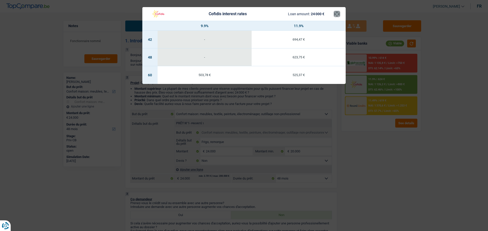
click at [336, 14] on button "×" at bounding box center [336, 13] width 5 height 5
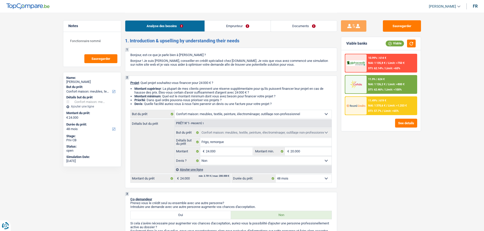
click at [360, 82] on img at bounding box center [355, 84] width 19 height 9
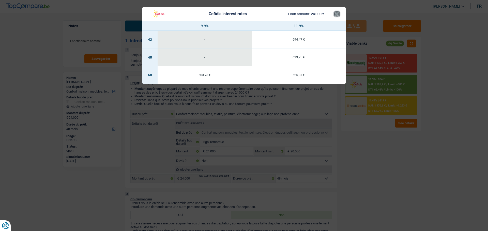
click at [336, 14] on button "×" at bounding box center [336, 13] width 5 height 5
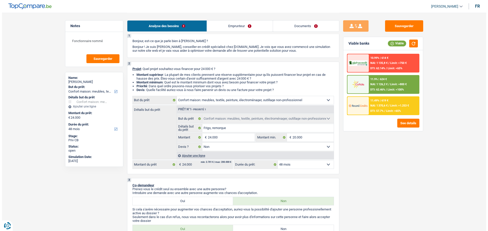
scroll to position [25, 0]
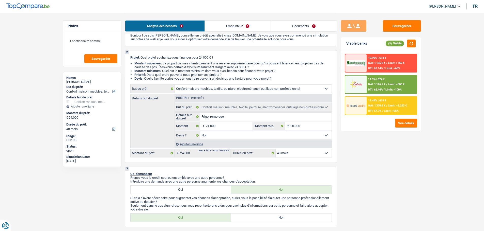
click at [374, 106] on span "NAI: 1 370,6 €" at bounding box center [376, 105] width 17 height 3
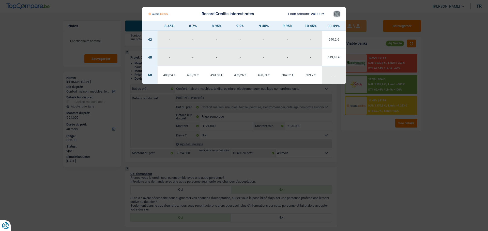
click at [334, 13] on button "×" at bounding box center [336, 13] width 5 height 5
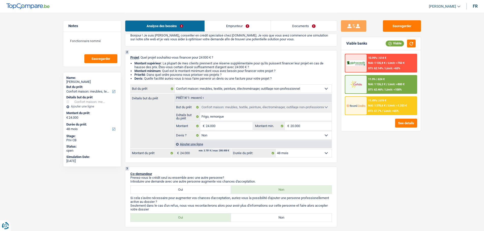
click at [379, 77] on div "11.9% | 624 € NAI: 1 126,2 € / Limit: >800 € DTI: 62.46% / Limit: <100%" at bounding box center [391, 85] width 50 height 18
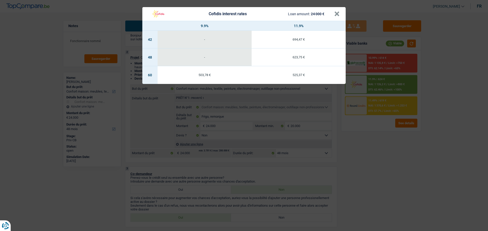
click at [340, 15] on header "Cofidis interest rates Loan amount: 24 000 € ×" at bounding box center [243, 14] width 203 height 14
click at [337, 14] on button "×" at bounding box center [336, 13] width 5 height 5
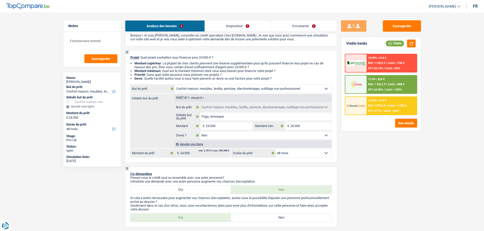
click at [384, 66] on div "10.99% | 614 € NAI: 1 135,8 € / Limit: >750 € DTI: 62.14% / Limit: <65%" at bounding box center [391, 63] width 50 height 18
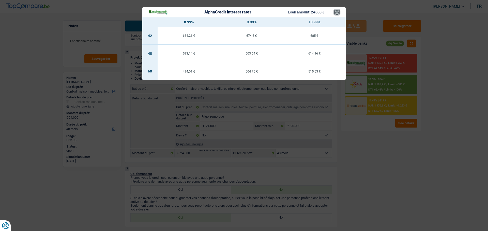
click at [339, 12] on button "×" at bounding box center [336, 12] width 5 height 5
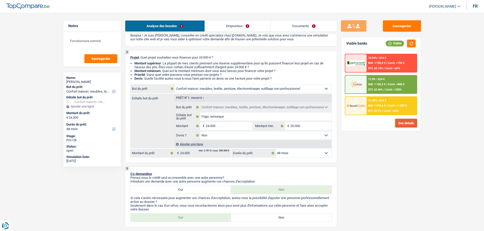
click at [405, 125] on button "See details" at bounding box center [406, 123] width 22 height 9
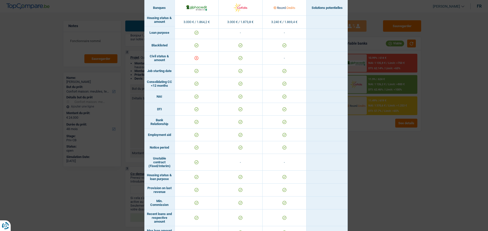
scroll to position [229, 0]
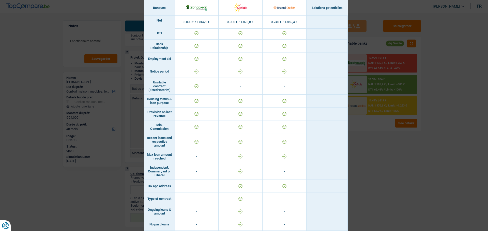
click at [392, 140] on div "Banks conditions × Banques Solutions potentielles Revenus / Charges 3.000 € / 1…" at bounding box center [244, 115] width 488 height 231
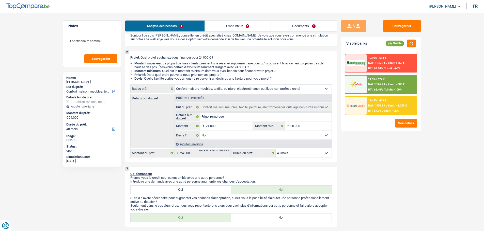
click at [385, 102] on div "11.49% | 619 €" at bounding box center [377, 100] width 18 height 3
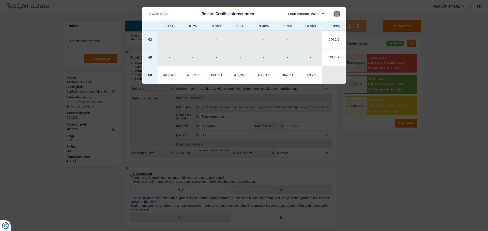
click at [338, 14] on button "×" at bounding box center [336, 13] width 5 height 5
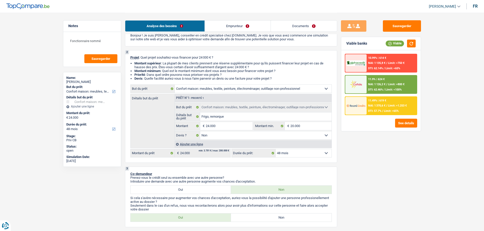
click at [367, 60] on div "10.99% | 614 € NAI: 1 135,8 € / Limit: >750 € DTI: 62.14% / Limit: <65%" at bounding box center [391, 63] width 50 height 18
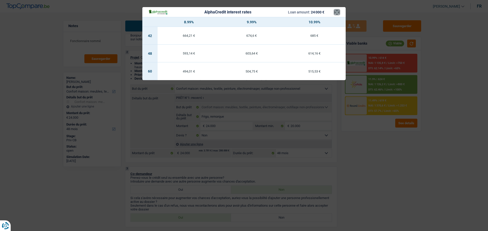
click at [335, 11] on button "×" at bounding box center [336, 12] width 5 height 5
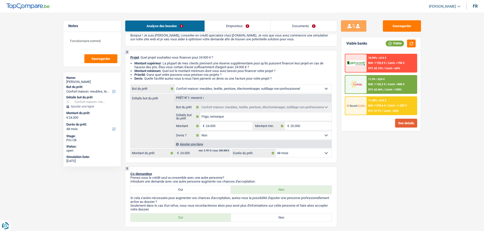
click at [410, 121] on button "See details" at bounding box center [406, 123] width 22 height 9
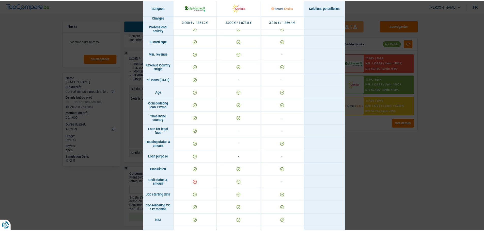
scroll to position [102, 0]
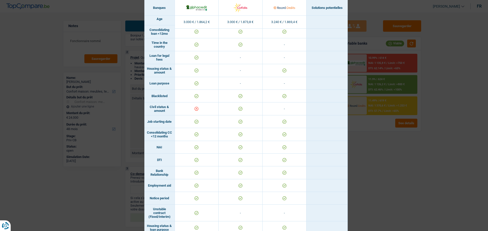
click at [363, 192] on div "Banks conditions × Banques Solutions potentielles Revenus / Charges 3.000 € / 1…" at bounding box center [244, 115] width 488 height 231
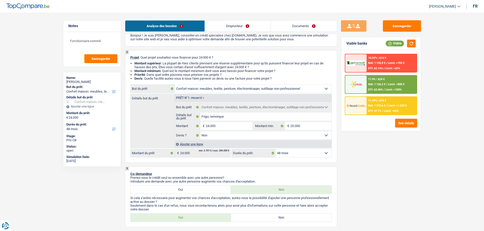
click at [233, 27] on link "Emprunteur" at bounding box center [238, 26] width 66 height 11
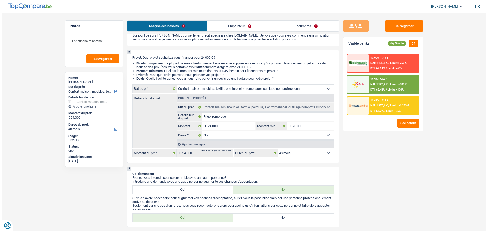
scroll to position [0, 0]
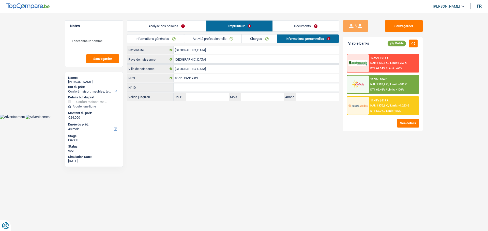
click at [217, 38] on link "Activité professionnelle" at bounding box center [212, 39] width 57 height 8
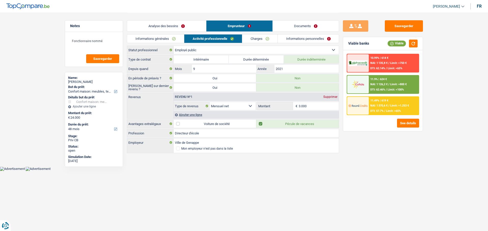
click at [364, 58] on div at bounding box center [357, 63] width 21 height 18
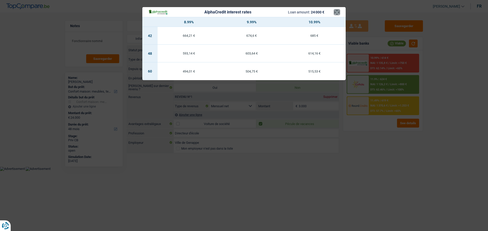
click at [337, 12] on button "×" at bounding box center [336, 12] width 5 height 5
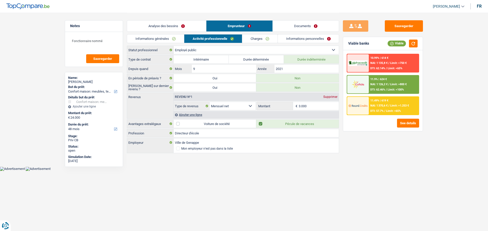
drag, startPoint x: 373, startPoint y: 38, endPoint x: 371, endPoint y: 51, distance: 13.8
click at [373, 40] on div "Viable banks Viable" at bounding box center [382, 43] width 79 height 13
click at [373, 62] on span "NAI: 1 135,8 €" at bounding box center [378, 62] width 17 height 3
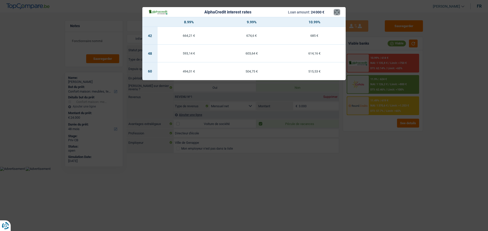
click at [338, 11] on button "×" at bounding box center [336, 12] width 5 height 5
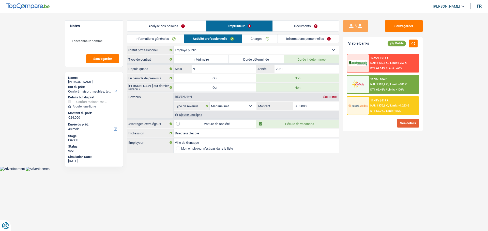
click at [406, 120] on button "See details" at bounding box center [408, 123] width 22 height 9
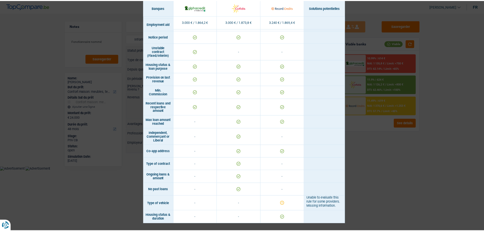
scroll to position [268, 0]
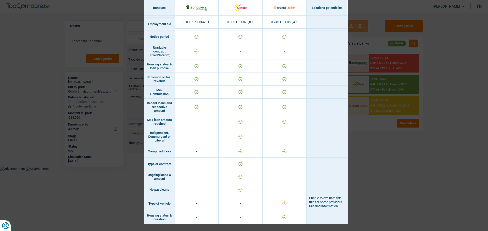
click at [391, 141] on div "Banks conditions × Banques Solutions potentielles Revenus / Charges 3.000 € / 1…" at bounding box center [244, 115] width 488 height 231
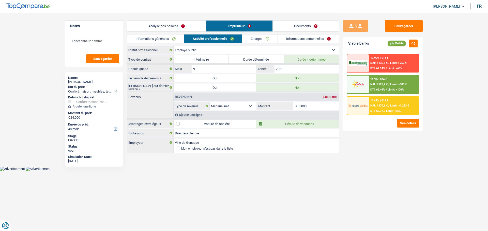
click at [184, 24] on link "Analyse des besoins" at bounding box center [166, 26] width 79 height 11
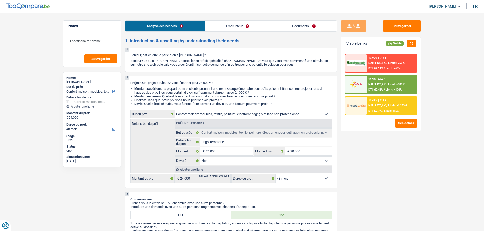
click at [218, 28] on link "Emprunteur" at bounding box center [238, 26] width 66 height 11
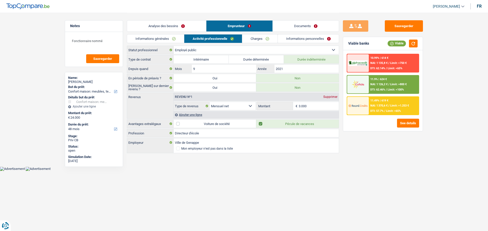
click at [204, 52] on select "Ouvrier Employé privé Employé public Invalide Indépendant Pensionné Chômeur Mut…" at bounding box center [255, 50] width 165 height 8
click at [173, 46] on select "Ouvrier Employé privé Employé public Invalide Indépendant Pensionné Chômeur Mut…" at bounding box center [255, 50] width 165 height 8
click at [316, 58] on label "Durée indéterminée" at bounding box center [311, 59] width 55 height 8
click at [316, 58] on input "Durée indéterminée" at bounding box center [311, 59] width 55 height 8
click at [306, 104] on input "3.000" at bounding box center [318, 106] width 40 height 8
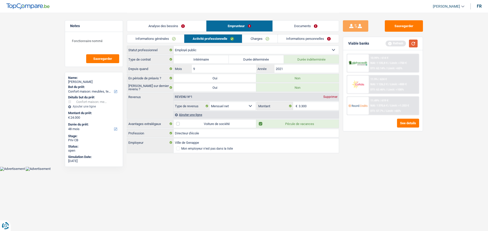
click at [414, 45] on button "button" at bounding box center [413, 44] width 9 height 8
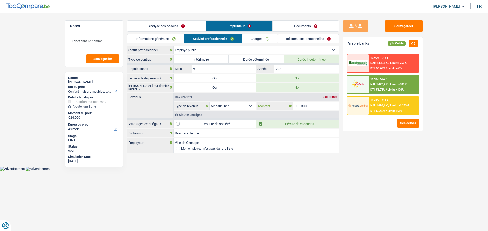
click at [307, 107] on input "3.300" at bounding box center [318, 106] width 40 height 8
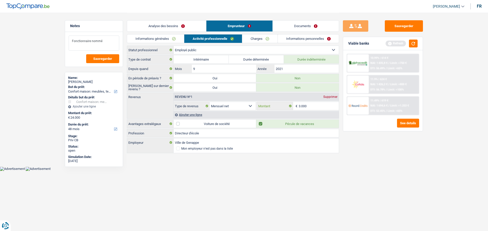
type input "3.000"
click at [116, 38] on textarea "Fonctionnaire nommé" at bounding box center [94, 43] width 51 height 15
click at [180, 25] on link "Analyse des besoins" at bounding box center [166, 26] width 79 height 11
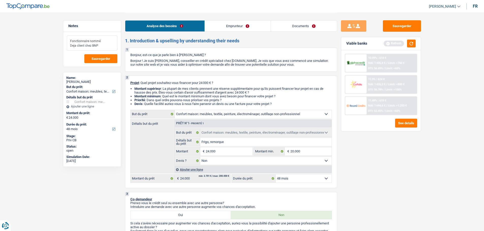
click at [100, 44] on textarea "Fonctionnaire nommé Deja client chez BNP" at bounding box center [92, 43] width 51 height 15
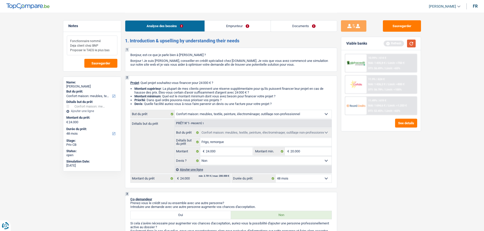
type textarea "Fonctionnaire nommé Deja client chez BNP Proposer le TAEG le plus bas"
click at [410, 44] on button "button" at bounding box center [411, 44] width 9 height 8
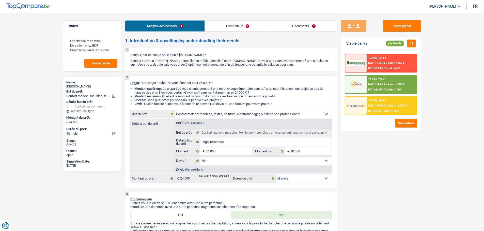
click at [378, 57] on div "10.99% | 614 €" at bounding box center [377, 57] width 18 height 3
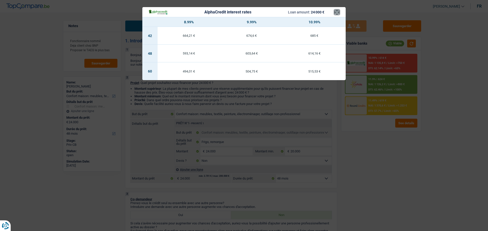
click at [337, 14] on button "×" at bounding box center [336, 12] width 5 height 5
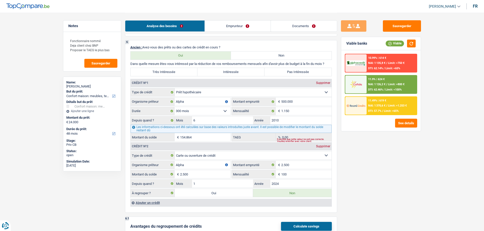
scroll to position [406, 0]
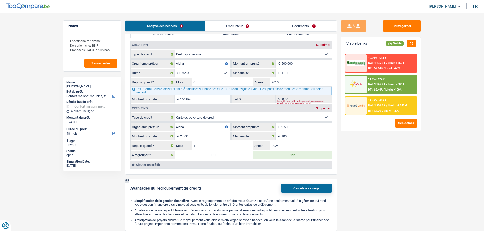
click at [307, 29] on link "Documents" at bounding box center [304, 26] width 66 height 11
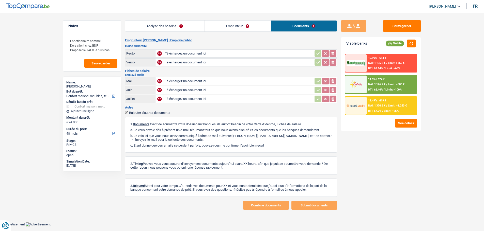
scroll to position [0, 0]
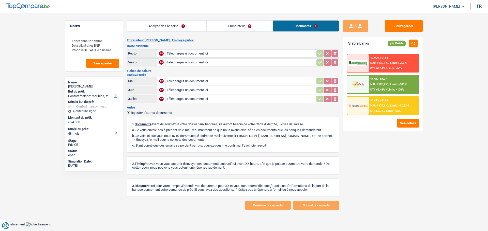
click at [187, 28] on link "Analyse des besoins" at bounding box center [166, 26] width 79 height 11
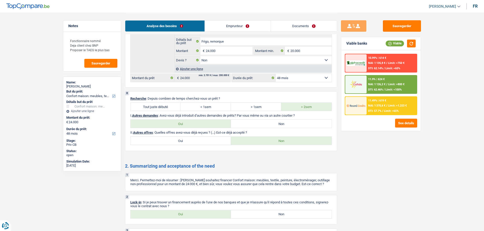
scroll to position [635, 0]
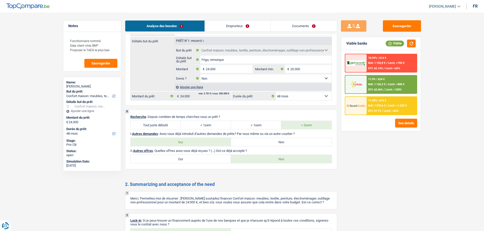
click at [300, 27] on link "Documents" at bounding box center [304, 26] width 66 height 11
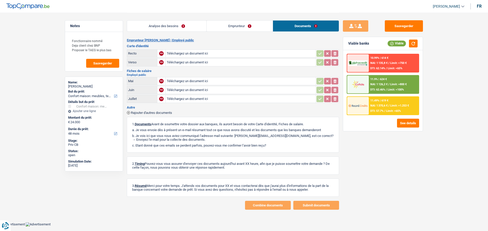
click at [190, 24] on link "Analyse des besoins" at bounding box center [166, 26] width 79 height 11
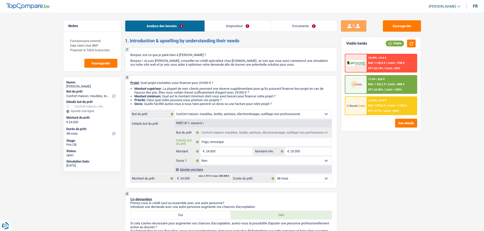
click at [240, 143] on input "Frigo, remorque" at bounding box center [265, 142] width 131 height 8
click at [322, 29] on link "Documents" at bounding box center [304, 26] width 66 height 11
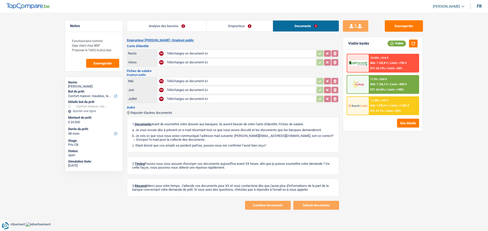
click at [225, 24] on link "Emprunteur" at bounding box center [239, 26] width 66 height 11
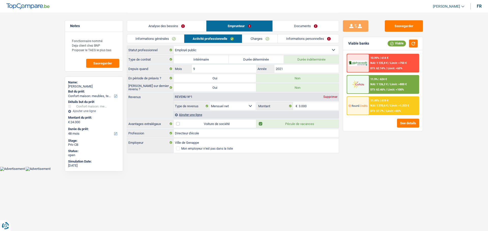
click at [196, 115] on div "Ajouter une ligne" at bounding box center [255, 114] width 165 height 7
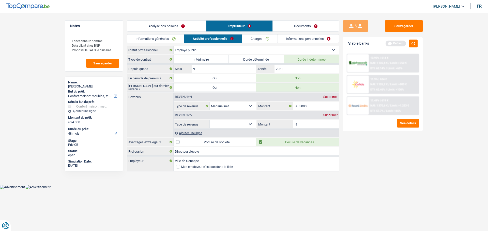
click at [241, 121] on select "Allocation d'handicap Allocations chômage Allocations familiales Chèques repas …" at bounding box center [232, 124] width 46 height 8
select select "familyAllowances"
click at [209, 120] on select "Allocation d'handicap Allocations chômage Allocations familiales Chèques repas …" at bounding box center [232, 124] width 46 height 8
click at [308, 125] on input "Montant" at bounding box center [318, 124] width 40 height 8
type input "345"
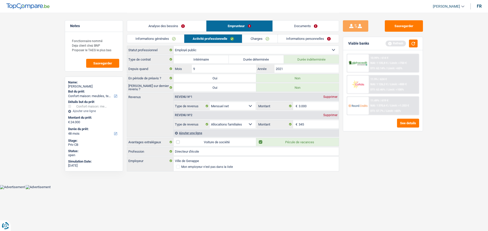
click at [353, 157] on div "Sauvegarder Viable banks Refresh 10.99% | 614 € NAI: 1 135,8 € / Limit: >750 € …" at bounding box center [383, 121] width 88 height 203
click at [411, 46] on button "button" at bounding box center [413, 44] width 9 height 8
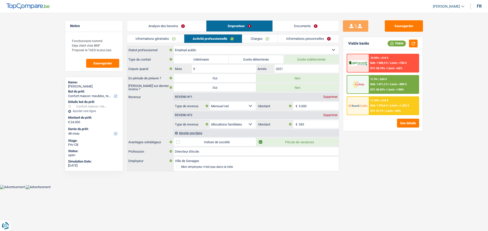
click at [328, 115] on div "Supprimer" at bounding box center [330, 115] width 17 height 3
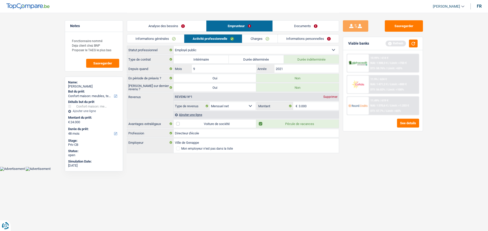
click at [190, 26] on link "Analyse des besoins" at bounding box center [166, 26] width 79 height 11
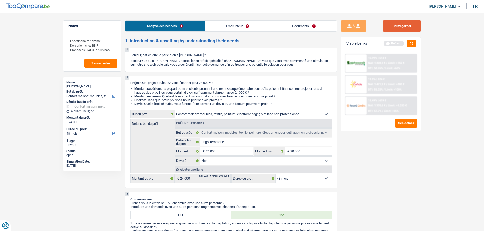
click at [399, 24] on button "Sauvegarder" at bounding box center [402, 25] width 38 height 11
click at [107, 63] on span "Sauvegarder" at bounding box center [100, 63] width 19 height 3
click at [397, 27] on button "Sauvegarder" at bounding box center [402, 25] width 38 height 11
click at [111, 50] on textarea "Fonctionnaire nommé Deja client chez BNP Proposer le TAEG le plus bas" at bounding box center [92, 46] width 51 height 20
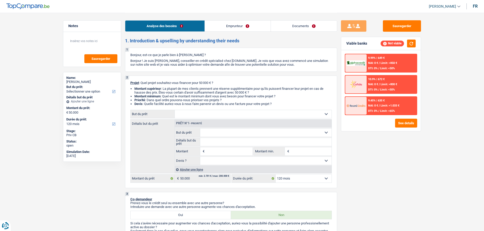
select select "120"
select select "publicEmployee"
select select "netSalary"
select select "mealVouchers"
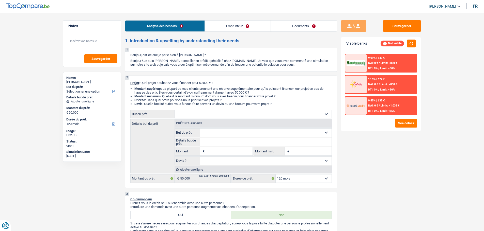
select select "120"
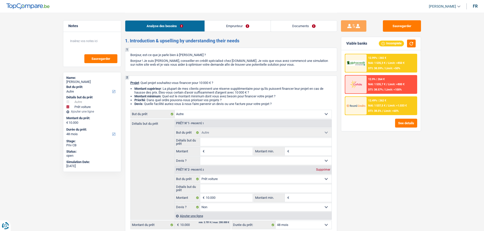
select select "other"
select select "car"
select select "48"
select select "other"
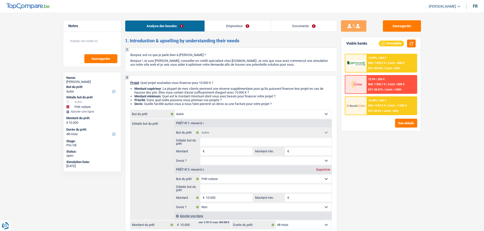
select select "other"
select select "car"
select select "false"
select select "48"
select select "independent"
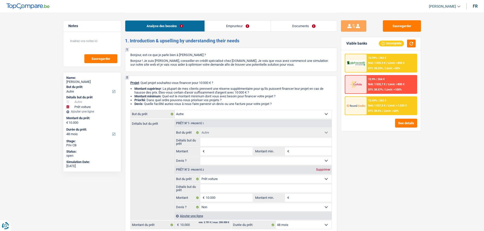
select select "netSalary"
select select "rents"
select select "other"
select select "car"
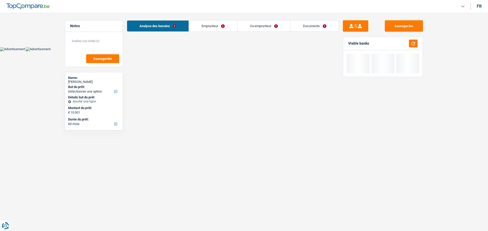
select select "60"
select select "worker"
select select "familyAllowances"
select select "netSalary"
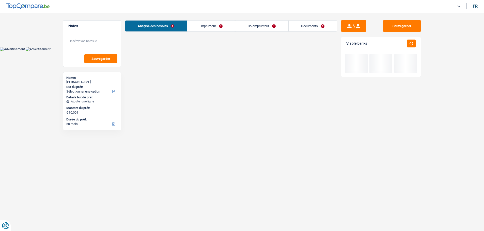
select select "ownerWithMortgage"
select select "mortgage"
select select "360"
select select "60"
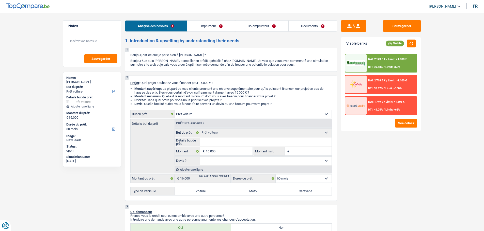
select select "car"
select select "60"
select select "car"
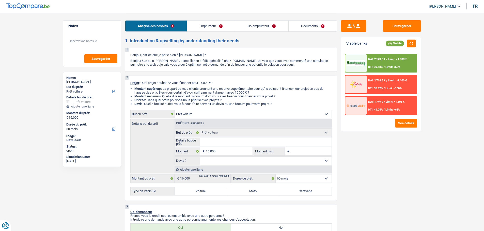
select select "60"
select select "worker"
select select "familyAllowances"
select select "netSalary"
select select "unemployment"
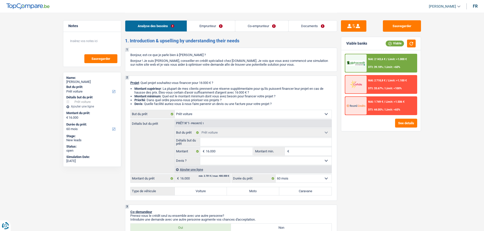
select select "familyAllowances"
select select "ownerWithMortgage"
select select "mortgage"
select select "360"
select select "car"
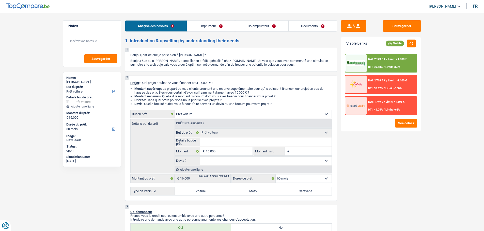
select select "car"
select select "60"
click at [371, 61] on span "NAI: 2 143,6 €" at bounding box center [376, 59] width 17 height 3
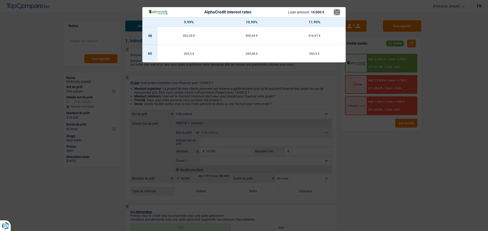
click at [338, 13] on button "×" at bounding box center [336, 12] width 5 height 5
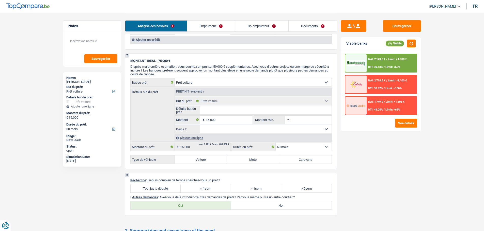
scroll to position [482, 0]
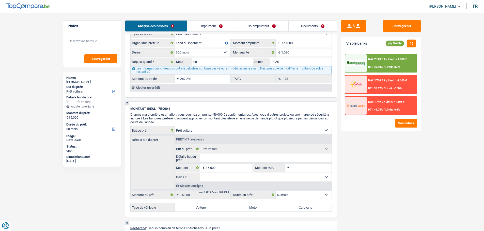
click at [380, 88] on span "DTI: 33.67%" at bounding box center [375, 88] width 15 height 3
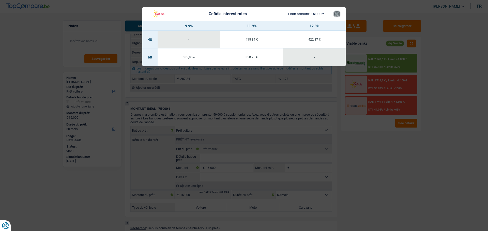
click at [338, 14] on button "×" at bounding box center [336, 13] width 5 height 5
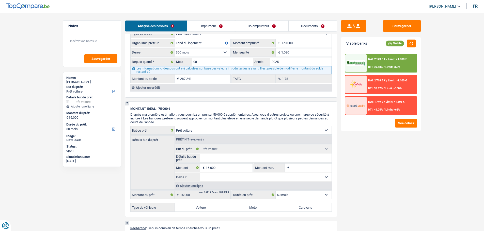
click at [380, 110] on span "DTI: 44.05%" at bounding box center [375, 109] width 15 height 3
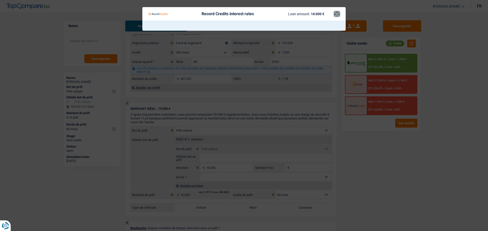
click at [338, 15] on button "×" at bounding box center [336, 13] width 5 height 5
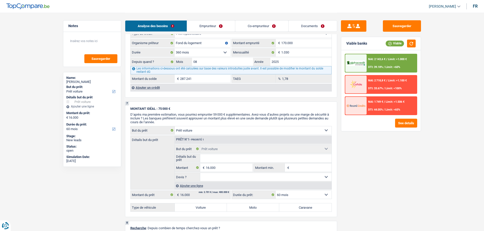
click at [363, 66] on div at bounding box center [355, 63] width 21 height 18
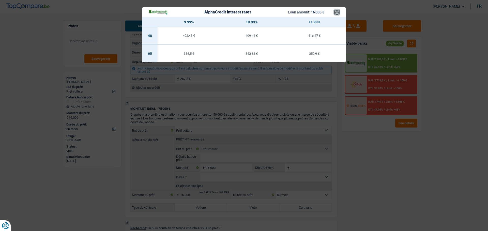
click at [335, 12] on button "×" at bounding box center [336, 12] width 5 height 5
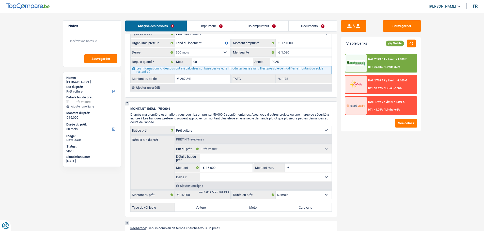
drag, startPoint x: 220, startPoint y: 27, endPoint x: 227, endPoint y: 27, distance: 6.4
click at [220, 27] on link "Emprunteur" at bounding box center [211, 26] width 48 height 11
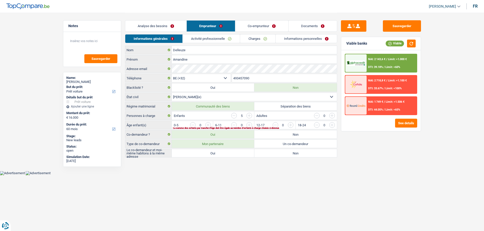
scroll to position [0, 0]
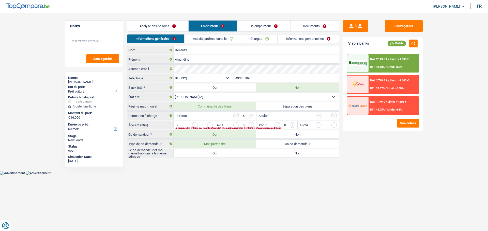
click at [252, 28] on link "Co-emprunteur" at bounding box center [263, 26] width 53 height 11
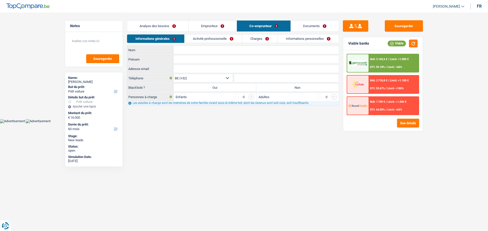
click at [223, 27] on link "Emprunteur" at bounding box center [212, 26] width 48 height 11
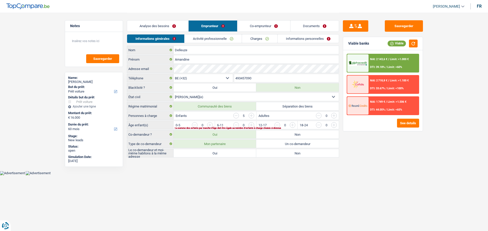
click at [161, 25] on link "Analyse des besoins" at bounding box center [157, 26] width 61 height 11
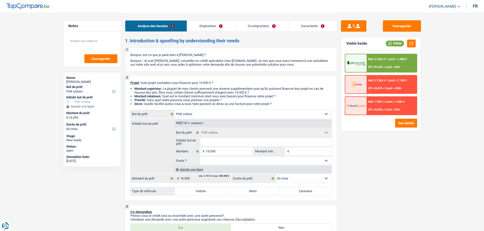
click at [229, 143] on input "Détails but du prêt" at bounding box center [265, 142] width 131 height 8
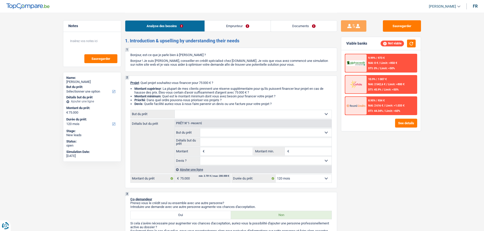
select select "120"
select select "retired"
select select "pension"
select select "rents"
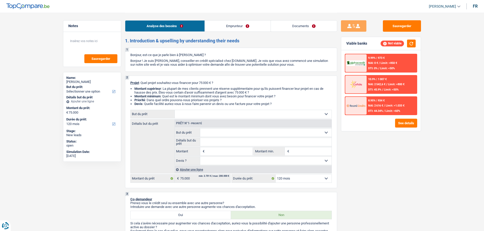
select select "120"
click at [271, 117] on select "Confort maison: meubles, textile, peinture, électroménager, outillage non-profe…" at bounding box center [253, 114] width 157 height 8
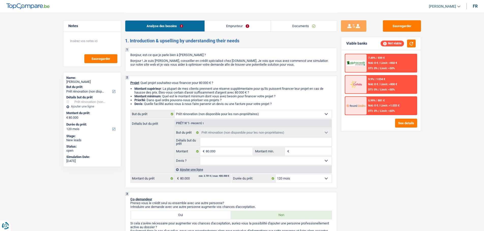
select select "renovation"
select select "120"
select select "renovation"
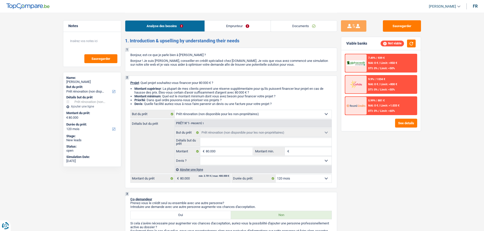
select select "120"
select select "renovation"
select select "120"
click at [241, 30] on link "Emprunteur" at bounding box center [238, 26] width 66 height 11
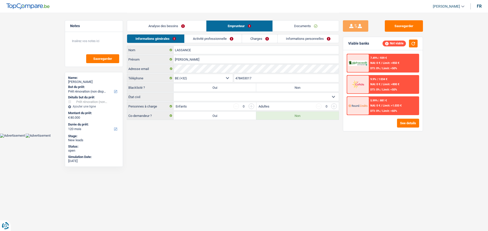
click at [262, 36] on link "Charges" at bounding box center [259, 39] width 35 height 8
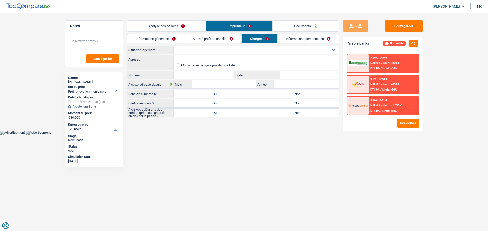
click at [237, 52] on select "Locataire Propriétaire avec prêt hypothécaire Propriétaire sans prêt hypothécai…" at bounding box center [255, 50] width 165 height 8
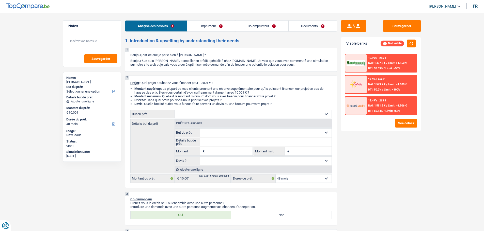
select select "48"
select select "worker"
select select "mealVouchers"
select select "other"
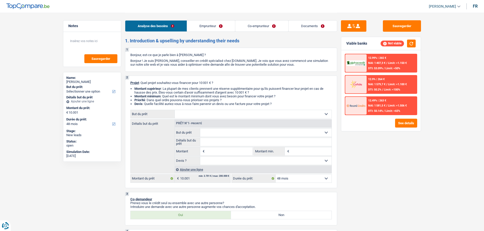
select select "familyAllowances"
select select "netSalary"
select select "rents"
select select "carLoan"
select select "60"
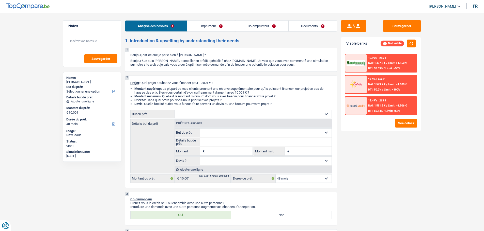
select select "48"
click at [221, 117] on select "Confort maison: meubles, textile, peinture, électroménager, outillage non-profe…" at bounding box center [253, 114] width 157 height 8
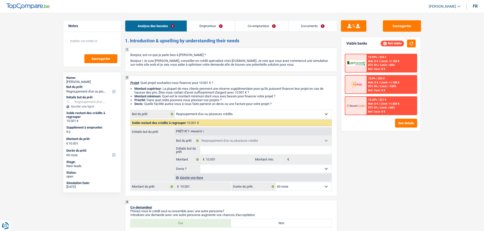
select select "refinancing"
select select "60"
select select "refinancing"
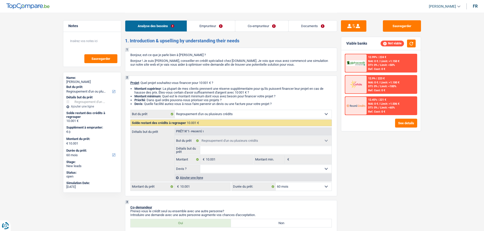
select select "60"
select select "retired"
select select "pension"
select select "rents"
select select "refinancing"
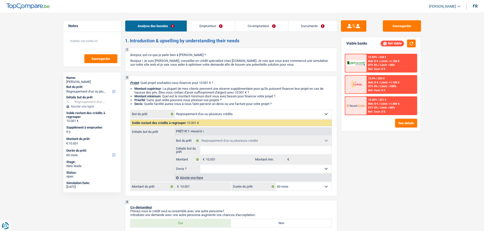
select select "refinancing"
select select "60"
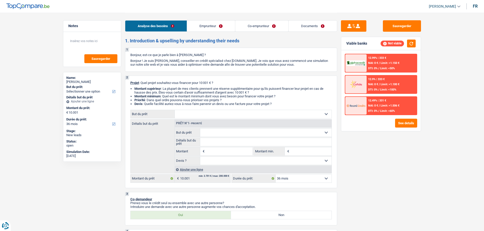
select select "36"
select select "retired"
select select "pension"
select select "rents"
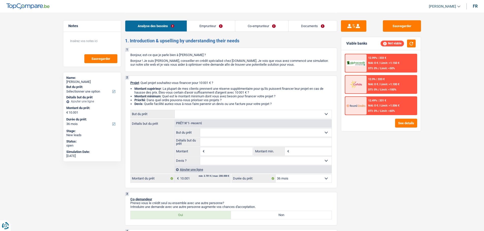
select select "36"
click at [254, 114] on select "Confort maison: meubles, textile, peinture, électroménager, outillage non-profe…" at bounding box center [253, 114] width 157 height 8
select select "other"
click at [175, 110] on select "Confort maison: meubles, textile, peinture, électroménager, outillage non-profe…" at bounding box center [253, 114] width 157 height 8
select select "other"
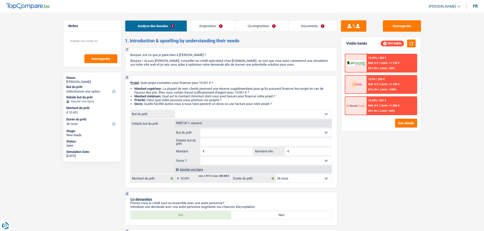
select select "other"
type input "10.001"
select select "other"
type input "10.001"
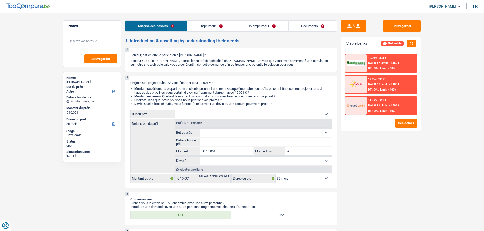
select select "other"
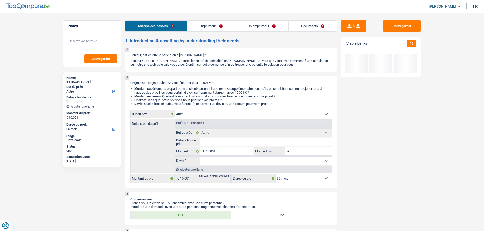
click at [215, 146] on input "Détails but du prêt" at bounding box center [265, 142] width 131 height 8
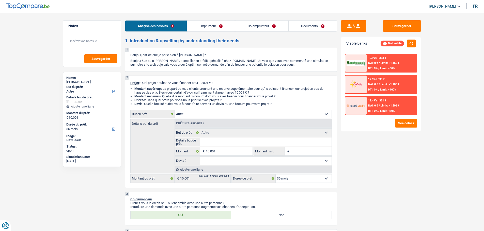
type input "A"
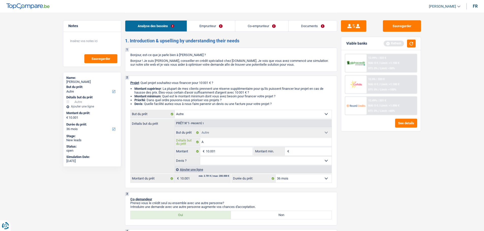
type input "A a"
type input "A ai"
type input "A aid"
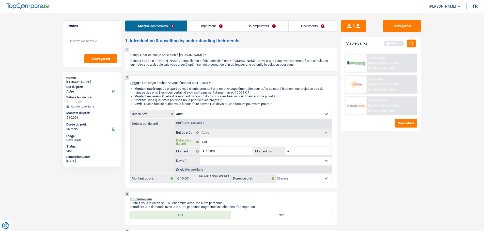
type input "A aid"
type input "A aide"
type input "A aider"
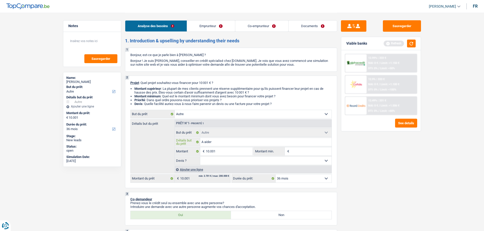
type input "A aider"
type input "A aider s"
type input "A aider so"
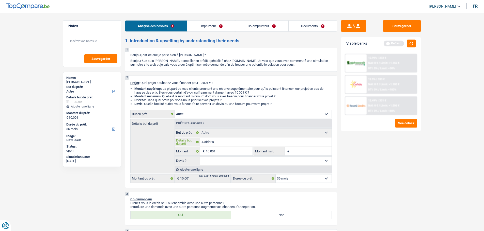
type input "A aider so"
type input "A aider son"
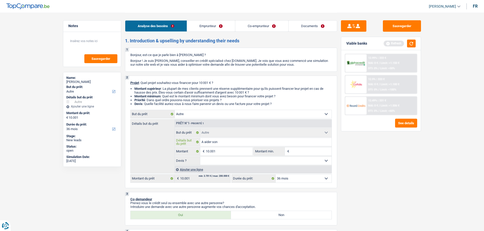
type input "A aider son f"
type input "A aider son fi"
type input "A aider son fil"
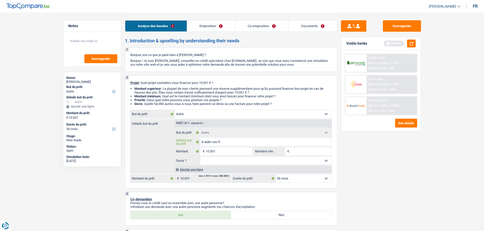
type input "A aider son fil"
type input "A aider son fils"
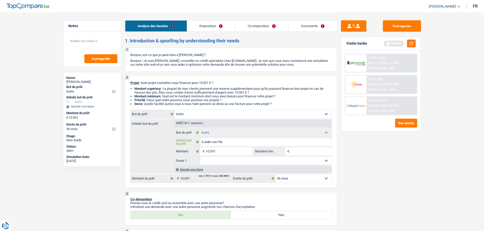
type input "A aider son fils q"
type input "A aider son fils qu"
type input "A aider son fils qui"
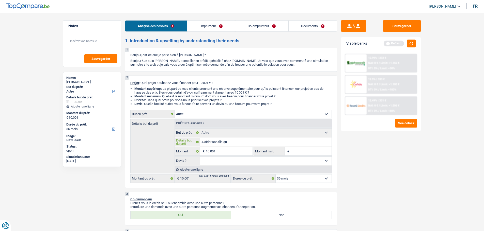
type input "A aider son fils qui"
type input "A aider son fils qui d"
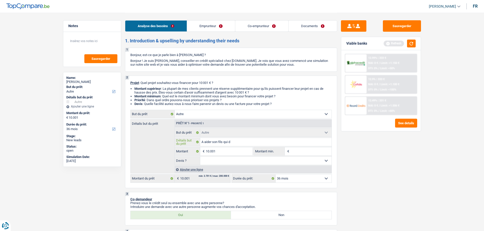
type input "A aider son fils qui di"
type input "A aider son fils qui div"
type input "A aider son fils qui divo"
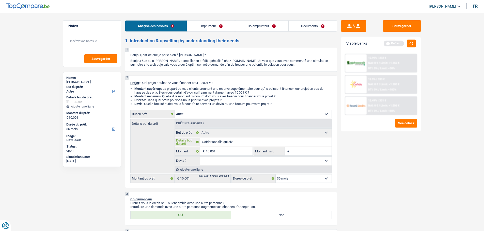
type input "A aider son fils qui divo"
type input "A aider son fils qui divor"
type input "A aider son fils qui divorc"
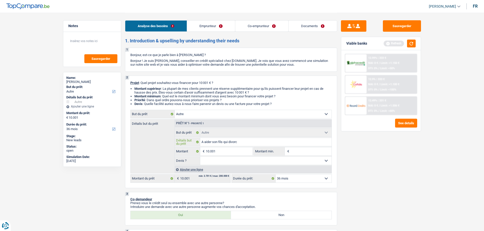
type input "A aider son fils qui divorce"
type input "A aider son fils qui divorce e"
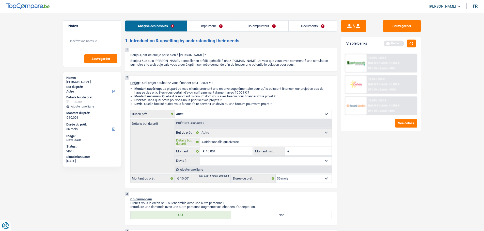
type input "A aider son fils qui divorce e"
type input "A aider son fils qui divorce et"
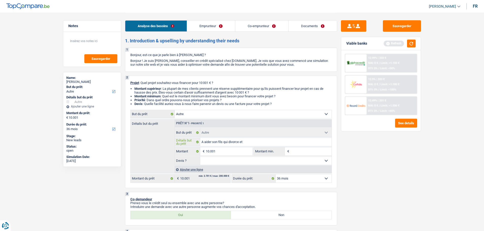
type input "A aider son fils qui divorce et v"
type input "A aider son fils qui divorce et ve"
type input "A aider son fils qui divorce et veu"
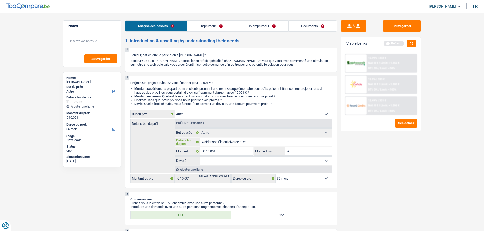
type input "A aider son fils qui divorce et veu"
type input "A aider son fils qui divorce et veut"
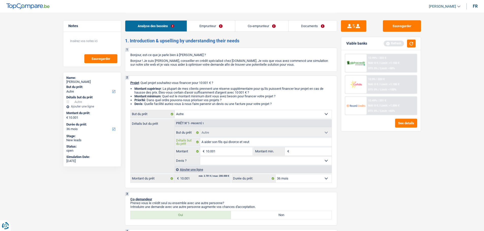
type input "A aider son fils qui divorce et veut r"
type input "A aider son fils qui divorce et veut re"
type input "A aider son fils qui divorce et veut ren"
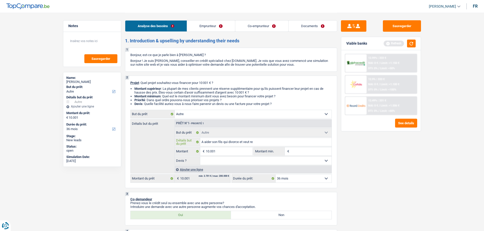
type input "A aider son fils qui divorce et veut ren"
type input "A aider son fils qui divorce et veut re"
type input "A aider son fils qui divorce et veut r"
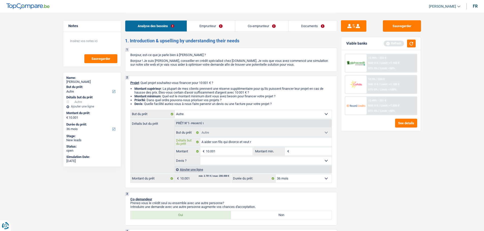
type input "A aider son fils qui divorce et veut"
type input "A aider son fils qui divorce et veu"
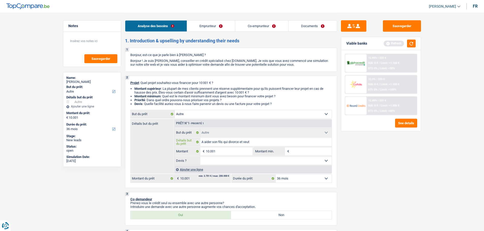
type input "A aider son fils qui divorce et veu"
type input "A aider son fils qui divorce et ve"
type input "A aider son fils qui divorce et v"
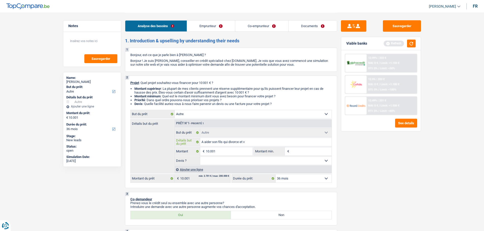
type input "A aider son fils qui divorce et"
type input "A aider son fils qui divorce e"
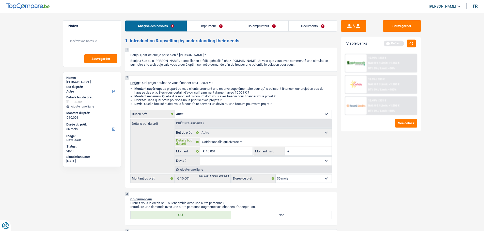
type input "A aider son fils qui divorce e"
type input "A aider son fils qui divorce"
click at [313, 31] on link "Documents" at bounding box center [312, 26] width 48 height 11
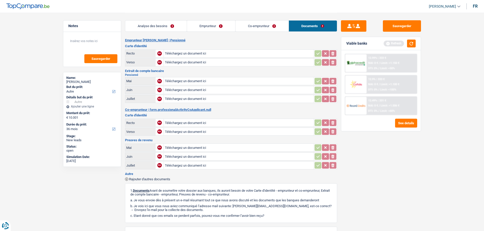
click at [257, 26] on link "Co-emprunteur" at bounding box center [261, 26] width 53 height 11
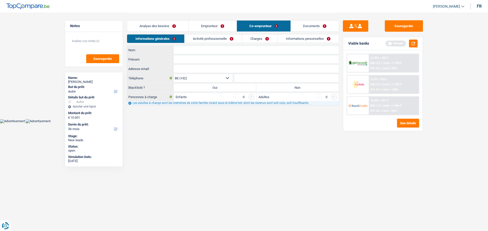
click at [218, 28] on link "Emprunteur" at bounding box center [212, 26] width 48 height 11
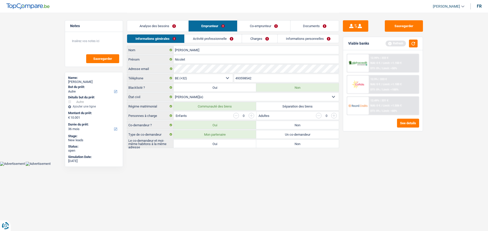
click at [290, 38] on link "Informations personnelles" at bounding box center [307, 39] width 61 height 8
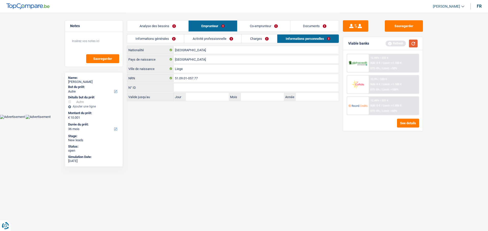
click at [411, 41] on button "button" at bounding box center [413, 44] width 9 height 8
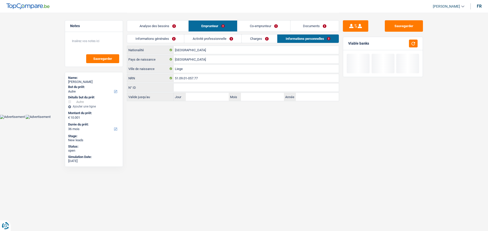
click at [269, 27] on link "Co-emprunteur" at bounding box center [263, 26] width 53 height 11
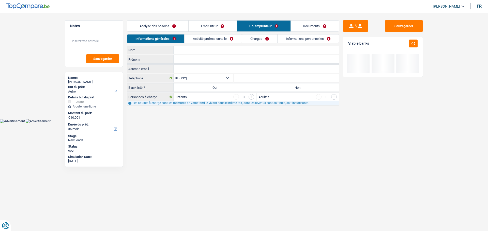
click at [299, 41] on link "Informations personnelles" at bounding box center [307, 39] width 61 height 8
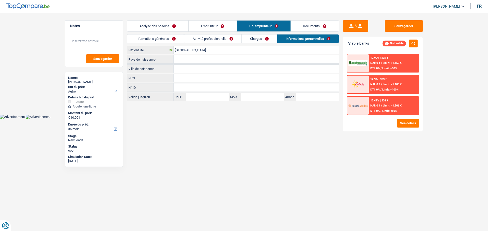
click at [264, 43] on div "Informations générales Activité professionnelle Charges Informations personnell…" at bounding box center [233, 39] width 212 height 11
click at [265, 38] on link "Charges" at bounding box center [258, 39] width 35 height 8
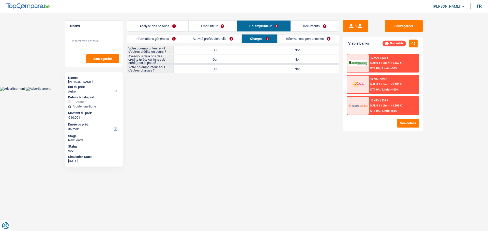
click at [297, 38] on link "Informations personnelles" at bounding box center [307, 39] width 61 height 8
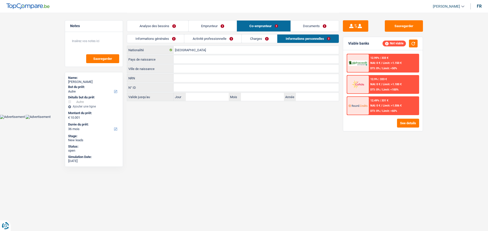
click at [168, 28] on link "Analyse des besoins" at bounding box center [157, 26] width 61 height 11
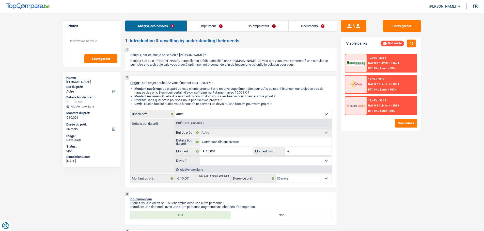
click at [304, 150] on input "Montant min." at bounding box center [310, 152] width 41 height 8
type input "7"
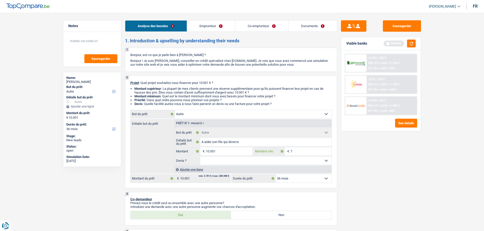
type input "70"
type input "700"
type input "7.000"
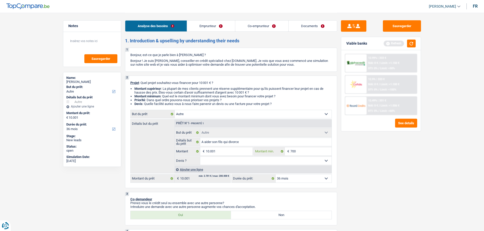
type input "7.000"
click at [386, 170] on div "Sauvegarder Viable banks Refresh 12.99% | 333 € NAI: 0 € / Limit: >1.150 € DTI:…" at bounding box center [381, 121] width 88 height 203
click at [218, 22] on link "Emprunteur" at bounding box center [211, 26] width 48 height 11
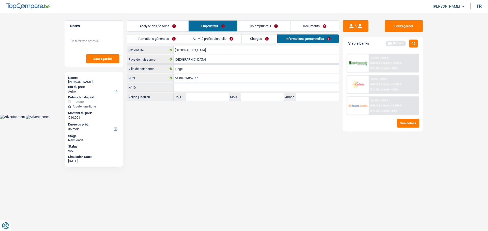
click at [175, 27] on link "Analyse des besoins" at bounding box center [157, 26] width 61 height 11
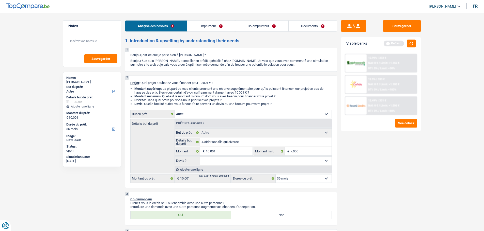
click at [222, 25] on link "Emprunteur" at bounding box center [211, 26] width 48 height 11
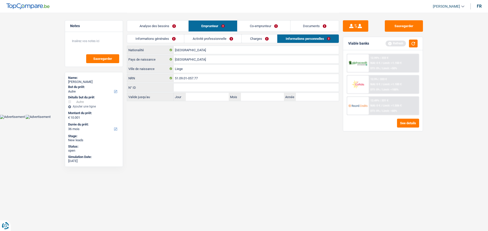
click at [254, 41] on link "Charges" at bounding box center [258, 39] width 35 height 8
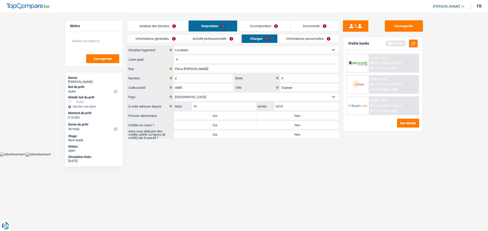
click at [265, 25] on link "Co-emprunteur" at bounding box center [263, 26] width 53 height 11
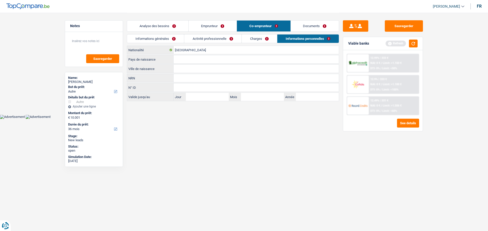
click at [258, 36] on link "Charges" at bounding box center [258, 39] width 35 height 8
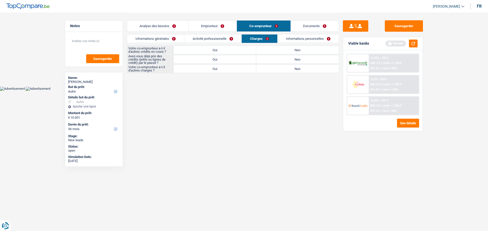
click at [162, 27] on link "Analyse des besoins" at bounding box center [157, 26] width 61 height 11
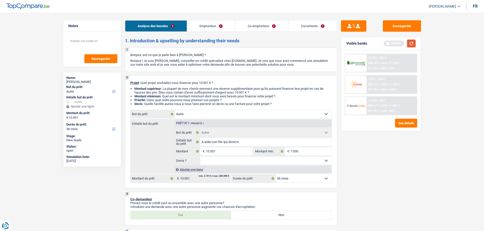
click at [412, 43] on button "button" at bounding box center [411, 44] width 9 height 8
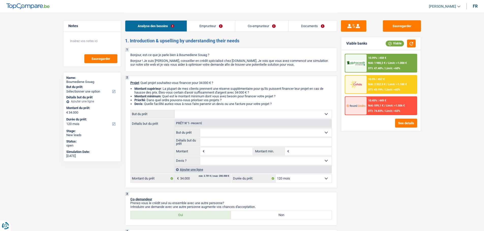
select select "120"
select select "worker"
select select "housewife"
select select "familyAllowances"
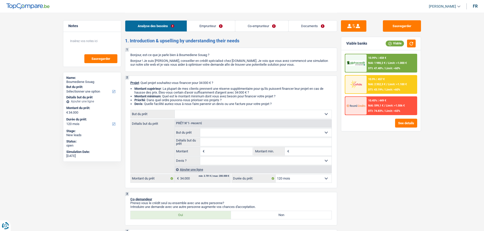
select select "netSalary"
select select "familyAllowances"
select select "ownerWithMortgage"
select select "mortgage"
select select "personalLoan"
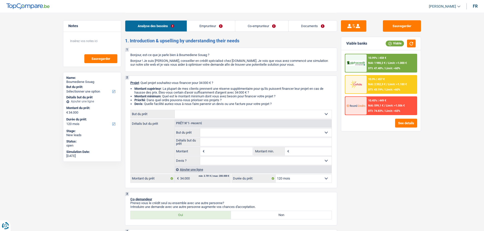
select select "homeFurnishingOrRelocation"
select select "60"
select select "cardOrCredit"
select select "120"
click at [214, 28] on link "Emprunteur" at bounding box center [211, 26] width 48 height 11
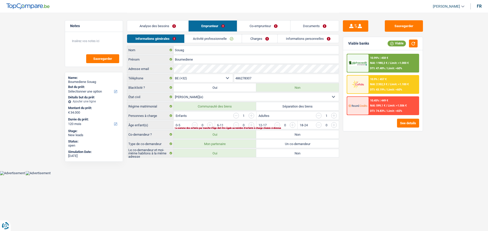
click at [158, 27] on link "Analyse des besoins" at bounding box center [157, 26] width 61 height 11
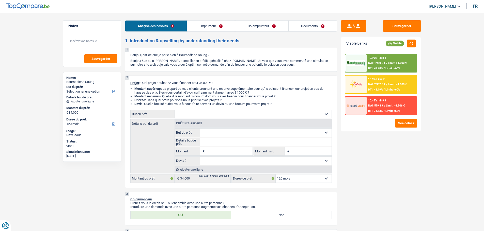
click at [219, 25] on link "Emprunteur" at bounding box center [211, 26] width 48 height 11
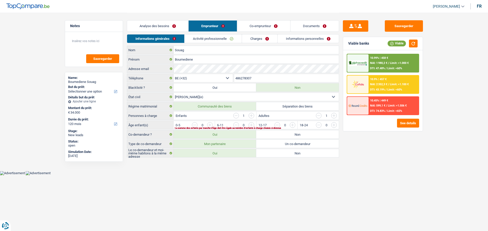
click at [151, 24] on link "Analyse des besoins" at bounding box center [157, 26] width 61 height 11
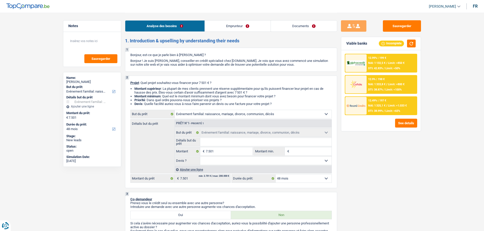
select select "familyEvent"
select select "48"
select select "familyEvent"
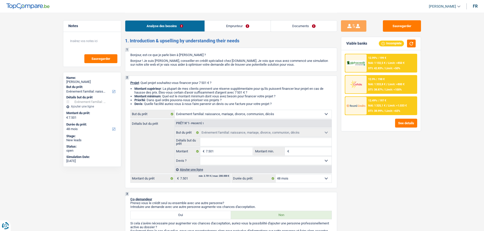
select select "48"
select select "privateEmployee"
select select "familyAllowances"
select select "netSalary"
select select "mealVouchers"
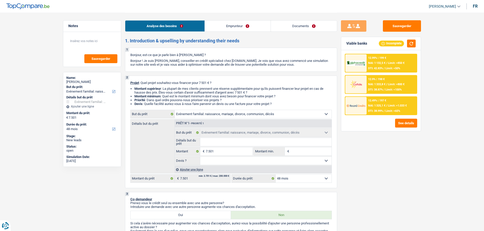
select select "rents"
select select "familyEvent"
select select "48"
click at [231, 142] on input "Détails but du prêt" at bounding box center [265, 142] width 131 height 8
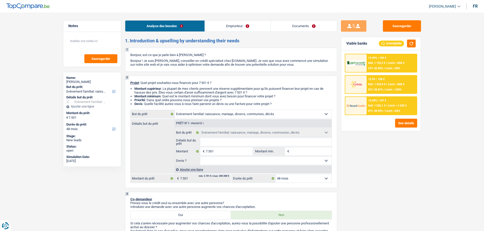
click at [216, 145] on input "Détails but du prêt" at bounding box center [265, 142] width 131 height 8
click at [195, 171] on div "Ajouter une ligne" at bounding box center [252, 169] width 157 height 7
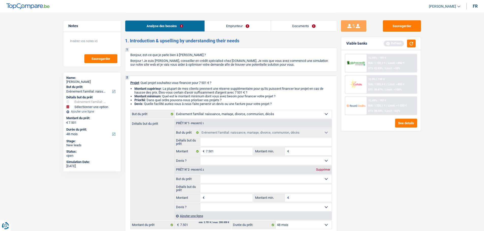
click at [220, 179] on select "Confort maison: meubles, textile, peinture, électroménager, outillage non-profe…" at bounding box center [265, 179] width 131 height 8
select select "medical"
click at [200, 175] on select "Confort maison: meubles, textile, peinture, électroménager, outillage non-profe…" at bounding box center [265, 179] width 131 height 8
select select "medical"
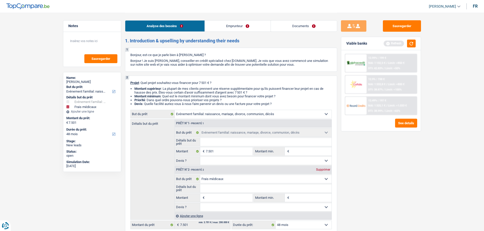
click at [308, 114] on select "Confort maison: meubles, textile, peinture, électroménager, outillage non-profe…" at bounding box center [253, 114] width 157 height 8
select select "medical"
click at [175, 110] on select "Confort maison: meubles, textile, peinture, électroménager, outillage non-profe…" at bounding box center [253, 114] width 157 height 8
select select "medical"
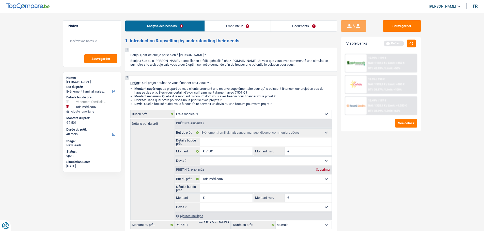
select select "medical"
select select "familyEvent"
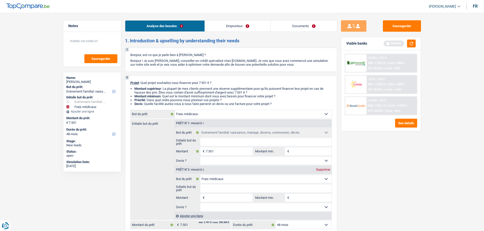
type input "7.501"
select select "familyEvent"
type input "7.501"
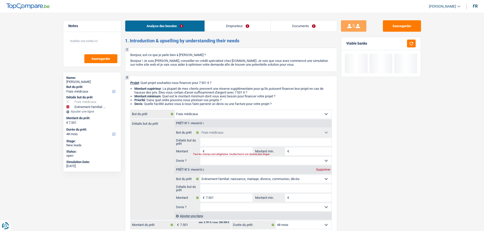
click at [239, 149] on input "Montant" at bounding box center [229, 152] width 46 height 8
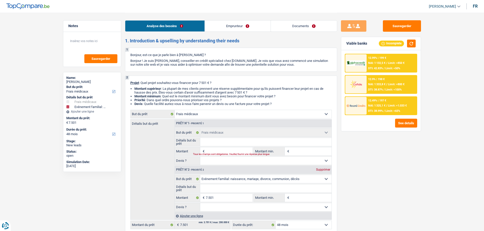
type input "7"
type input "75"
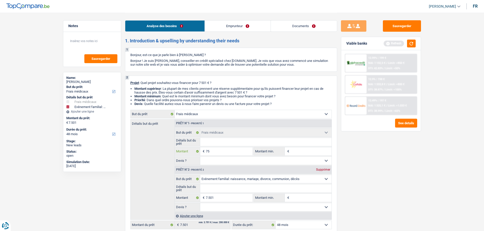
type input "750"
type input "7.501"
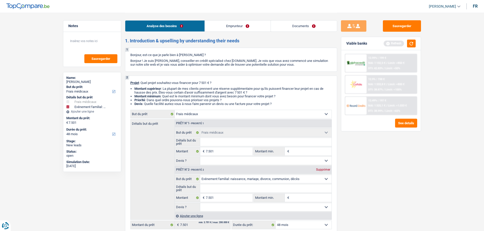
type input "15.002"
select select "84"
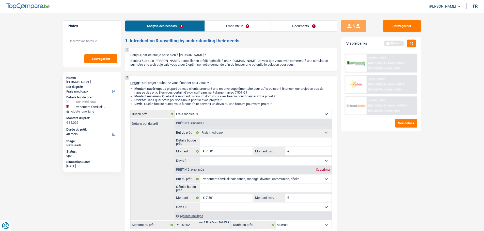
select select "84"
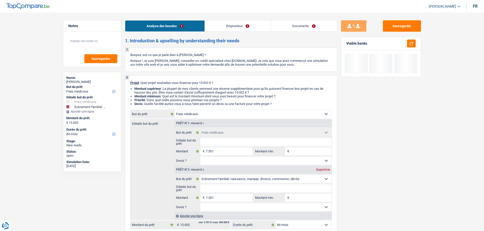
click at [327, 171] on div "Supprimer" at bounding box center [323, 169] width 17 height 3
type input "7.501"
select select "48"
type input "7.501"
select select "48"
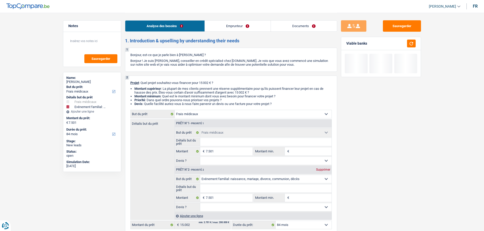
type input "7.501"
select select "48"
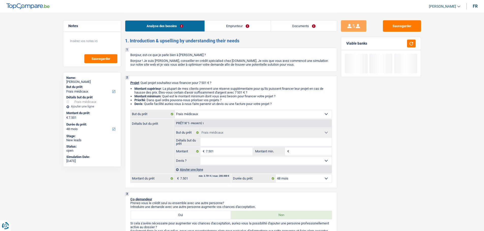
click at [232, 145] on input "Détails but du prêt" at bounding box center [265, 142] width 131 height 8
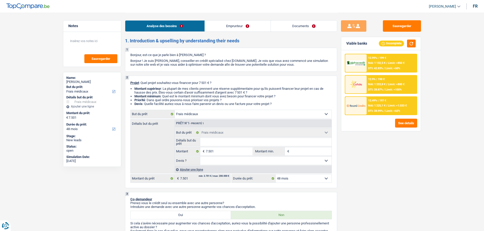
click at [198, 171] on div "Ajouter une ligne" at bounding box center [252, 169] width 157 height 7
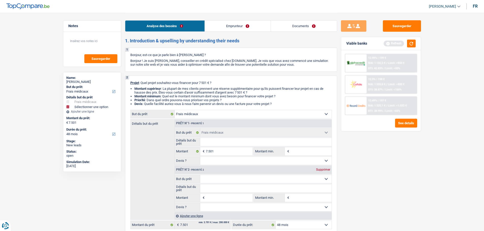
click at [221, 182] on select "Confort maison: meubles, textile, peinture, électroménager, outillage non-profe…" at bounding box center [265, 179] width 131 height 8
select select "familyEvent"
click at [200, 175] on select "Confort maison: meubles, textile, peinture, électroménager, outillage non-profe…" at bounding box center [265, 179] width 131 height 8
select select "familyEvent"
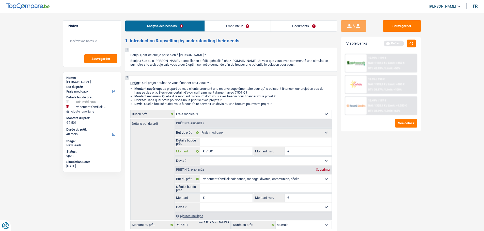
click at [220, 155] on input "7.501" at bounding box center [229, 152] width 46 height 8
type input "750"
type input "75"
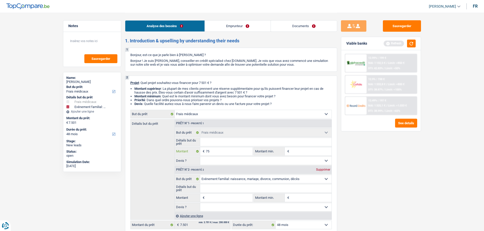
type input "7"
type input "3"
type input "35"
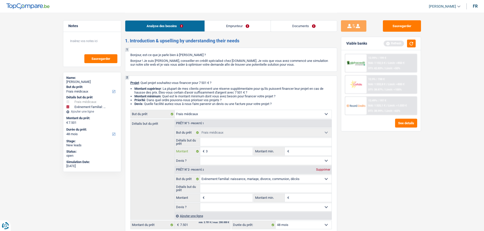
type input "35"
type input "350"
type input "3.500"
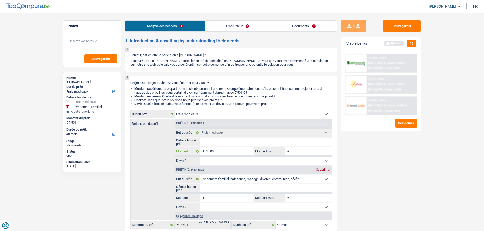
type input "3.500"
select select "30"
type input "3.500"
select select "30"
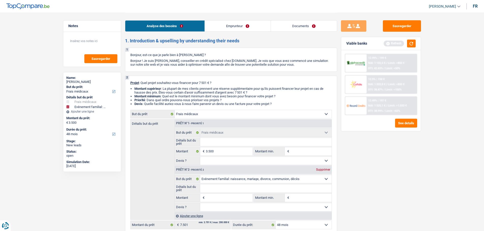
type input "3.500"
select select "30"
click at [231, 203] on fieldset "Oui Non Non répondu Sélectionner une option Devis ? Tous les champs sont obliga…" at bounding box center [253, 207] width 157 height 9
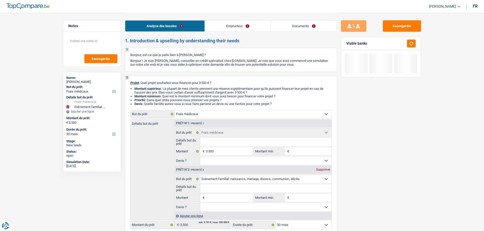
click at [233, 200] on input "Montant" at bounding box center [229, 198] width 46 height 8
click at [232, 148] on input "3.500" at bounding box center [229, 152] width 46 height 8
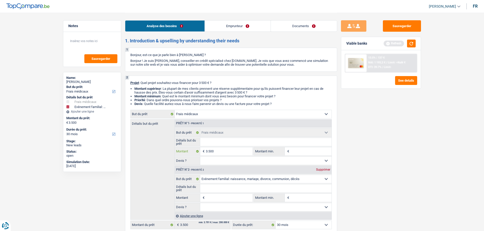
type input "350"
type input "35"
type input "3"
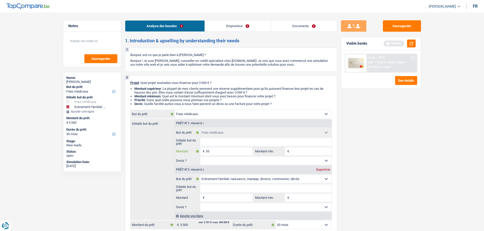
type input "3"
type input "4"
type input "40"
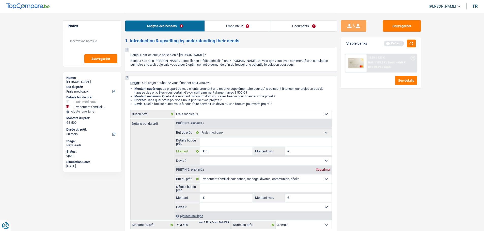
type input "400"
type input "4.000"
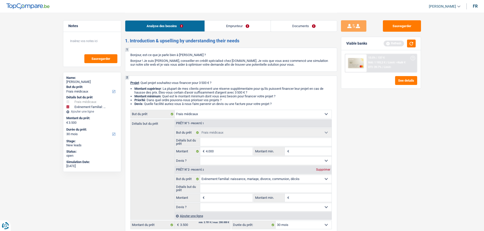
type input "4.000"
click at [230, 199] on input "Montant" at bounding box center [229, 198] width 46 height 8
select select "36"
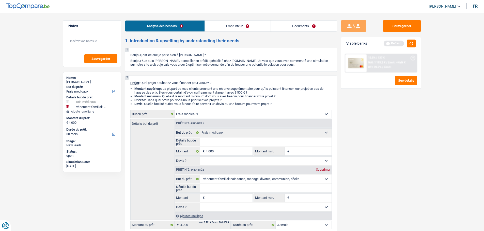
select select "36"
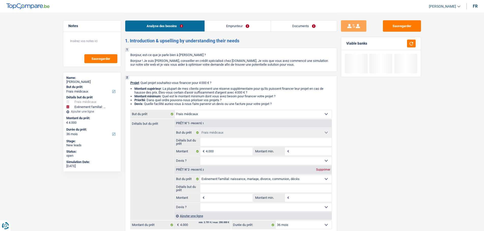
type input "3"
type input "35"
type input "350"
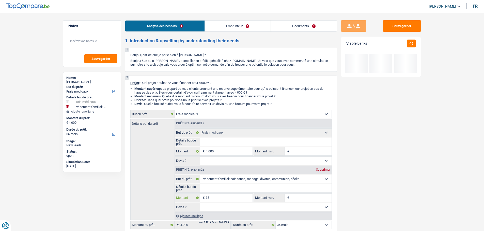
type input "350"
type input "3.500"
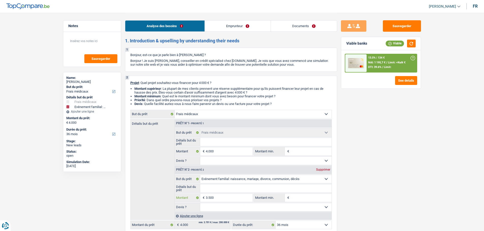
type input "3.500"
type input "7.500"
select select "42"
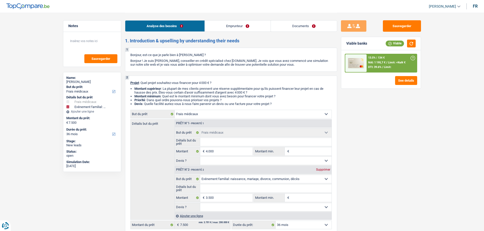
select select "42"
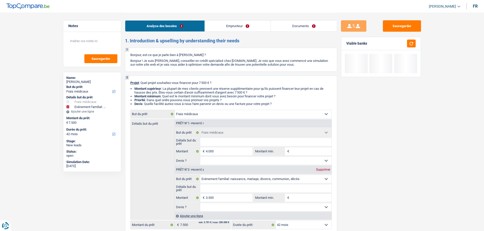
click at [252, 138] on input "Détails but du prêt" at bounding box center [265, 142] width 131 height 8
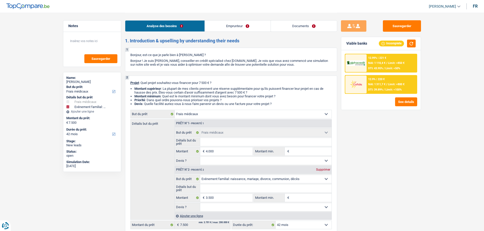
type input "L"
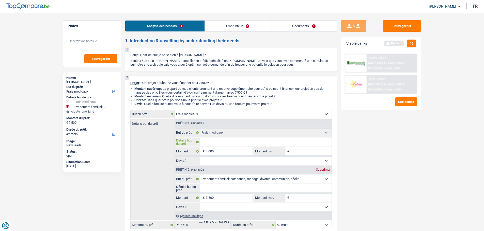
type input "L'"
type input "L'o"
type input "L'op"
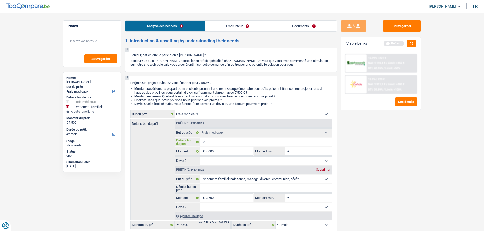
type input "L'op"
type input "L'opé"
type input "L'opér"
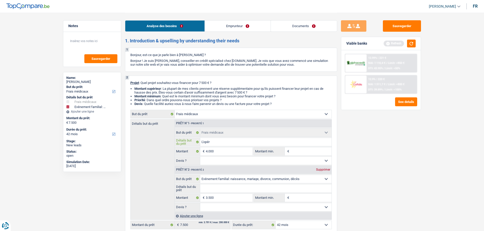
type input "L'opéra"
type input "L'opérat"
type input "L'opérati"
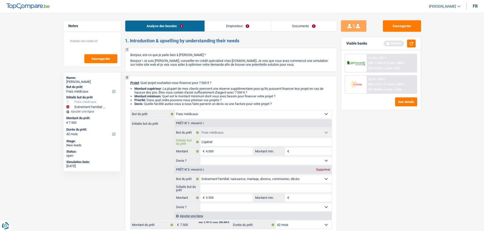
type input "L'opérati"
type input "L'opératio"
type input "L'opération"
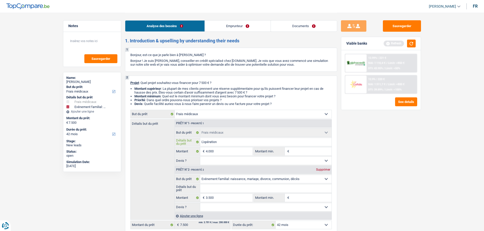
type input "L'opération"
type input "L'opération d"
type input "L'opération de"
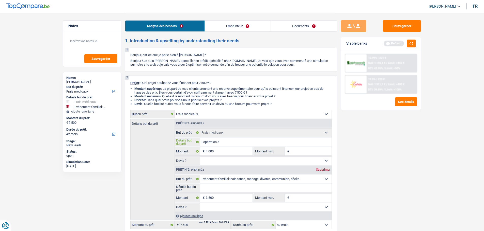
type input "L'opération de"
type input "L'opération de s"
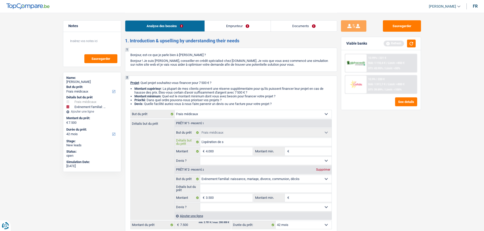
type input "L'opération de so"
type input "L'opération de son"
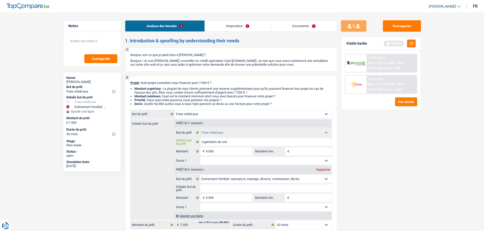
type input "L'opération de son"
type input "L'opération de son f"
type input "L'opération de son fi"
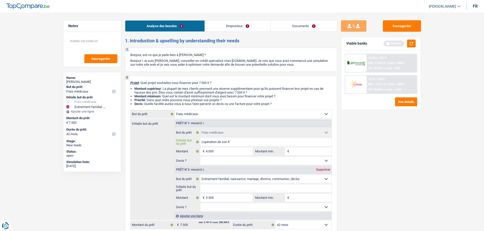
type input "L'opération de son fil"
type input "L'opération de son fils"
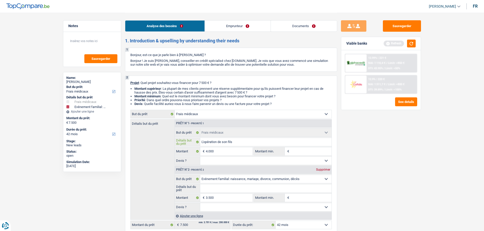
type input "L'opération de son fils"
click at [250, 192] on input "Détails but du prêt" at bounding box center [265, 189] width 131 height 8
type input "a"
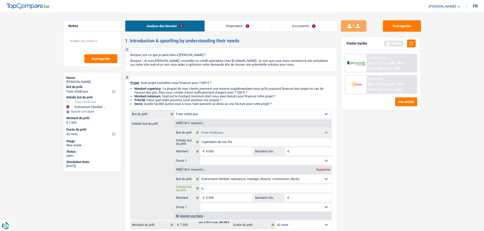
type input "an"
type input "ann"
type input "anni"
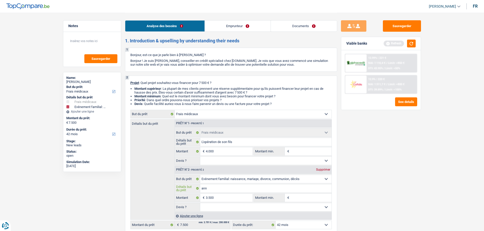
type input "anni"
type input "anniv"
type input "annive"
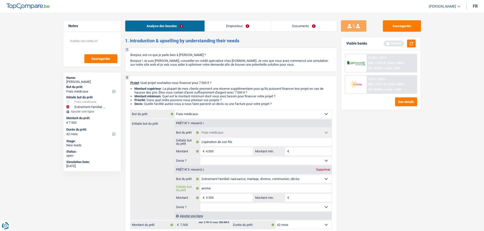
type input "anniver"
type input "annivers"
type input "anniversa"
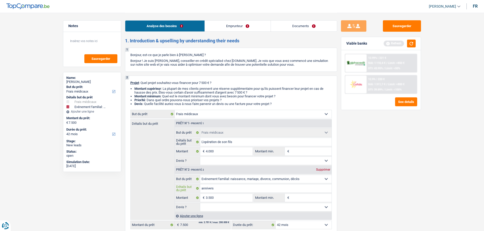
type input "anniversa"
type input "anniversai"
type input "anniversair"
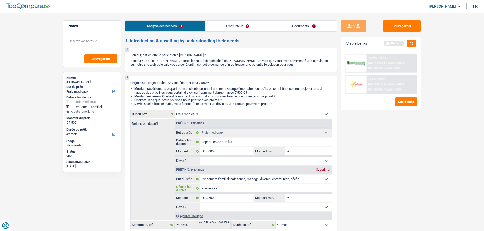
type input "anniversaire"
type input "anniversaire d"
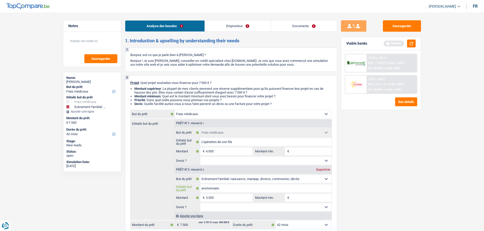
type input "anniversaire d"
type input "anniversaire de"
type input "anniversaire des"
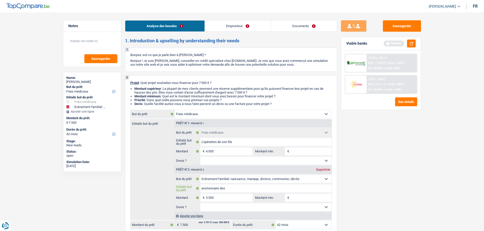
type input "anniversaire des"
type input "anniversaire des e"
click at [254, 28] on link "Emprunteur" at bounding box center [238, 26] width 66 height 11
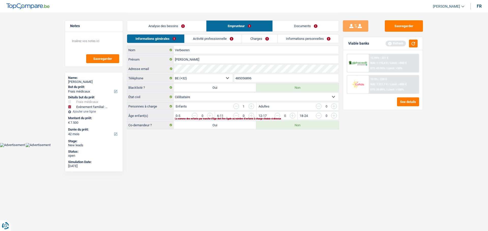
click at [201, 26] on link "Analyse des besoins" at bounding box center [166, 26] width 79 height 11
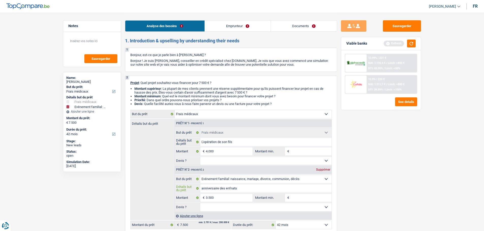
click at [243, 188] on input "anniversaire des enfnats" at bounding box center [265, 189] width 131 height 8
click at [216, 188] on input "Pour divers anniversaire" at bounding box center [265, 189] width 131 height 8
click at [218, 189] on input "Pour divers anniversaire" at bounding box center [265, 189] width 131 height 8
click at [244, 191] on input "Pour les anniversaire" at bounding box center [265, 189] width 131 height 8
click at [277, 192] on input "Pour les anniversaires de la famille" at bounding box center [265, 189] width 131 height 8
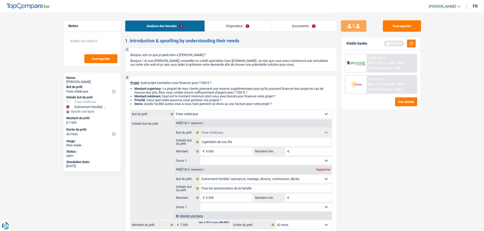
click at [308, 200] on input "Montant min." at bounding box center [310, 198] width 41 height 8
click at [293, 151] on input "Montant min." at bounding box center [310, 152] width 41 height 8
click at [295, 194] on input "Montant min." at bounding box center [310, 198] width 41 height 8
click at [228, 199] on input "3.500" at bounding box center [229, 198] width 46 height 8
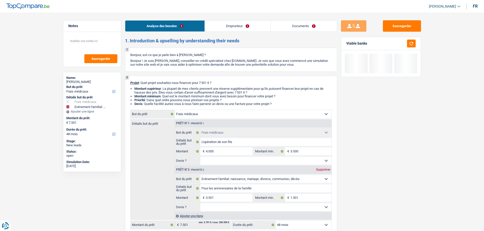
click at [295, 158] on select "Oui Non Non répondu Sélectionner une option" at bounding box center [265, 161] width 131 height 8
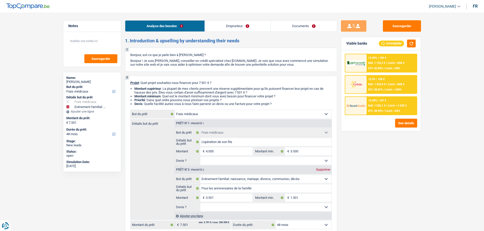
click at [200, 157] on select "Oui Non Non répondu Sélectionner une option" at bounding box center [265, 161] width 131 height 8
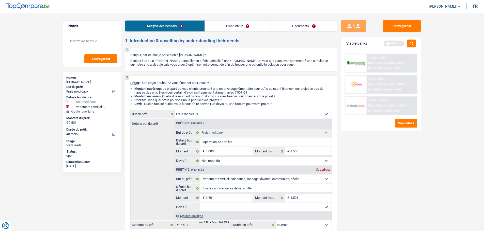
click at [254, 162] on select "Oui Non Non répondu Sélectionner une option" at bounding box center [265, 161] width 131 height 8
click at [200, 157] on select "Oui Non Non répondu Sélectionner une option" at bounding box center [265, 161] width 131 height 8
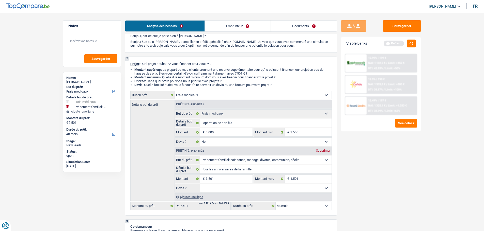
scroll to position [51, 0]
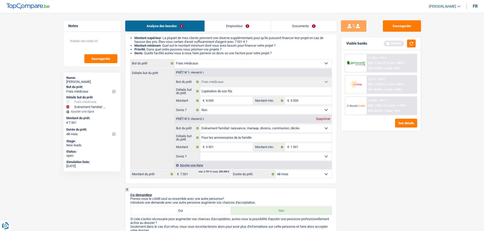
click at [248, 157] on select "Oui Non Non répondu Sélectionner une option" at bounding box center [265, 157] width 131 height 8
click at [200, 153] on select "Oui Non Non répondu Sélectionner une option" at bounding box center [265, 157] width 131 height 8
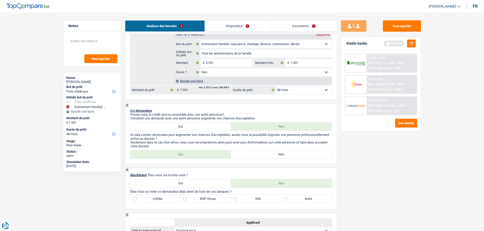
scroll to position [178, 0]
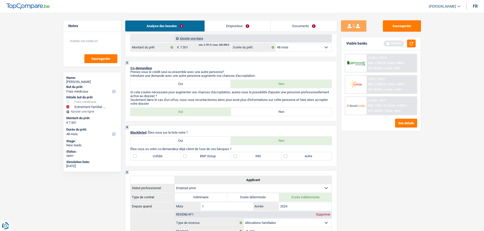
click at [286, 109] on label "Non" at bounding box center [281, 112] width 101 height 8
click at [286, 109] on input "Non" at bounding box center [281, 112] width 101 height 8
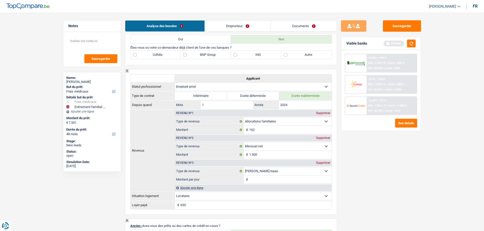
scroll to position [355, 0]
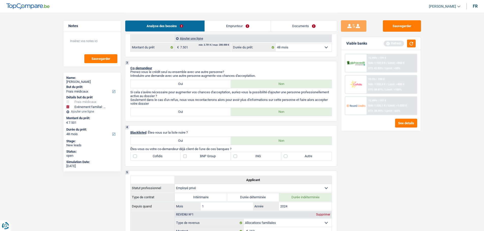
drag, startPoint x: 312, startPoint y: 154, endPoint x: 289, endPoint y: 163, distance: 24.0
click at [312, 154] on label "Autre" at bounding box center [306, 156] width 50 height 8
click at [312, 154] on input "Autre" at bounding box center [306, 156] width 50 height 8
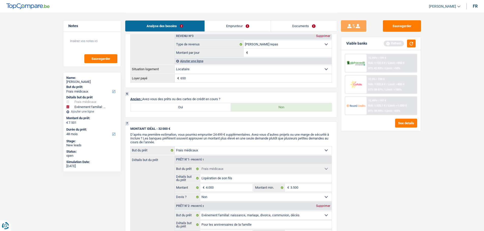
scroll to position [533, 0]
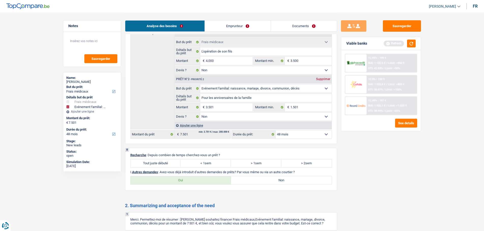
click at [216, 162] on label "< 1sem" at bounding box center [206, 163] width 50 height 8
click at [216, 162] on input "< 1sem" at bounding box center [206, 163] width 50 height 8
click at [253, 176] on label "Non" at bounding box center [281, 180] width 101 height 8
click at [253, 176] on input "Non" at bounding box center [281, 180] width 101 height 8
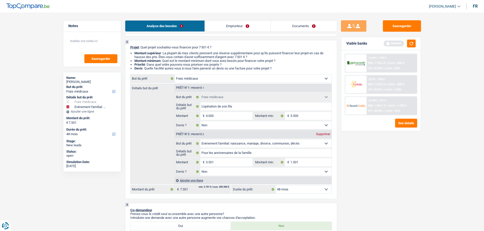
scroll to position [0, 0]
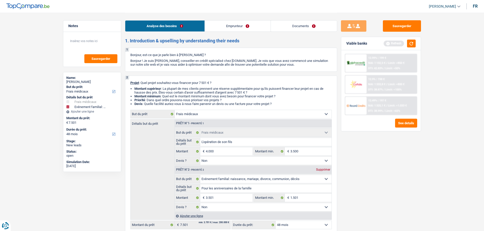
click at [221, 26] on link "Emprunteur" at bounding box center [238, 26] width 66 height 11
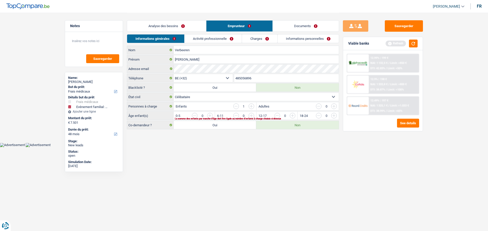
click at [210, 116] on input "button" at bounding box center [313, 117] width 212 height 8
click at [220, 36] on link "Activité professionnelle" at bounding box center [213, 39] width 57 height 8
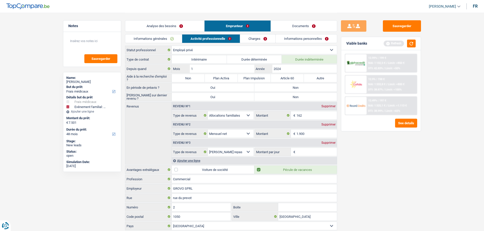
click at [297, 87] on label "Non" at bounding box center [295, 88] width 83 height 8
click at [297, 87] on input "Non" at bounding box center [295, 88] width 83 height 8
click at [296, 98] on label "Non" at bounding box center [295, 97] width 83 height 8
click at [296, 98] on input "Non" at bounding box center [295, 97] width 83 height 8
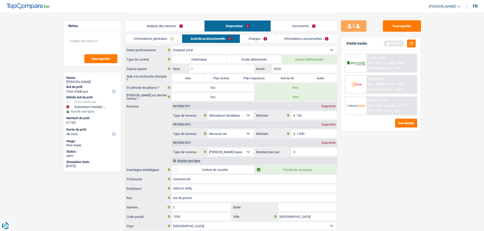
click at [332, 106] on div "Supprimer" at bounding box center [328, 106] width 17 height 3
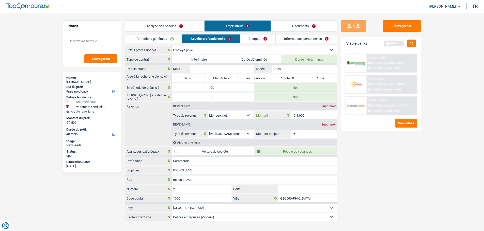
click at [316, 116] on input "1.900" at bounding box center [316, 115] width 40 height 8
click at [304, 133] on input "Montant par jour" at bounding box center [316, 134] width 40 height 8
click at [409, 42] on button "button" at bounding box center [411, 44] width 9 height 8
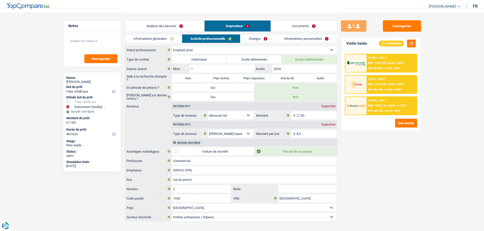
click at [269, 40] on link "Charges" at bounding box center [257, 39] width 35 height 8
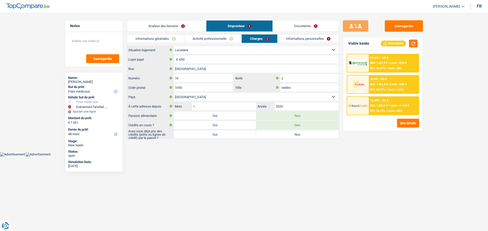
click at [220, 133] on label "Oui" at bounding box center [214, 135] width 83 height 8
click at [220, 133] on input "Oui" at bounding box center [214, 135] width 83 height 8
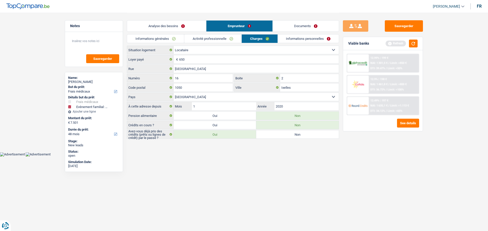
click at [290, 36] on link "Informations personnelles" at bounding box center [308, 39] width 61 height 8
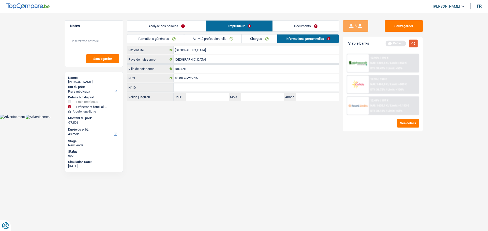
click at [411, 42] on button "button" at bounding box center [413, 44] width 9 height 8
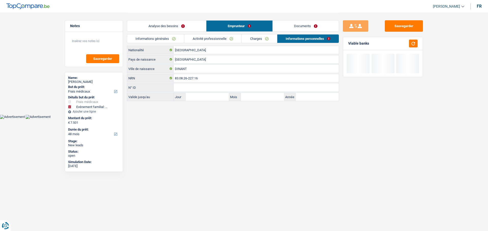
click at [165, 26] on link "Analyse des besoins" at bounding box center [166, 26] width 79 height 11
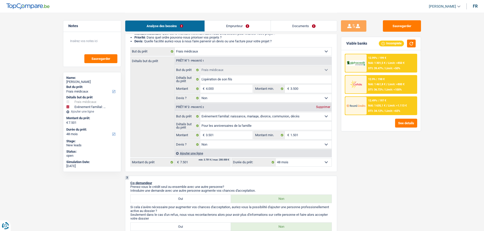
scroll to position [51, 0]
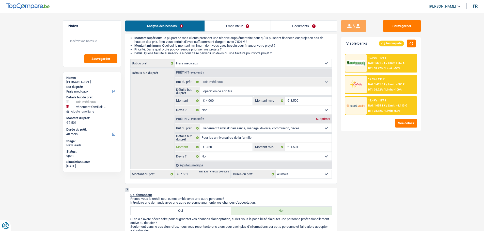
click at [220, 145] on input "3.501" at bounding box center [229, 147] width 46 height 8
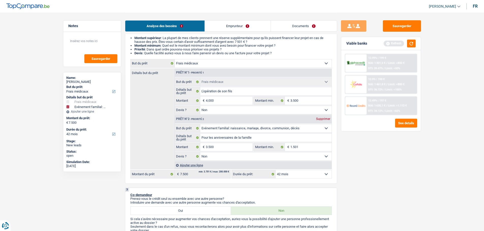
click at [391, 183] on div "Sauvegarder Viable banks Refresh 12.99% | 199 € NAI: 1 301,5 € / Limit: >850 € …" at bounding box center [381, 121] width 88 height 203
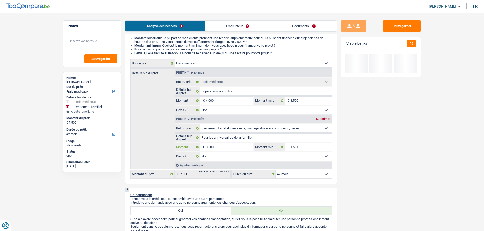
click at [224, 147] on input "3.500" at bounding box center [229, 147] width 46 height 8
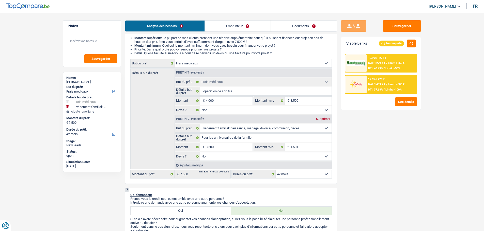
click at [311, 174] on select "12 mois 18 mois 24 mois 30 mois 36 mois 42 mois Sélectionner une option" at bounding box center [304, 174] width 56 height 8
click at [375, 166] on div "Sauvegarder Viable banks Incomplete 12.99% | 221 € NAI: 1 279,4 € / Limit: >850…" at bounding box center [381, 121] width 88 height 203
click at [369, 86] on span "NAI: 1 439,7 €" at bounding box center [376, 84] width 17 height 3
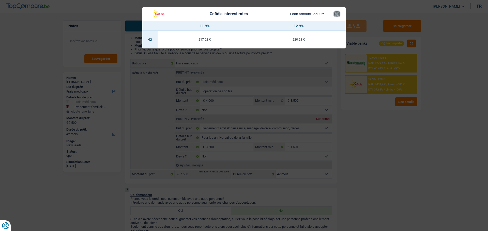
click at [336, 13] on button "×" at bounding box center [336, 13] width 5 height 5
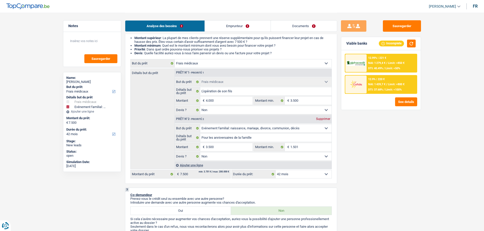
click at [356, 56] on div at bounding box center [355, 63] width 21 height 18
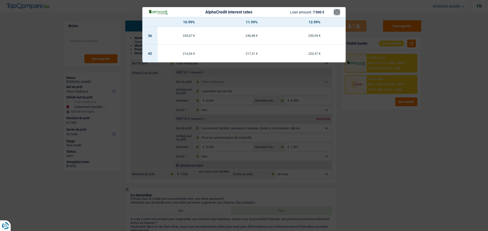
click at [336, 11] on button "×" at bounding box center [336, 12] width 5 height 5
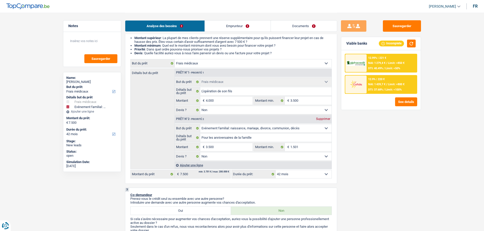
click at [300, 172] on select "12 mois 18 mois 24 mois 30 mois 36 mois 42 mois Sélectionner une option" at bounding box center [304, 174] width 56 height 8
click at [276, 170] on select "12 mois 18 mois 24 mois 30 mois 36 mois 42 mois Sélectionner une option" at bounding box center [304, 174] width 56 height 8
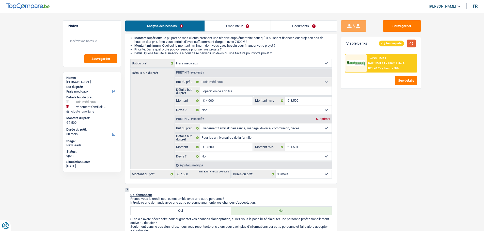
click at [412, 41] on button "button" at bounding box center [411, 44] width 9 height 8
click at [388, 66] on div "12.99% | 292 € NAI: 1 208,4 € / Limit: >850 € DTI: 43.8% / Limit: <50%" at bounding box center [391, 63] width 50 height 18
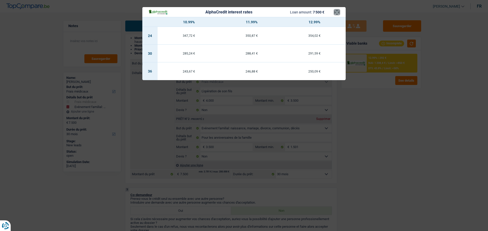
click at [338, 11] on button "×" at bounding box center [336, 12] width 5 height 5
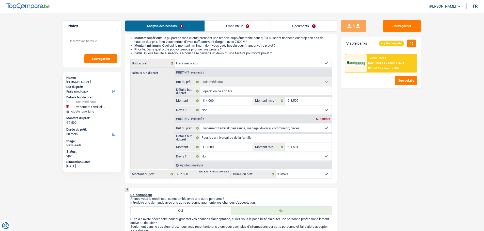
click at [316, 23] on link "Documents" at bounding box center [304, 26] width 66 height 11
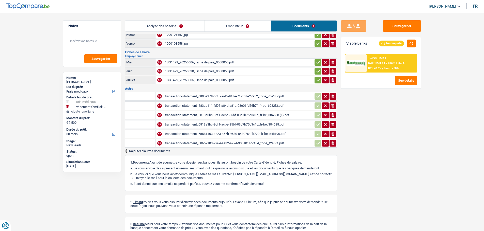
scroll to position [0, 0]
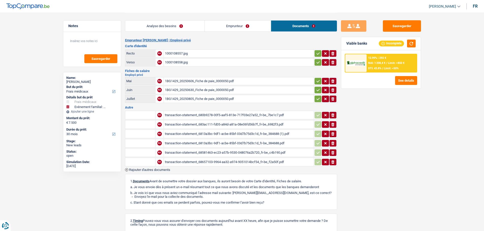
click at [179, 53] on div "1000108557.jpg" at bounding box center [239, 54] width 148 height 8
click at [185, 61] on div "1000108558.jpg" at bounding box center [239, 63] width 148 height 8
click at [201, 80] on div "1BG1429_20250606_Fiche de paie_0000050.pdf" at bounding box center [239, 81] width 148 height 8
click at [180, 88] on div "1BG1429_20250630_Fiche de paie_0000050.pdf" at bounding box center [239, 90] width 148 height 8
click at [187, 99] on div "1BG1429_20250805_Fiche de paie_0000050.pdf" at bounding box center [239, 99] width 148 height 8
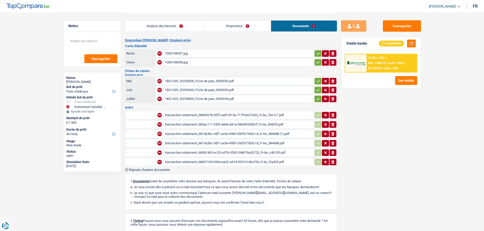
click at [188, 114] on div "transaction-statement_680b9278-00f5-aaf5-813e-717f03e27a52_fr-be_7be1c7.pdf" at bounding box center [239, 115] width 148 height 8
click at [157, 28] on link "Analyse des besoins" at bounding box center [164, 26] width 79 height 11
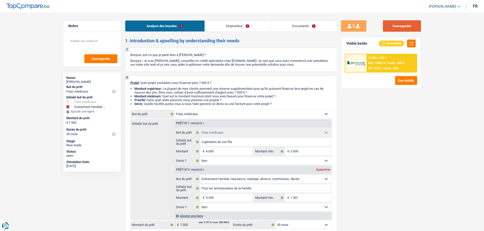
click at [405, 28] on button "Sauvegarder" at bounding box center [402, 25] width 38 height 11
click at [404, 23] on button "Sauvegarder" at bounding box center [402, 25] width 38 height 11
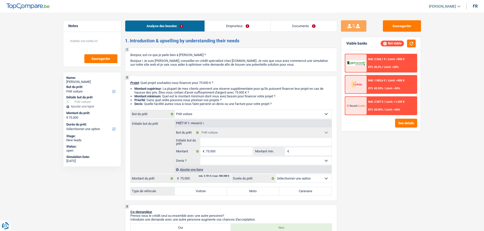
select select "car"
select select "mutuality"
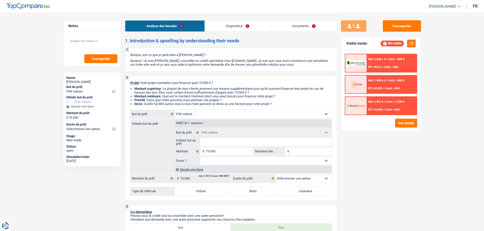
select select "mutualityIndemnity"
select select "liveWithParents"
select select "carLoan"
select select "36"
select select "car"
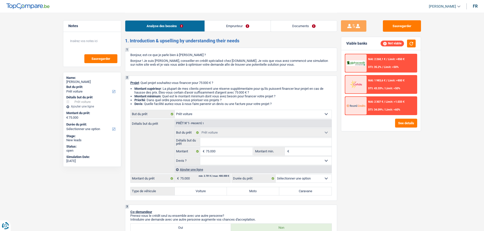
select select "car"
click at [199, 192] on label "Voiture" at bounding box center [201, 191] width 52 height 8
click at [199, 192] on input "Voiture" at bounding box center [201, 191] width 52 height 8
radio input "true"
select select "60"
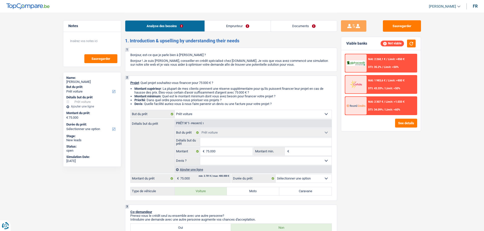
select select "60"
radio input "true"
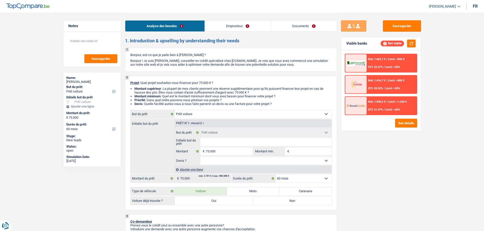
click at [294, 26] on link "Documents" at bounding box center [304, 26] width 66 height 11
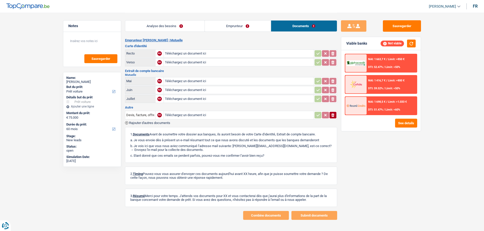
click at [177, 30] on link "Analyse des besoins" at bounding box center [164, 26] width 79 height 11
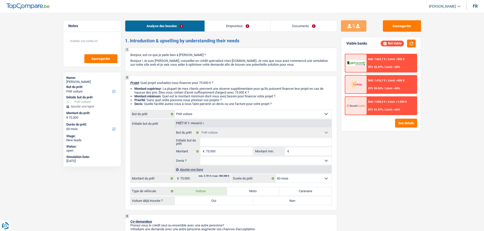
click at [387, 62] on div "NAI: 1 663,7 € / Limit: >850 € DTI: 52.47% / Limit: <50%" at bounding box center [391, 63] width 50 height 18
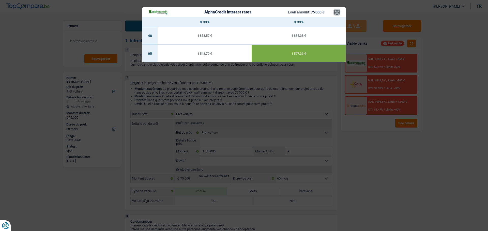
click at [337, 12] on button "×" at bounding box center [336, 12] width 5 height 5
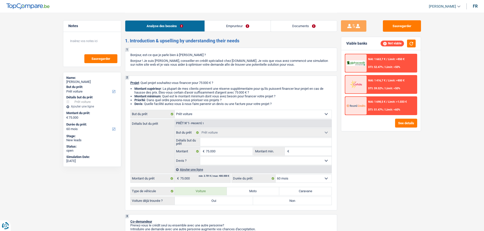
click at [372, 103] on span "NAI: 1 698,5 €" at bounding box center [376, 101] width 17 height 3
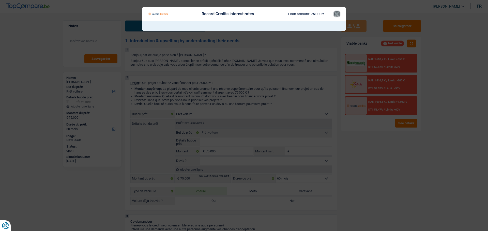
click at [339, 16] on button "×" at bounding box center [336, 13] width 5 height 5
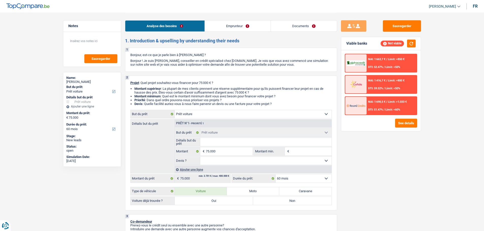
click at [381, 80] on span "NAI: 1 416,7 €" at bounding box center [376, 80] width 17 height 3
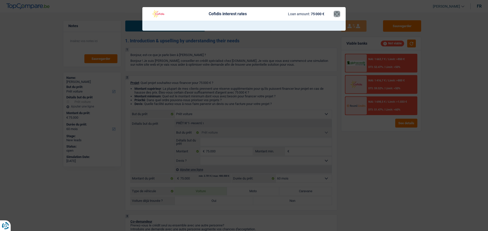
click at [336, 17] on button "×" at bounding box center [336, 13] width 5 height 5
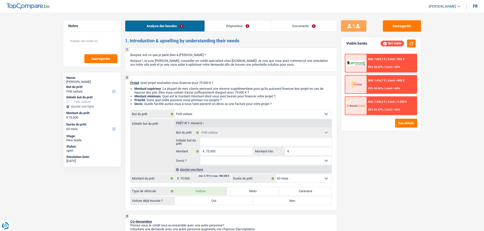
click at [363, 60] on img at bounding box center [355, 63] width 19 height 6
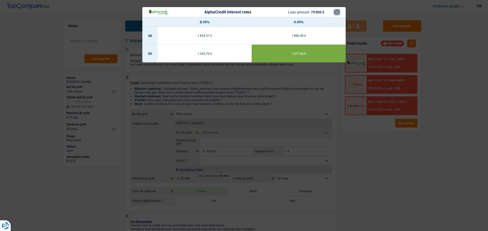
click at [335, 11] on button "×" at bounding box center [336, 12] width 5 height 5
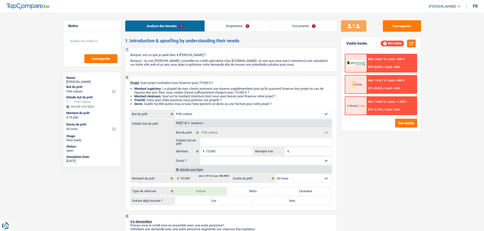
click at [232, 24] on link "Emprunteur" at bounding box center [238, 26] width 66 height 11
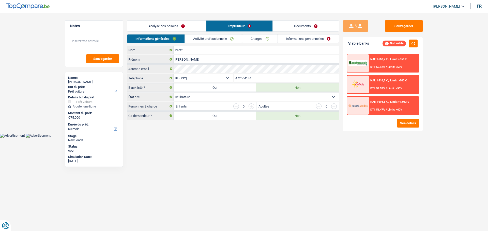
click at [216, 34] on div "Analyse des besoins Emprunteur Documents" at bounding box center [233, 24] width 212 height 22
click at [258, 39] on link "Charges" at bounding box center [259, 39] width 35 height 8
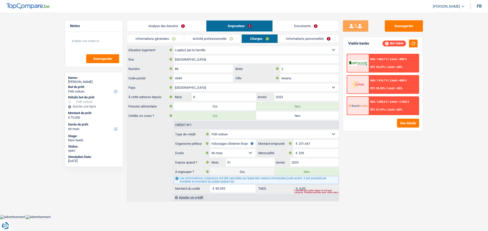
click at [182, 26] on link "Analyse des besoins" at bounding box center [166, 26] width 79 height 11
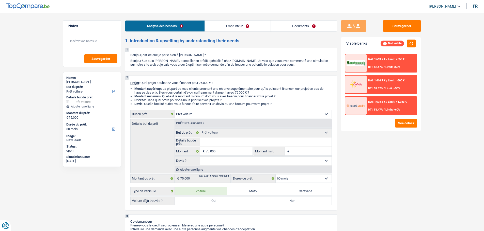
click at [373, 80] on span "NAI: 1 416,7 €" at bounding box center [376, 80] width 17 height 3
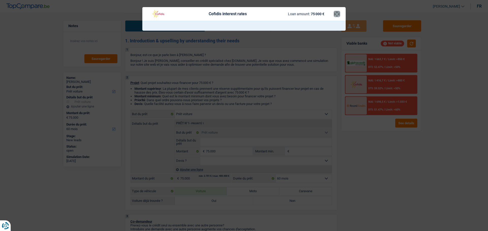
click at [338, 12] on button "×" at bounding box center [336, 13] width 5 height 5
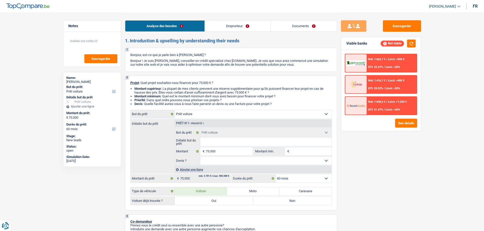
click at [381, 103] on div "NAI: 1 698,5 € / Limit: >1.033 € DTI: 51.47% / Limit: <60%" at bounding box center [391, 106] width 50 height 18
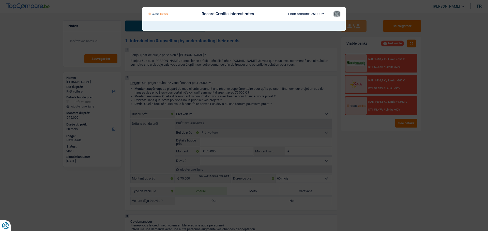
click at [335, 11] on button "×" at bounding box center [336, 13] width 5 height 5
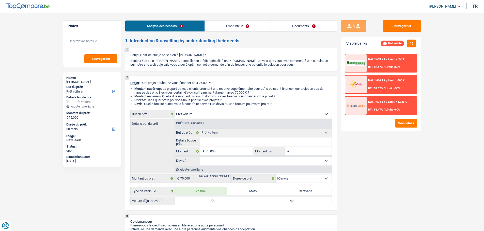
click at [375, 55] on div "NAI: 1 663,7 € / Limit: >850 € DTI: 52.47% / Limit: <50%" at bounding box center [391, 63] width 50 height 18
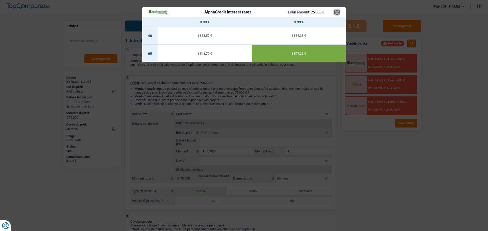
click at [335, 12] on button "×" at bounding box center [336, 12] width 5 height 5
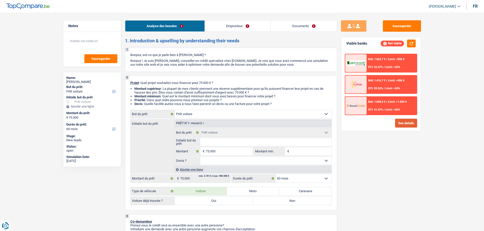
click at [411, 123] on button "See details" at bounding box center [406, 123] width 22 height 9
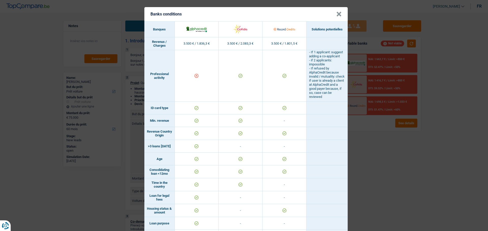
click at [337, 12] on button "×" at bounding box center [338, 14] width 5 height 5
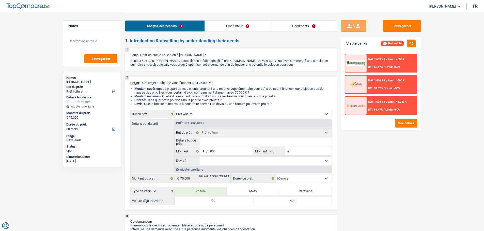
click at [387, 60] on div "NAI: 1 663,7 € / Limit: >850 €" at bounding box center [386, 59] width 36 height 3
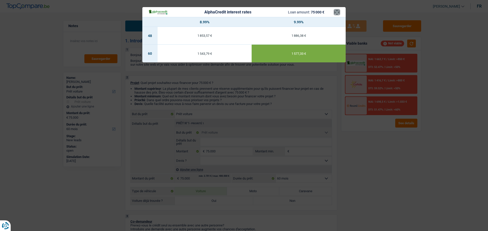
click at [338, 10] on button "×" at bounding box center [336, 12] width 5 height 5
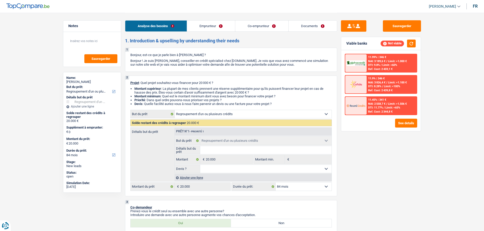
select select "refinancing"
select select "84"
select select "refinancing"
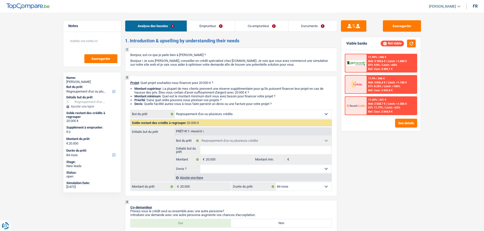
select select "84"
select select "publicEmployee"
select select "familyAllowances"
select select "netSalary"
select select "familyAllowances"
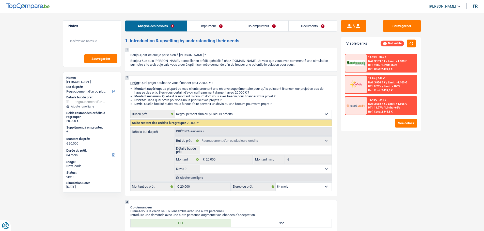
select select "mealVouchers"
select select "ownerWithMortgage"
select select "creditConsolidation"
select select "24"
select select "cardOrCredit"
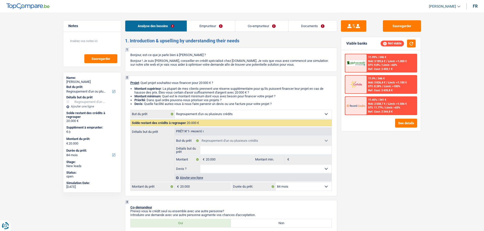
select select "personalLoan"
select select "loanRepayment"
select select "48"
select select "mortgage"
select select "refinancing"
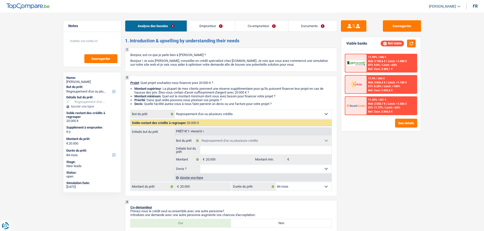
select select "refinancing"
select select "84"
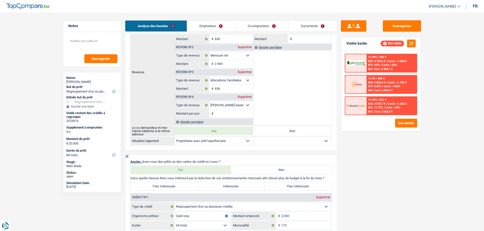
scroll to position [406, 0]
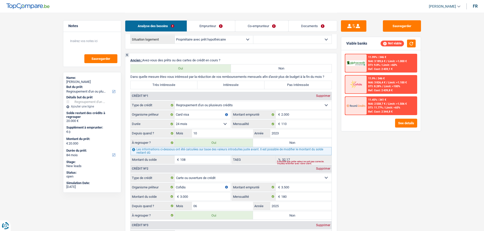
click at [205, 108] on select "Carte ou ouverture de crédit Prêt hypothécaire Vente à tempérament Prêt à tempé…" at bounding box center [253, 105] width 157 height 8
select select "cardOrCredit"
click at [175, 101] on select "Carte ou ouverture de crédit Prêt hypothécaire Vente à tempérament Prêt à tempé…" at bounding box center [253, 105] width 157 height 8
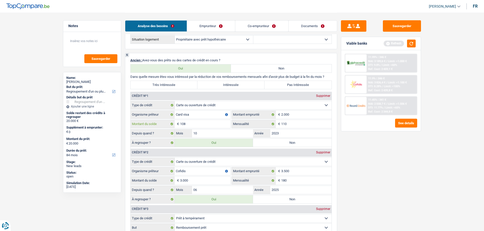
click at [204, 122] on input "108" at bounding box center [205, 124] width 50 height 8
type input "1"
type input "2.000"
click at [297, 124] on input "110" at bounding box center [306, 124] width 50 height 8
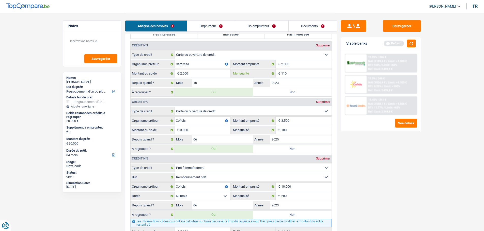
scroll to position [457, 0]
click at [198, 131] on input "3.000" at bounding box center [205, 130] width 50 height 8
type input "3.500"
click at [290, 137] on input "2025" at bounding box center [300, 139] width 61 height 8
click at [206, 140] on input "06" at bounding box center [222, 139] width 61 height 8
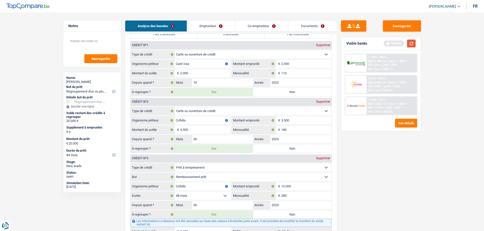
click at [410, 43] on button "button" at bounding box center [411, 44] width 9 height 8
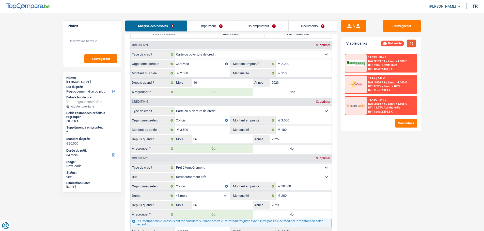
scroll to position [482, 0]
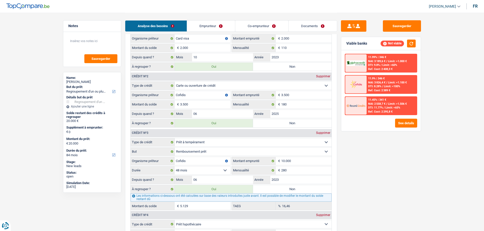
click at [294, 124] on label "Non" at bounding box center [292, 123] width 78 height 8
click at [294, 124] on input "Non" at bounding box center [292, 123] width 78 height 8
radio input "true"
type input "7.129"
select select "42"
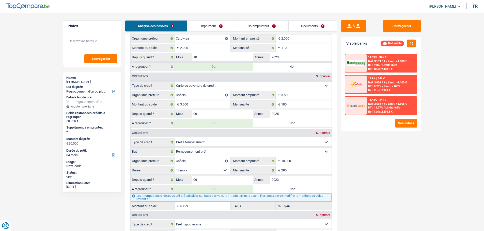
type input "7.129"
select select "42"
radio input "false"
type input "7.129"
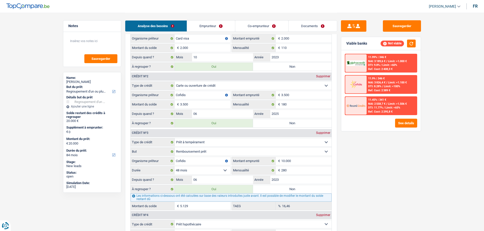
type input "7.129"
select select "42"
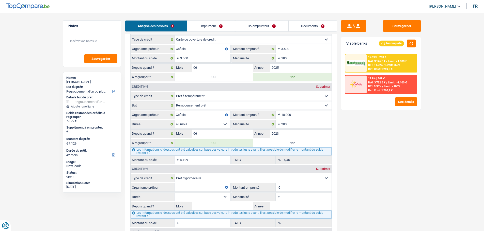
scroll to position [559, 0]
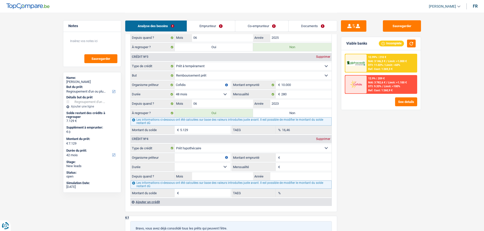
click at [183, 158] on input "Organisme prêteur" at bounding box center [202, 158] width 56 height 8
click at [196, 149] on select "Carte ou ouverture de crédit Prêt hypothécaire Vente à tempérament Prêt à tempé…" at bounding box center [253, 148] width 157 height 8
click at [175, 144] on select "Carte ou ouverture de crédit Prêt hypothécaire Vente à tempérament Prêt à tempé…" at bounding box center [253, 148] width 157 height 8
click at [196, 157] on input "Organisme prêteur" at bounding box center [202, 158] width 56 height 8
click at [295, 178] on input "Année" at bounding box center [300, 176] width 61 height 8
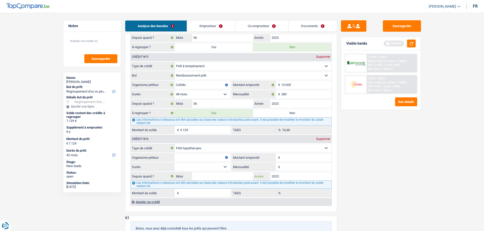
type input "2025"
click at [207, 159] on input "Organisme prêteur" at bounding box center [202, 158] width 56 height 8
click at [378, 126] on div "Sauvegarder Viable banks Refresh 12.99% | 210 € NAI: 3 146,3 € / Limit: >1.000 …" at bounding box center [381, 121] width 88 height 203
click at [186, 166] on select "120 mois 132 mois 144 mois 180 mois 240 mois 300 mois 360 mois 420 mois Sélecti…" at bounding box center [202, 167] width 56 height 8
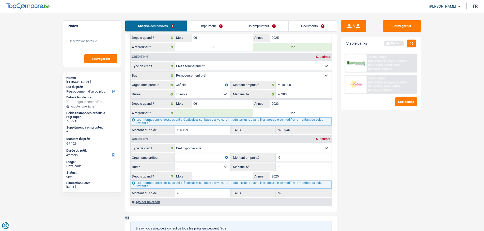
click at [187, 159] on input "Organisme prêteur" at bounding box center [202, 158] width 56 height 8
type input "A"
type input "BEobank"
click at [298, 153] on fieldset "Carte ou ouverture de crédit Prêt hypothécaire Vente à tempérament Prêt à tempé…" at bounding box center [231, 171] width 201 height 54
click at [298, 157] on input "Montant emprunté" at bounding box center [306, 158] width 50 height 8
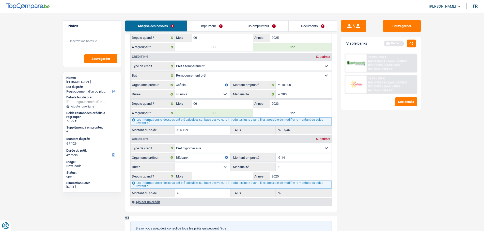
type input "1"
type input "240.000"
click at [214, 163] on select "120 mois 132 mois 144 mois 180 mois 240 mois 300 mois 360 mois 420 mois Sélecti…" at bounding box center [202, 167] width 56 height 8
click at [174, 163] on select "120 mois 132 mois 144 mois 180 mois 240 mois 300 mois 360 mois 420 mois Sélecti…" at bounding box center [202, 167] width 56 height 8
click at [207, 169] on select "120 mois 132 mois 144 mois 180 mois 240 mois 300 mois 360 mois 420 mois Sélecti…" at bounding box center [202, 167] width 56 height 8
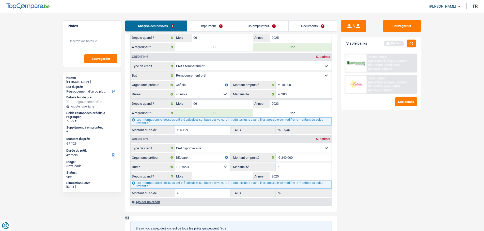
select select "300"
click at [174, 163] on select "120 mois 132 mois 144 mois 180 mois 240 mois 300 mois 360 mois 420 mois Sélecti…" at bounding box center [202, 167] width 56 height 8
click at [284, 167] on input "Mensualité" at bounding box center [306, 167] width 50 height 8
type input "1.100"
click at [297, 179] on input "2025" at bounding box center [300, 176] width 61 height 8
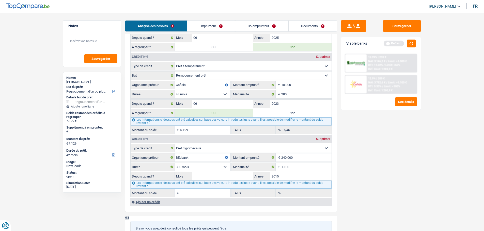
type input "2015"
click at [215, 177] on input "Mois" at bounding box center [222, 176] width 61 height 8
type input "12"
type input "164.953"
type input "2,73"
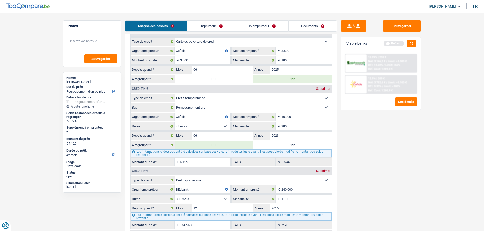
scroll to position [508, 0]
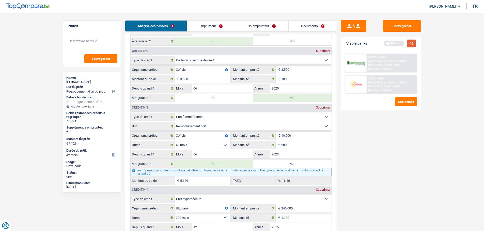
click at [409, 44] on button "button" at bounding box center [411, 44] width 9 height 8
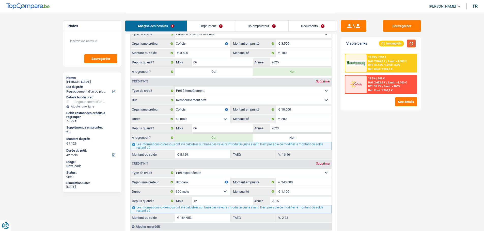
scroll to position [559, 0]
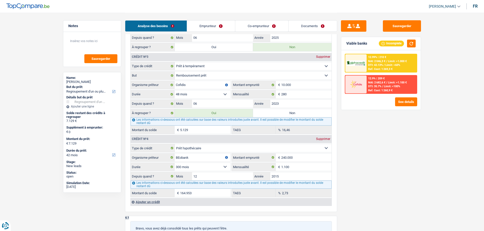
click at [152, 203] on div "Ajouter un crédit" at bounding box center [230, 202] width 201 height 8
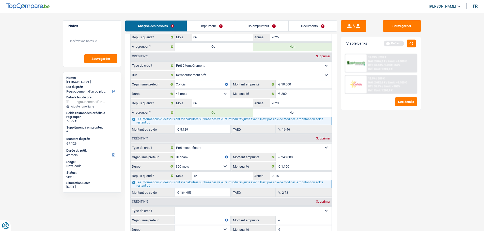
scroll to position [609, 0]
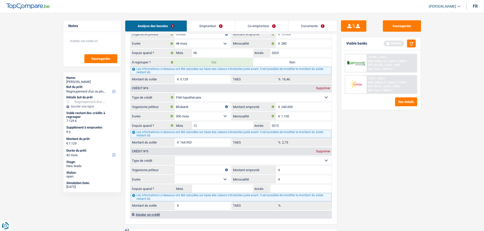
click at [199, 158] on select "Carte ou ouverture de crédit Prêt hypothécaire Vente à tempérament Prêt à tempé…" at bounding box center [253, 161] width 157 height 8
select select "carLoan"
type input "0"
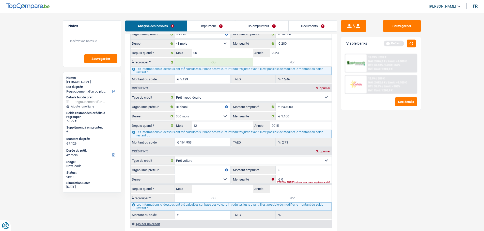
click at [193, 170] on input "Organisme prêteur" at bounding box center [202, 170] width 56 height 8
type input "Alpha"
click at [290, 170] on input "Montant emprunté" at bounding box center [306, 170] width 50 height 8
click at [309, 178] on input "0" at bounding box center [306, 179] width 50 height 8
type input "280"
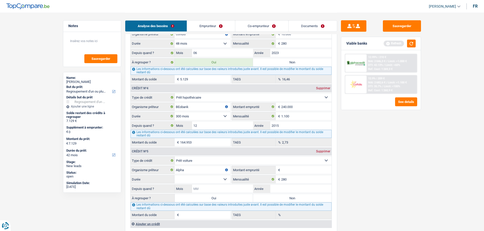
click at [228, 190] on input "Mois" at bounding box center [222, 189] width 61 height 8
type input "4"
click at [292, 191] on input "Année" at bounding box center [300, 189] width 61 height 8
click at [237, 190] on input "4" at bounding box center [222, 189] width 61 height 8
click at [288, 191] on input "2025" at bounding box center [300, 189] width 61 height 8
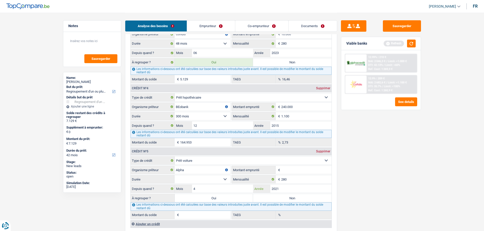
type input "2021"
click at [221, 187] on input "4" at bounding box center [222, 189] width 61 height 8
click at [225, 178] on select "12 mois 18 mois 24 mois Sélectionner une option" at bounding box center [202, 179] width 56 height 8
click at [296, 169] on input "Montant emprunté" at bounding box center [306, 170] width 50 height 8
click at [279, 169] on span "€" at bounding box center [279, 170] width 6 height 8
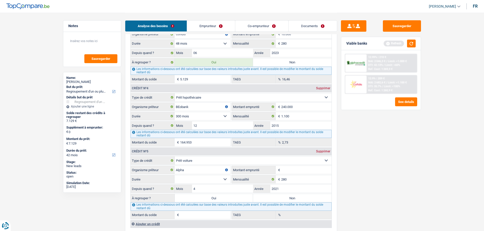
click at [290, 170] on input "Montant emprunté" at bounding box center [306, 170] width 50 height 8
type input "15.000"
click at [206, 179] on select "12 mois 18 mois 24 mois 30 mois 36 mois 42 mois 48 mois 60 mois Sélectionner un…" at bounding box center [202, 179] width 56 height 8
select select "60"
click at [174, 175] on select "12 mois 18 mois 24 mois 30 mois 36 mois 42 mois 48 mois 60 mois Sélectionner un…" at bounding box center [202, 179] width 56 height 8
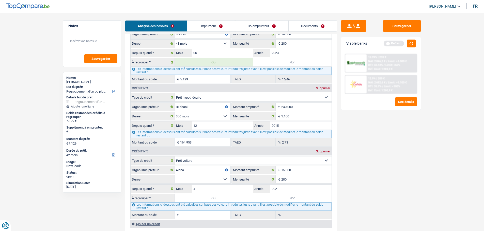
type input "1.931"
type input "4,65"
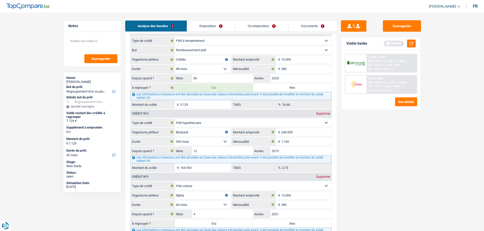
scroll to position [635, 0]
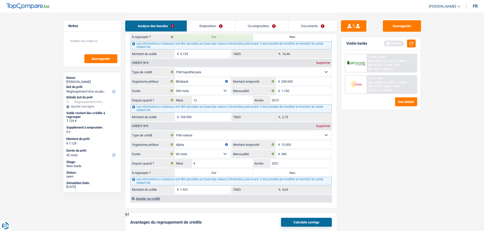
click at [294, 176] on label "Non" at bounding box center [292, 173] width 78 height 8
click at [294, 176] on input "Non" at bounding box center [292, 173] width 78 height 8
radio input "true"
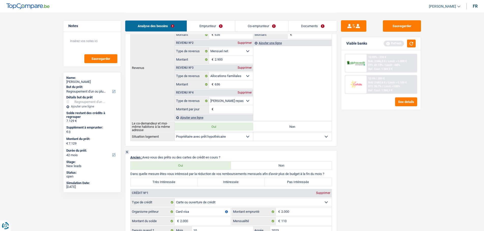
scroll to position [355, 0]
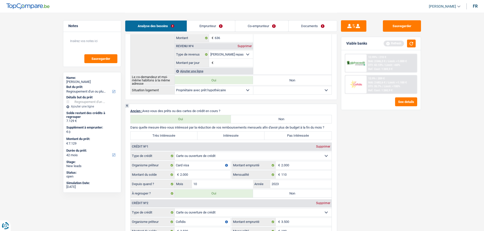
click at [232, 135] on label "Intéressée" at bounding box center [230, 136] width 67 height 8
click at [232, 135] on input "Intéressée" at bounding box center [230, 136] width 67 height 8
radio input "true"
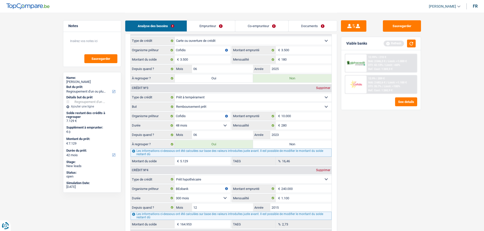
scroll to position [432, 0]
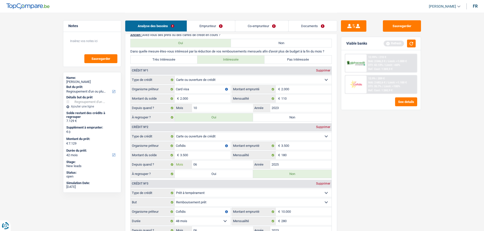
click at [203, 167] on input "06" at bounding box center [222, 165] width 61 height 8
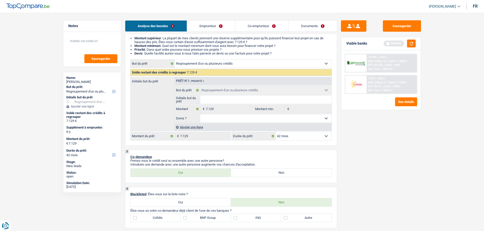
scroll to position [0, 0]
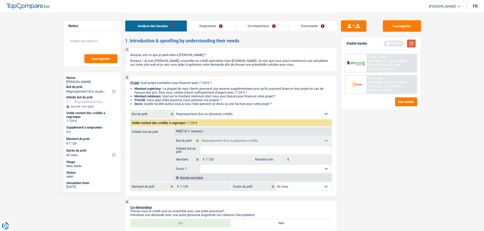
click at [407, 42] on button "button" at bounding box center [411, 44] width 9 height 8
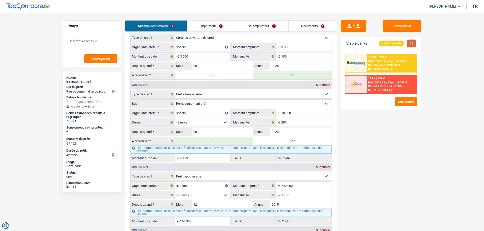
scroll to position [559, 0]
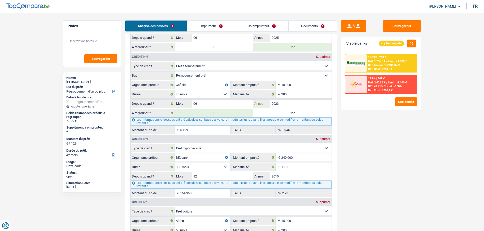
click at [289, 105] on input "2023" at bounding box center [300, 104] width 61 height 8
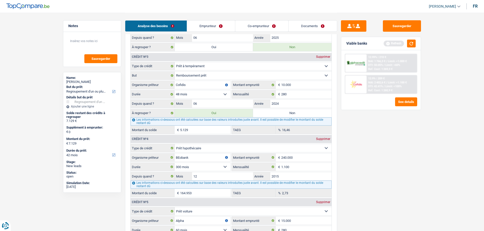
type input "2024"
click at [353, 139] on div "Sauvegarder Viable banks Refresh 12.99% | 210 € NAI: 1 766,3 € / Limit: >1.000 …" at bounding box center [381, 121] width 88 height 203
type input "9.501"
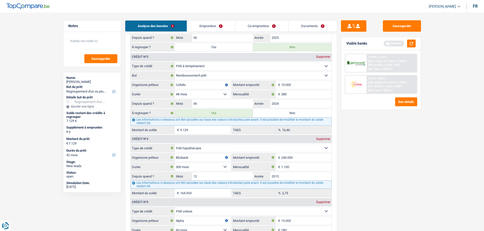
type input "7.501"
type input "9.501"
select select "48"
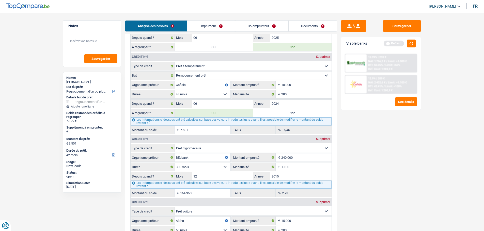
select select "48"
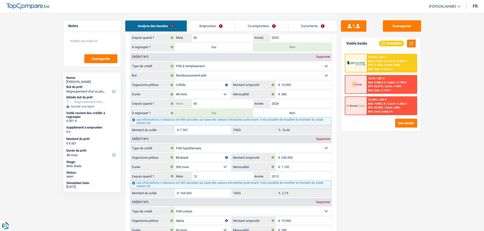
click at [219, 105] on input "06" at bounding box center [222, 104] width 61 height 8
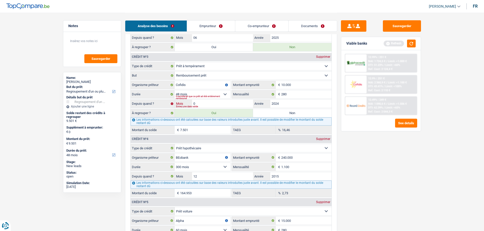
type input "05"
type input "9.317"
type input "7.317"
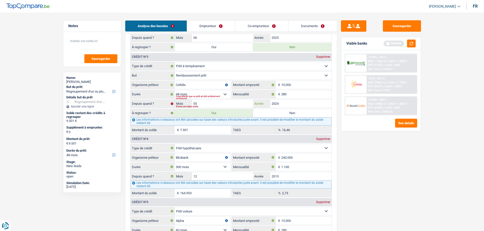
type input "9.317"
click at [409, 191] on div "Sauvegarder Viable banks Refresh 12.99% | 251 € NAI: 1 724,5 € / Limit: >1.000 …" at bounding box center [381, 121] width 88 height 203
click at [228, 107] on input "05" at bounding box center [222, 104] width 61 height 8
type input "04"
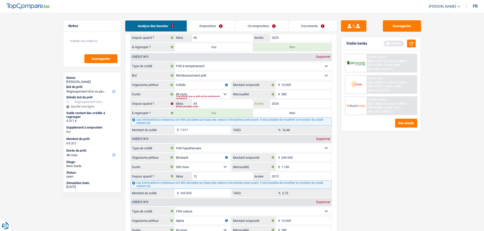
type input "9.131"
type input "7.131"
type input "9.131"
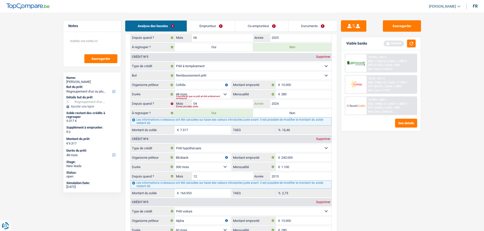
type input "9.131"
click at [380, 159] on div "Sauvegarder Viable banks Refresh 12.99% | 251 € NAI: 1 724,5 € / Limit: >1.000 …" at bounding box center [381, 121] width 88 height 203
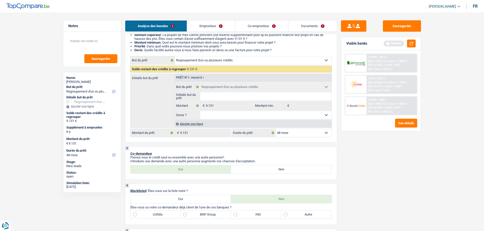
scroll to position [127, 0]
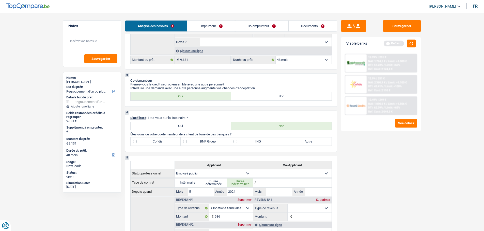
click at [248, 101] on div "3 Co-demandeur Prenez-vous le crédit seul ou ensemble avec une autre personne? …" at bounding box center [231, 90] width 212 height 34
click at [248, 96] on label "Non" at bounding box center [281, 96] width 101 height 8
click at [248, 96] on input "Non" at bounding box center [281, 96] width 101 height 8
radio input "true"
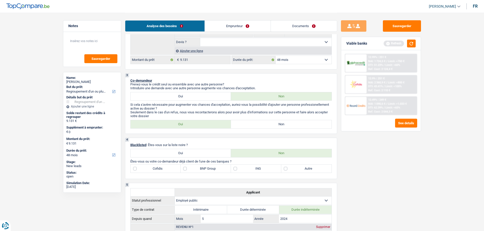
click at [263, 120] on label "Non" at bounding box center [281, 124] width 101 height 8
click at [263, 120] on input "Non" at bounding box center [281, 124] width 101 height 8
radio input "true"
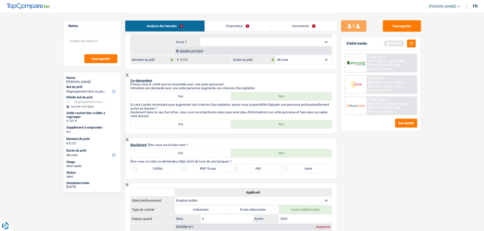
click at [263, 125] on label "Non" at bounding box center [281, 124] width 101 height 8
click at [263, 125] on input "Non" at bounding box center [281, 124] width 101 height 8
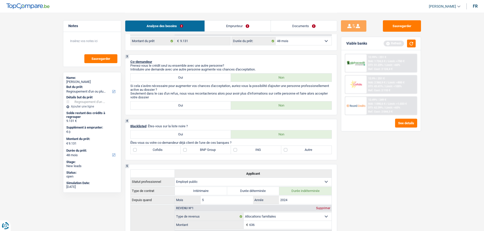
scroll to position [178, 0]
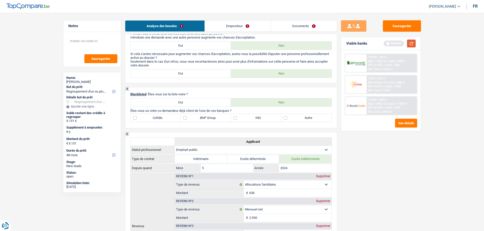
click at [411, 42] on button "button" at bounding box center [411, 44] width 9 height 8
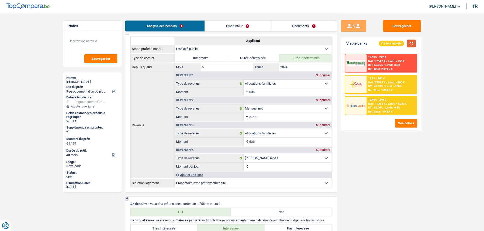
scroll to position [203, 0]
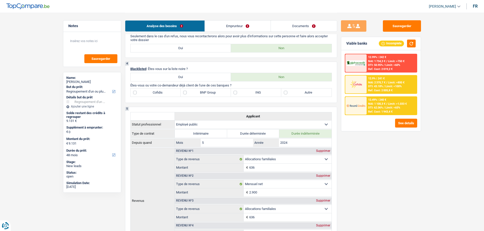
click at [209, 91] on label "BNP Group" at bounding box center [206, 93] width 50 height 8
click at [209, 91] on input "BNP Group" at bounding box center [206, 93] width 50 height 8
checkbox input "true"
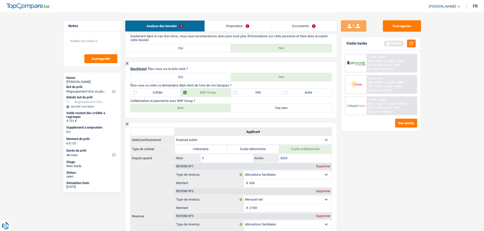
click at [149, 90] on label "Cofidis" at bounding box center [156, 93] width 50 height 8
click at [149, 90] on input "Cofidis" at bounding box center [156, 93] width 50 height 8
checkbox input "true"
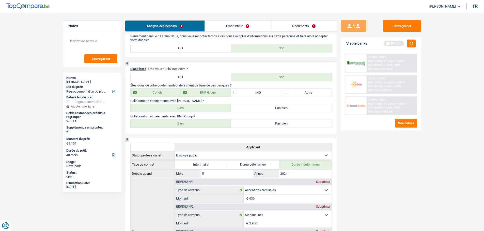
drag, startPoint x: 164, startPoint y: 104, endPoint x: 164, endPoint y: 108, distance: 3.3
click at [164, 107] on label "Bien" at bounding box center [181, 108] width 101 height 8
click at [164, 107] on input "Bien" at bounding box center [181, 108] width 101 height 8
radio input "true"
click at [161, 122] on label "Bien" at bounding box center [181, 124] width 101 height 8
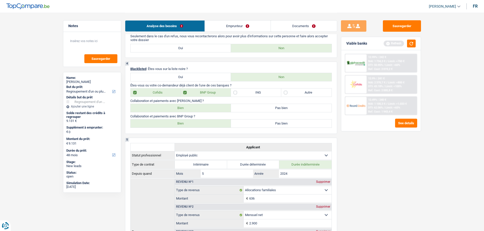
click at [161, 122] on input "Bien" at bounding box center [181, 124] width 101 height 8
radio input "true"
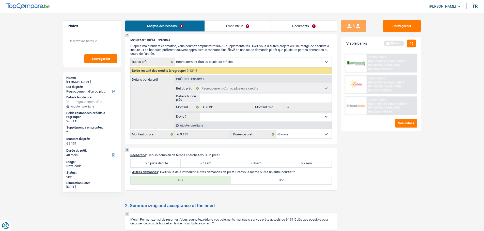
scroll to position [990, 0]
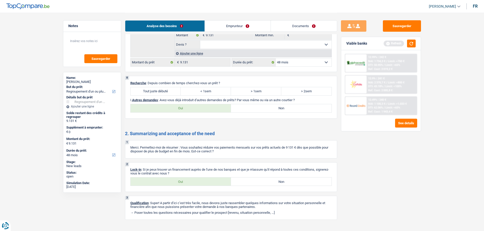
click at [157, 92] on label "Tout juste débuté" at bounding box center [156, 91] width 50 height 8
click at [157, 92] on input "Tout juste débuté" at bounding box center [156, 91] width 50 height 8
radio input "true"
click at [262, 112] on label "Non" at bounding box center [281, 108] width 101 height 8
click at [262, 112] on input "Non" at bounding box center [281, 108] width 101 height 8
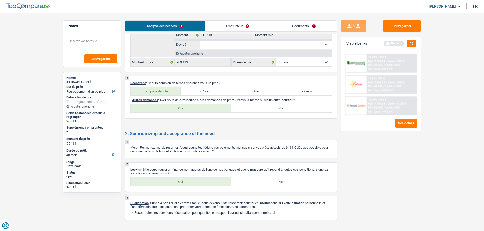
radio input "true"
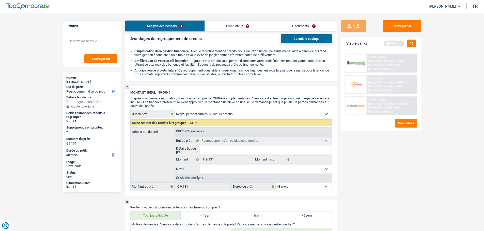
scroll to position [838, 0]
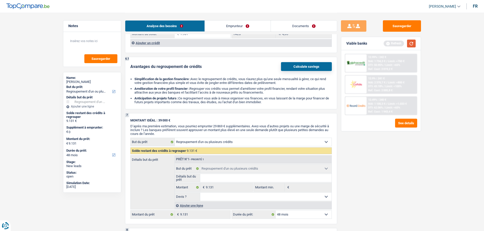
click at [412, 45] on button "button" at bounding box center [411, 44] width 9 height 8
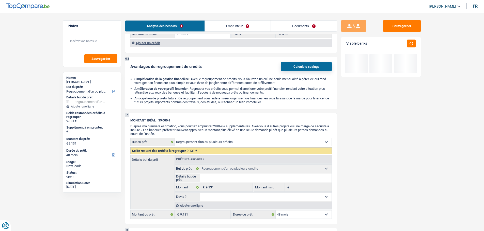
drag, startPoint x: 244, startPoint y: 23, endPoint x: 241, endPoint y: 26, distance: 4.0
click at [244, 23] on link "Emprunteur" at bounding box center [238, 26] width 66 height 11
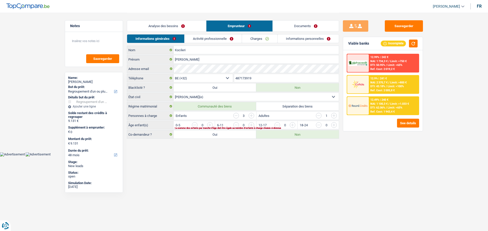
click at [318, 116] on input "button" at bounding box center [319, 116] width 6 height 6
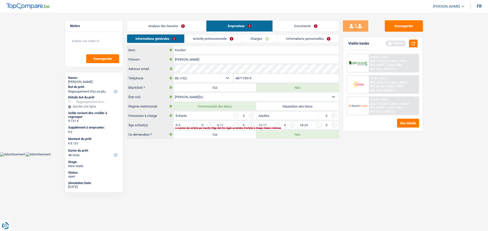
click at [253, 124] on input "button" at bounding box center [354, 126] width 212 height 8
click at [219, 39] on link "Activité professionnelle" at bounding box center [213, 39] width 57 height 8
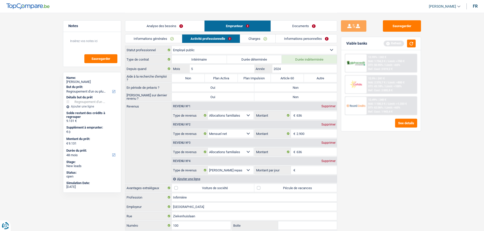
click at [288, 85] on label "Non" at bounding box center [295, 88] width 83 height 8
click at [288, 85] on input "Non" at bounding box center [295, 88] width 83 height 8
radio input "true"
click at [281, 95] on label "Non" at bounding box center [295, 97] width 83 height 8
click at [281, 95] on input "Non" at bounding box center [295, 97] width 83 height 8
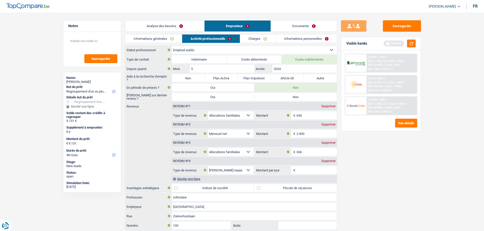
radio input "true"
click at [329, 143] on div "Supprimer" at bounding box center [328, 142] width 17 height 3
select select "mealVouchers"
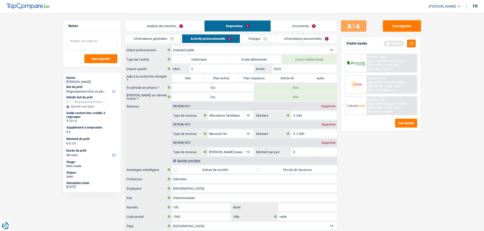
click at [96, 43] on textarea at bounding box center [92, 43] width 51 height 15
click at [310, 136] on input "2.900" at bounding box center [316, 134] width 40 height 8
click at [324, 143] on div "Supprimer" at bounding box center [328, 142] width 17 height 3
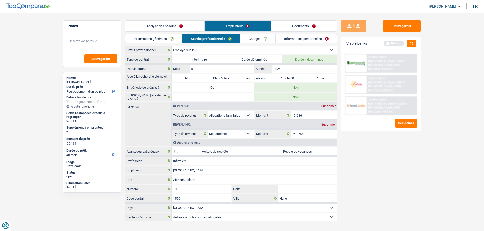
click at [262, 150] on label "Pécule de vacances" at bounding box center [295, 152] width 83 height 8
click at [262, 150] on input "Pécule de vacances" at bounding box center [295, 152] width 83 height 8
checkbox input "true"
click at [268, 37] on link "Charges" at bounding box center [257, 39] width 35 height 8
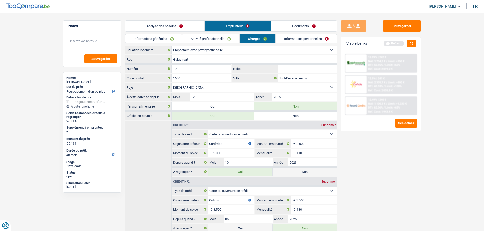
click at [295, 39] on link "Informations personnelles" at bounding box center [306, 39] width 61 height 8
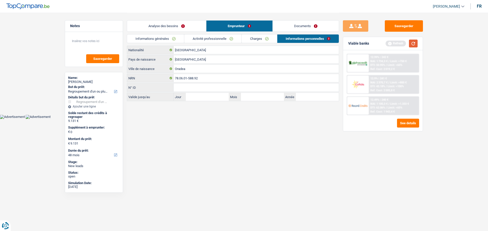
click at [410, 42] on button "button" at bounding box center [413, 44] width 9 height 8
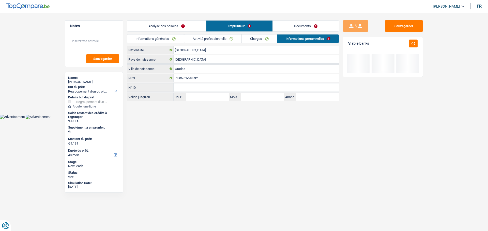
click at [171, 25] on link "Analyse des besoins" at bounding box center [166, 26] width 79 height 11
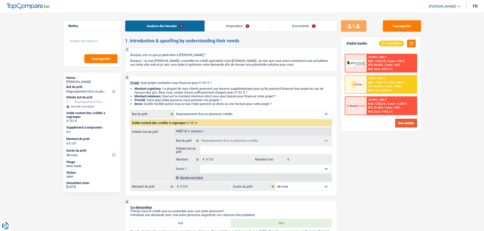
click at [399, 124] on button "See details" at bounding box center [406, 123] width 22 height 9
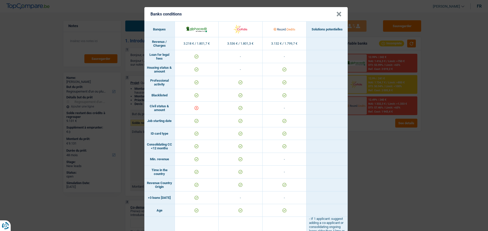
click at [336, 14] on button "×" at bounding box center [338, 14] width 5 height 5
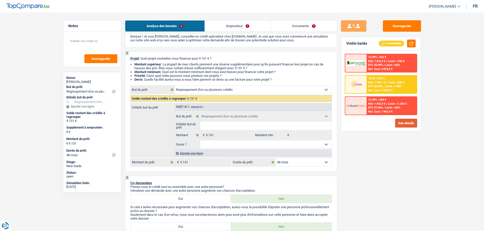
scroll to position [51, 0]
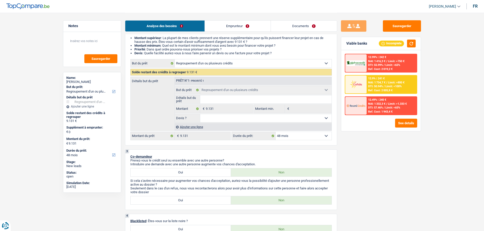
click at [293, 136] on select "12 mois 18 mois 24 mois 30 mois 36 mois 42 mois 48 mois Sélectionner une option" at bounding box center [304, 136] width 56 height 8
click at [276, 132] on select "12 mois 18 mois 24 mois 30 mois 36 mois 42 mois 48 mois Sélectionner une option" at bounding box center [304, 136] width 56 height 8
click at [390, 83] on span "Limit: >800 €" at bounding box center [396, 82] width 17 height 3
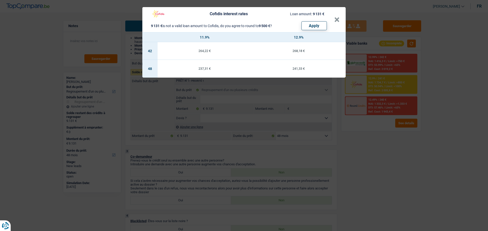
click at [339, 18] on header "Cofidis interest rates Loan amount: 9 131 € 9 131 € is not a valid loan amount …" at bounding box center [243, 19] width 203 height 25
click at [334, 20] on button "×" at bounding box center [336, 19] width 5 height 5
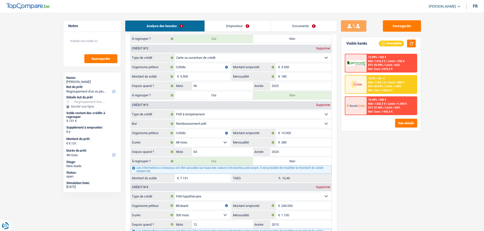
scroll to position [432, 0]
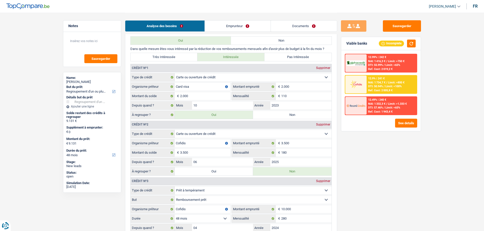
click at [363, 85] on img at bounding box center [355, 84] width 19 height 9
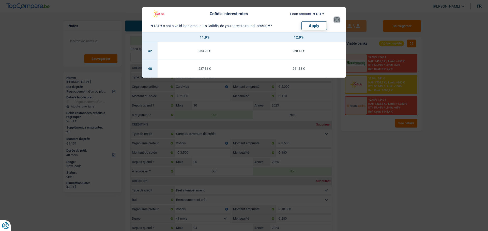
click at [335, 22] on button "×" at bounding box center [336, 19] width 5 height 5
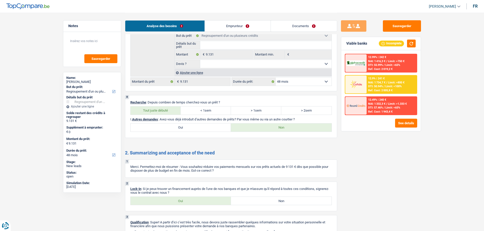
scroll to position [946, 0]
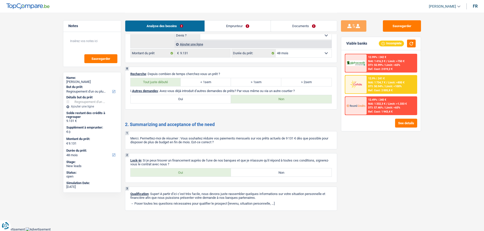
click at [208, 175] on label "Oui" at bounding box center [181, 173] width 101 height 8
click at [208, 175] on input "Oui" at bounding box center [181, 173] width 101 height 8
radio input "true"
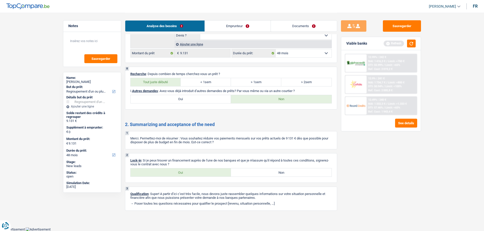
click at [287, 27] on link "Documents" at bounding box center [304, 26] width 66 height 11
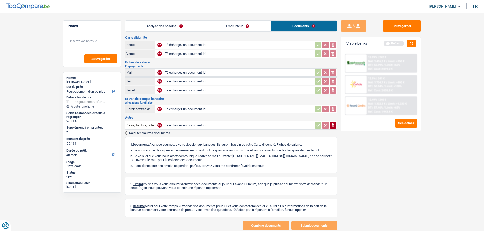
scroll to position [0, 0]
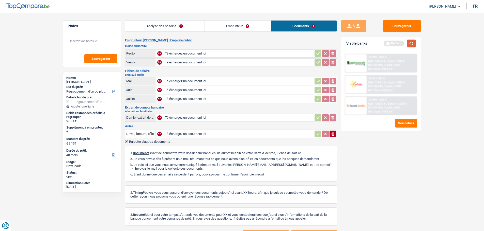
click at [413, 43] on button "button" at bounding box center [411, 44] width 9 height 8
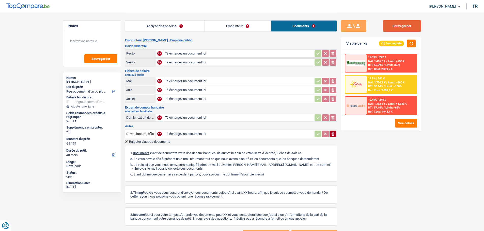
click at [401, 29] on button "Sauvegarder" at bounding box center [402, 25] width 38 height 11
click at [401, 23] on button "Sauvegarder" at bounding box center [402, 25] width 38 height 11
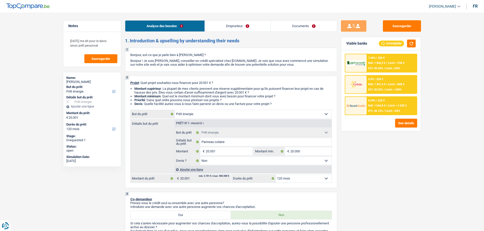
select select "energy"
select select "120"
select select "energy"
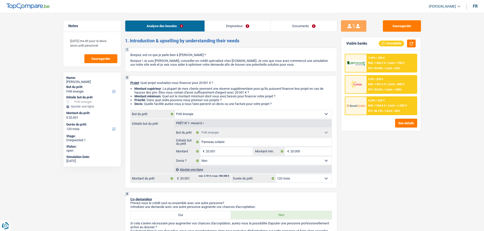
select select "false"
select select "120"
select select "publicEmployee"
select select "netSalary"
select select "other"
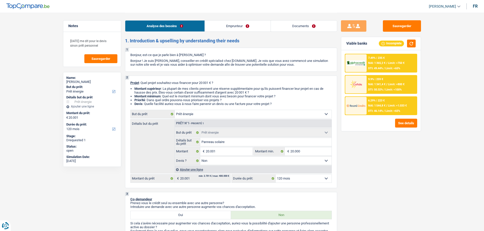
select select "mealVouchers"
select select "ownerWithMortgage"
select select "mortgage"
select select "300"
select select "mortgage"
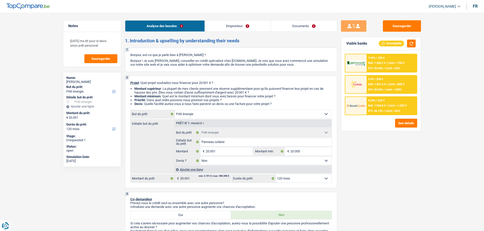
select select "300"
select select "energy"
select select "false"
select select "120"
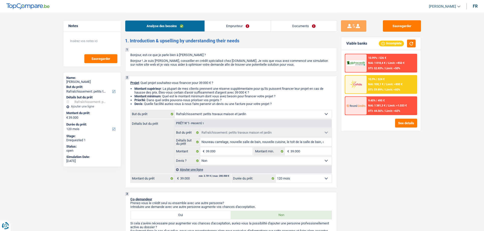
select select "houseOrGarden"
select select "120"
select select "houseOrGarden"
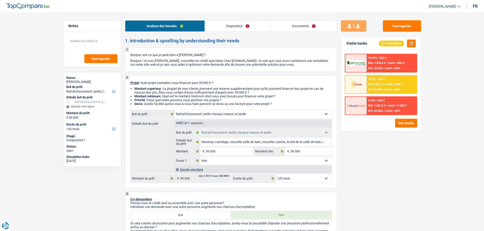
select select "false"
select select "120"
select select "publicEmployee"
select select "netSalary"
select select "mealVouchers"
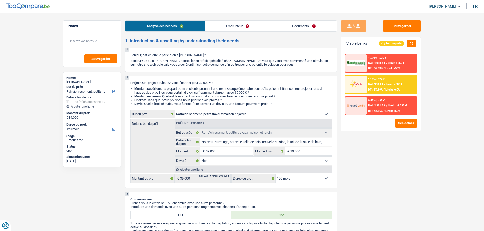
select select "liveWithParents"
select select "creditConsolidation"
select select "120"
select select "houseOrGarden"
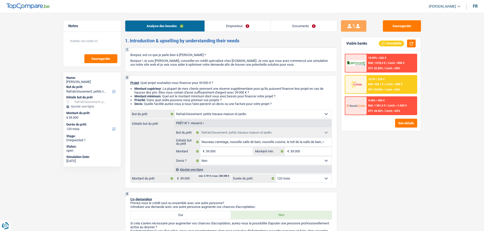
select select "false"
select select "120"
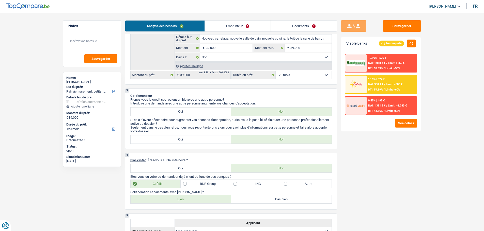
scroll to position [25, 0]
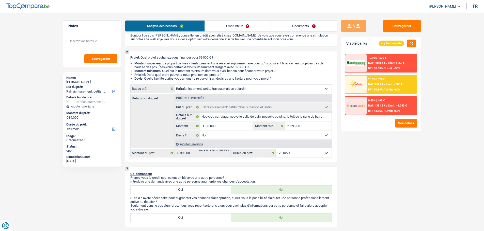
click at [397, 89] on span "Limit: <60%" at bounding box center [392, 89] width 15 height 3
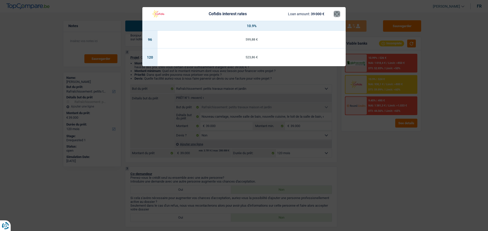
click at [337, 11] on button "×" at bounding box center [336, 13] width 5 height 5
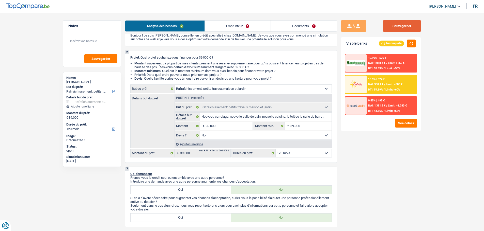
click at [401, 28] on button "Sauvegarder" at bounding box center [402, 25] width 38 height 11
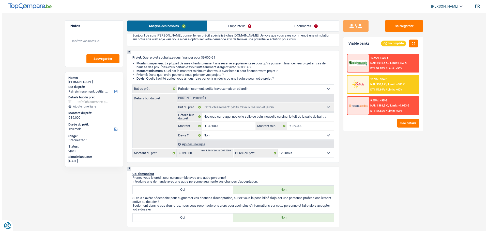
scroll to position [0, 0]
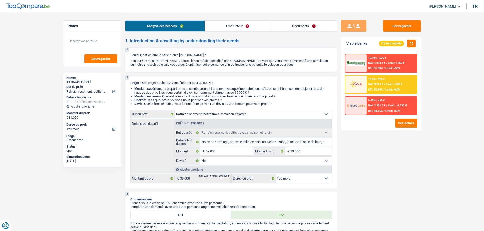
click at [296, 24] on link "Documents" at bounding box center [304, 26] width 66 height 11
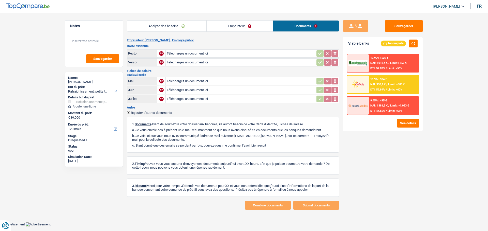
click at [237, 30] on link "Emprunteur" at bounding box center [239, 26] width 66 height 11
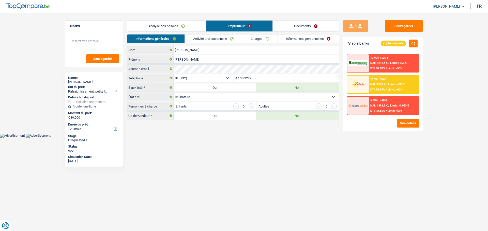
click at [200, 40] on link "Activité professionnelle" at bounding box center [213, 39] width 57 height 8
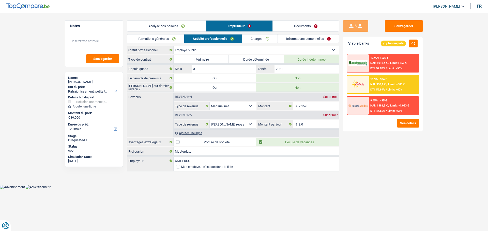
click at [258, 38] on link "Charges" at bounding box center [259, 39] width 35 height 8
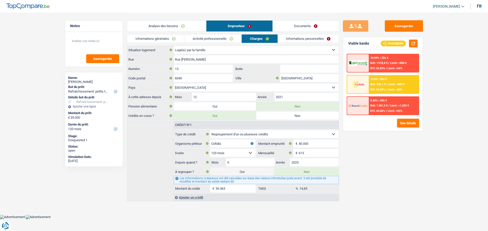
click at [313, 42] on link "Informations personnelles" at bounding box center [308, 39] width 61 height 8
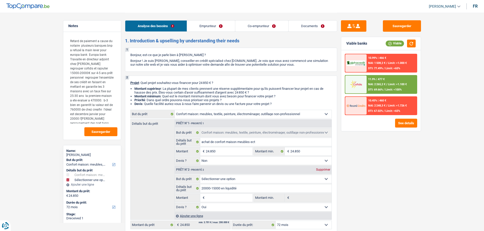
select select "household"
select select "72"
select select "household"
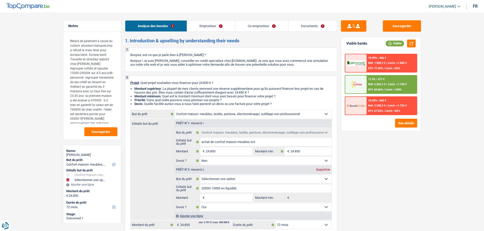
select select "false"
select select "yes"
select select "72"
select select "privateEmployee"
select select "publicEmployee"
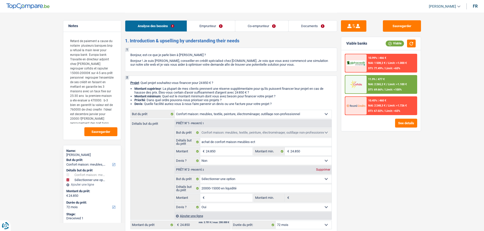
select select "netSalary"
select select "mealVouchers"
select select "rentalIncome"
select select "familyAllowances"
select select "netSalary"
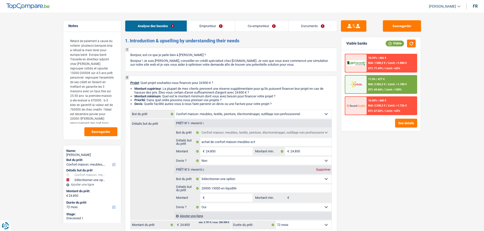
select select "rentalIncome"
select select "familyAllowances"
select select "mealVouchers"
select select "ownerWithMortgage"
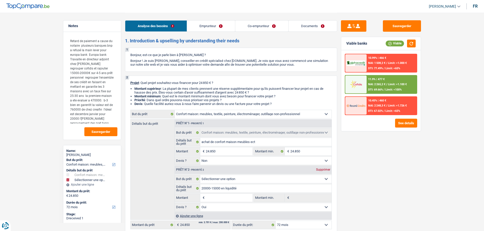
select select "renovationLoan"
select select "144"
select select "mortgage"
select select "300"
select select "mortgage"
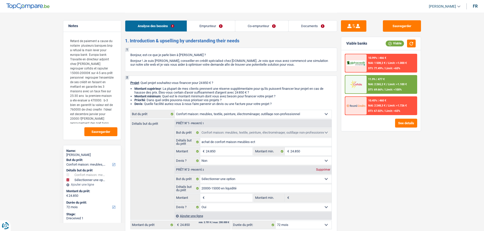
select select "300"
select select "renovationLoan"
select select "120"
select select "renovationLoan"
select select "120"
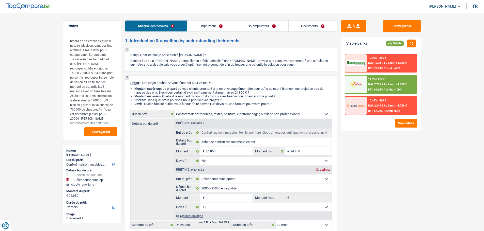
select select "renovationLoan"
select select "48"
select select "household"
select select "false"
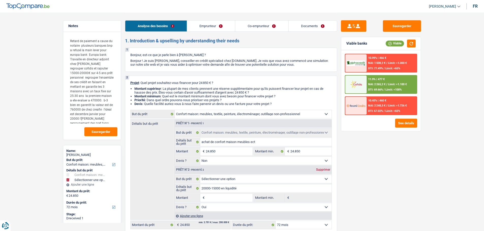
select select "yes"
select select "72"
click at [102, 113] on textarea "Retard de paiement a cause du notaire plusieurs banques bnp a refusé la main le…" at bounding box center [92, 80] width 51 height 88
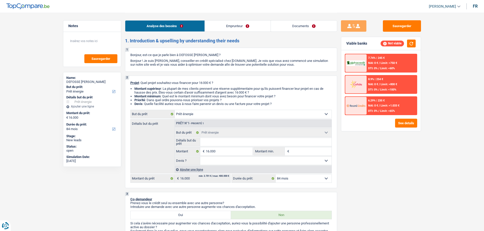
select select "energy"
select select "84"
select select "energy"
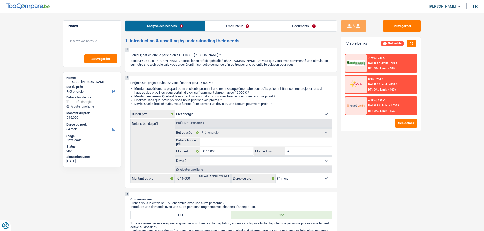
select select "84"
select select "publicEmployee"
select select "netSalary"
select select "mealVouchers"
select select "ownerWithMortgage"
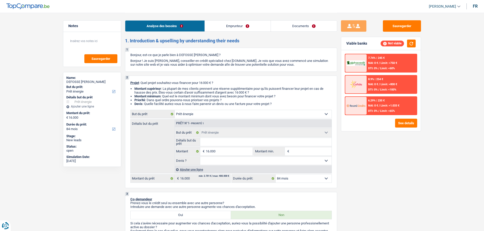
select select "mortgage"
select select "energy"
select select "84"
click at [224, 150] on input "16.000" at bounding box center [229, 152] width 46 height 8
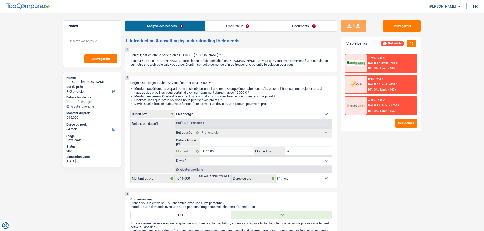
type input "1.600"
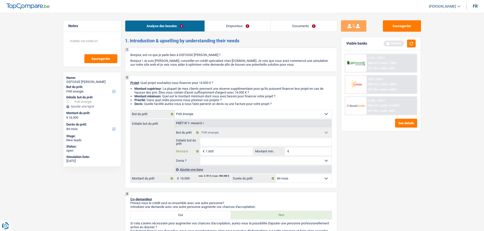
type input "160"
type input "16"
type input "1"
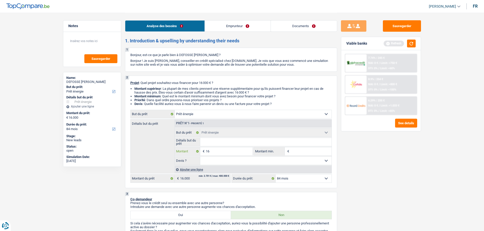
type input "1"
type input "9"
type input "90"
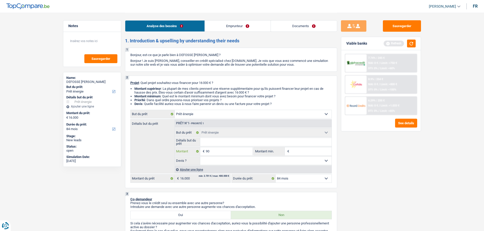
type input "900"
type input "9.000"
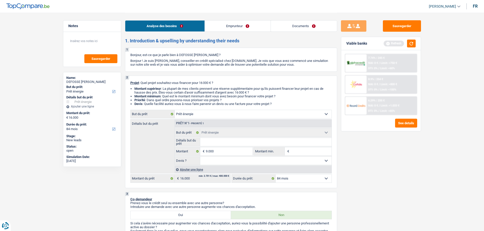
type input "9.000"
select select "48"
type input "9.000"
select select "48"
type input "9.000"
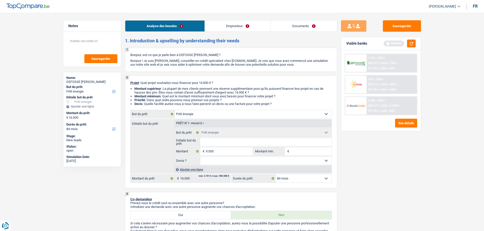
select select "48"
click at [198, 169] on div "Ajouter une ligne" at bounding box center [252, 169] width 157 height 7
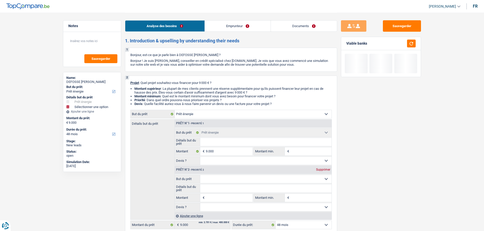
click at [210, 180] on select "Confort maison: meubles, textile, peinture, électroménager, outillage non-profe…" at bounding box center [265, 179] width 131 height 8
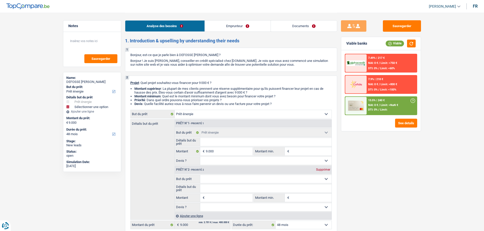
click at [363, 173] on div "Sauvegarder Viable banks Viable 7.49% | 217 € NAI: 0 € / Limit: >750 € DTI: 0% …" at bounding box center [381, 121] width 88 height 203
click at [228, 145] on input "Détails but du prêt" at bounding box center [265, 142] width 131 height 8
type input "I"
type input "Is"
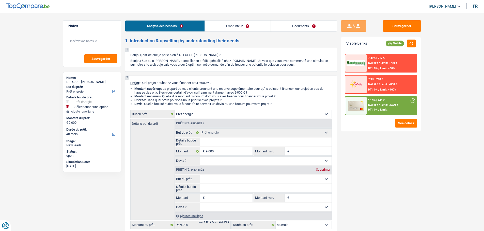
type input "Is"
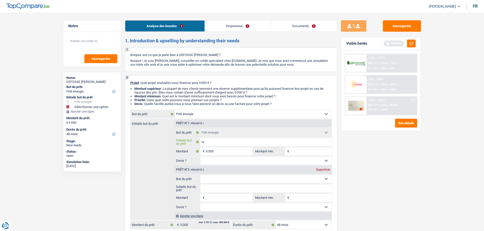
type input "Iso"
type input "Isol"
type input "Isola"
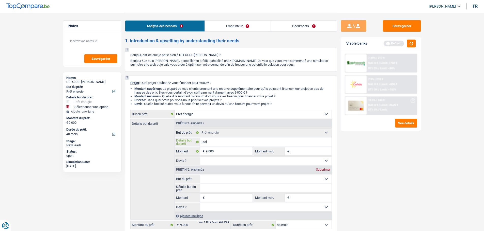
type input "Isola"
type input "Isolat"
type input "Isolati"
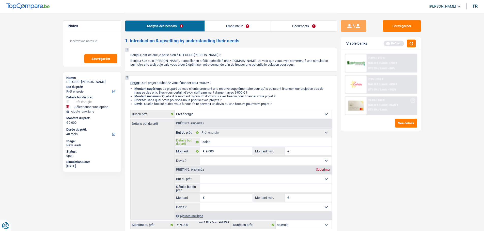
type input "Isolatio"
type input "Isolation"
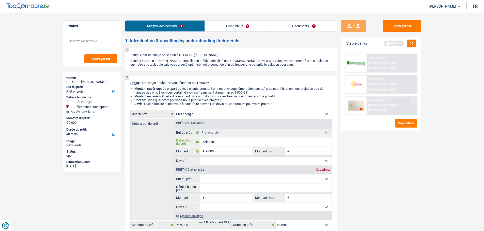
type input "Isolation"
click at [225, 197] on input "Montant" at bounding box center [229, 198] width 46 height 8
type input "6"
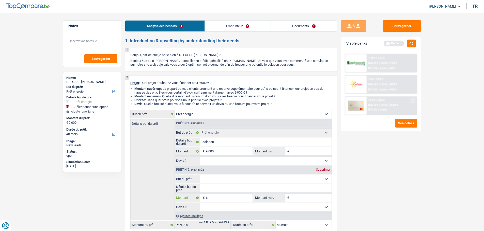
type input "60"
type input "600"
type input "6.000"
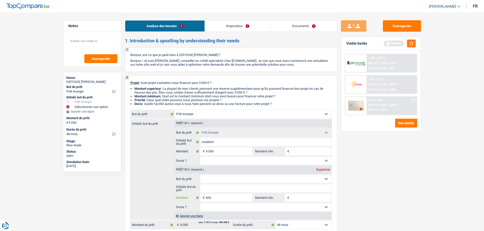
type input "6.000"
type input "15.000"
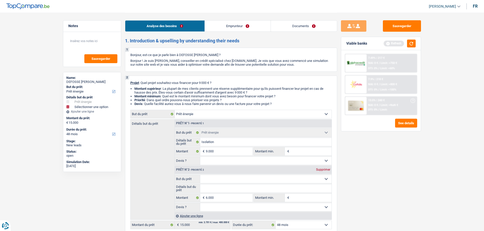
click at [226, 191] on input "Détails but du prêt" at bounding box center [265, 189] width 131 height 8
select select "60"
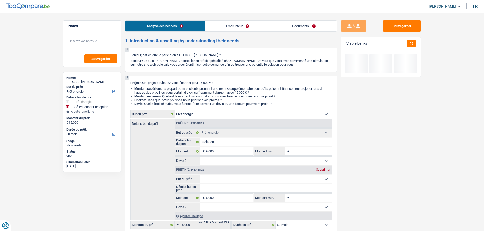
type input "P"
type input "Po"
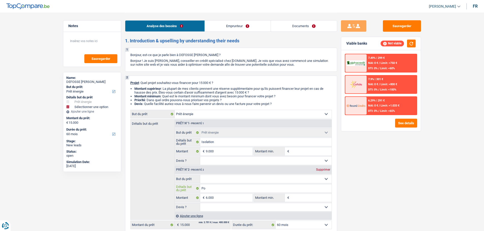
type input "Poi"
type input "Poil"
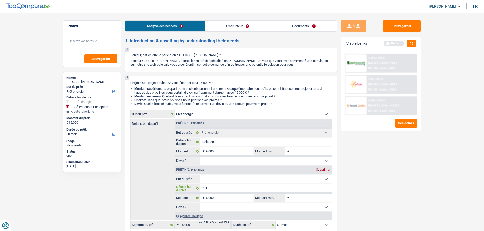
type input "Poile"
type input "Poile a"
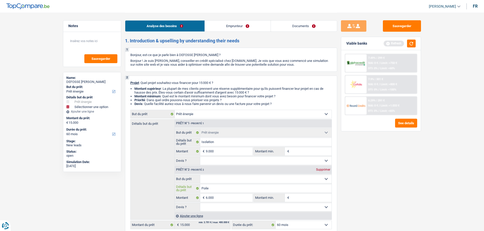
type input "Poile a"
type input "Poile a p"
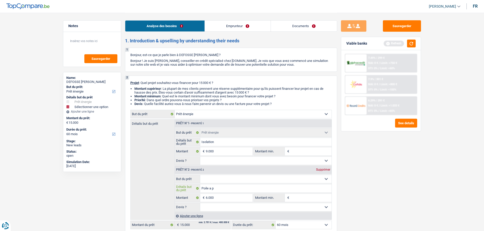
type input "Poile a pl"
type input "Poile a ple"
type input "Poile a plet"
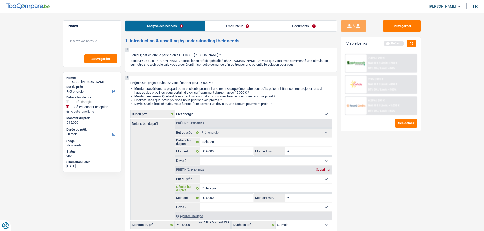
type input "Poile a plet"
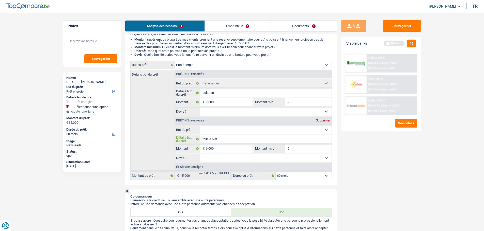
scroll to position [51, 0]
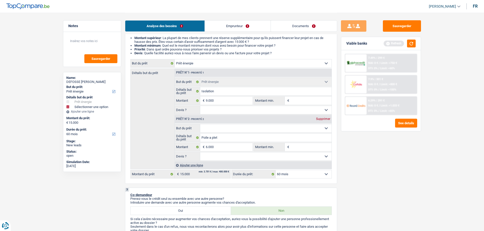
drag, startPoint x: 200, startPoint y: 63, endPoint x: 200, endPoint y: 66, distance: 2.6
click at [200, 63] on select "Confort maison: meubles, textile, peinture, électroménager, outillage non-profe…" at bounding box center [253, 63] width 157 height 8
select select "renovation"
click at [175, 59] on select "Confort maison: meubles, textile, peinture, électroménager, outillage non-profe…" at bounding box center [253, 63] width 157 height 8
select select "renovation"
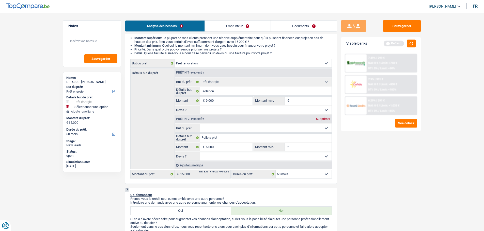
select select "renovation"
select select "energy"
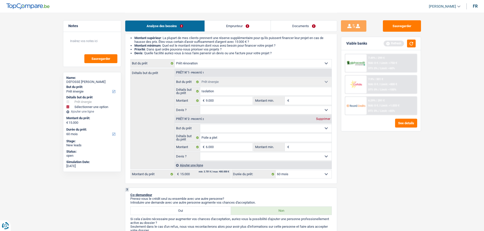
select select "energy"
type input "Isolation"
type input "9.000"
select select "energy"
type input "Isolation"
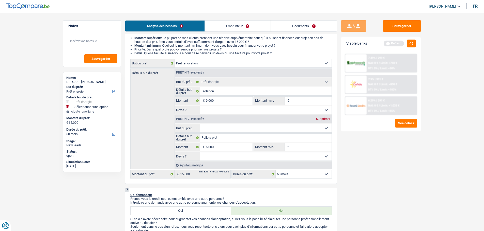
type input "9.000"
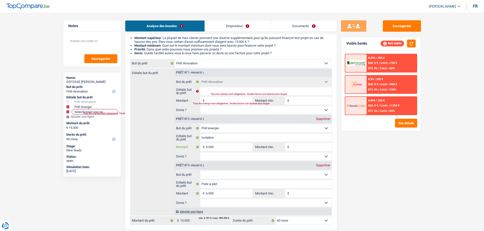
click at [218, 149] on input "9.000" at bounding box center [229, 147] width 46 height 8
click at [221, 130] on select "Confort maison: meubles, textile, peinture, électroménager, outillage non-profe…" at bounding box center [265, 128] width 131 height 8
click at [200, 124] on select "Confort maison: meubles, textile, peinture, électroménager, outillage non-profe…" at bounding box center [265, 128] width 131 height 8
click at [219, 139] on input "Isolation" at bounding box center [265, 138] width 131 height 8
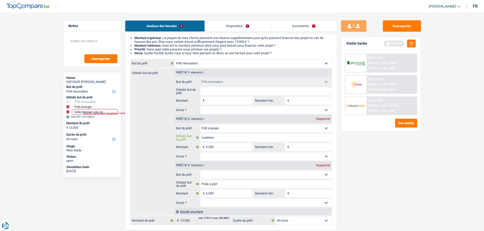
click at [214, 136] on input "Isolation" at bounding box center [265, 138] width 131 height 8
click at [215, 136] on input "Isolation" at bounding box center [265, 138] width 131 height 8
click at [217, 137] on input "Isolation" at bounding box center [265, 138] width 131 height 8
drag, startPoint x: 217, startPoint y: 137, endPoint x: 204, endPoint y: 137, distance: 13.2
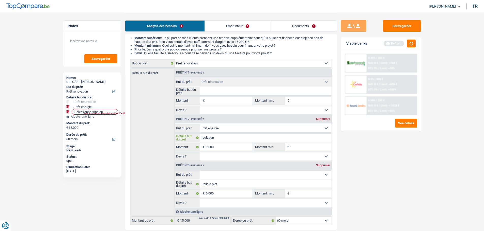
click at [205, 137] on input "Isolation" at bounding box center [265, 138] width 131 height 8
click at [218, 88] on input "Détails but du prêt" at bounding box center [265, 91] width 131 height 8
paste input "Isolation"
type input "Isolation"
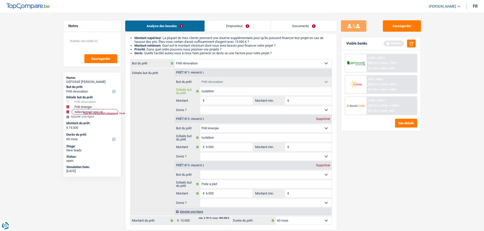
type input "Isolation"
click at [218, 102] on input "Montant" at bounding box center [229, 101] width 46 height 8
click at [323, 165] on div "Supprimer" at bounding box center [323, 165] width 17 height 3
type input "9.000"
select select "48"
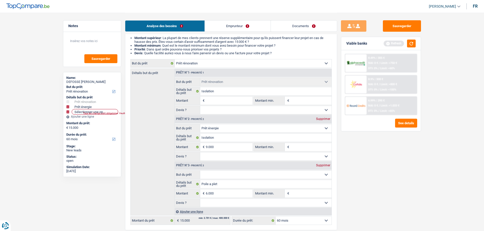
type input "9.000"
select select "48"
type input "9.000"
select select "48"
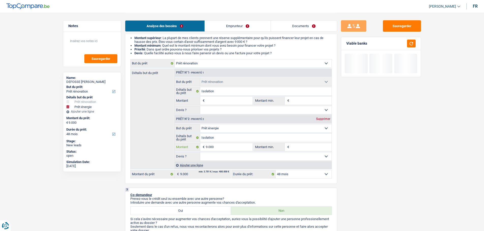
click at [220, 147] on input "9.000" at bounding box center [229, 147] width 46 height 8
type input "900"
type input "90"
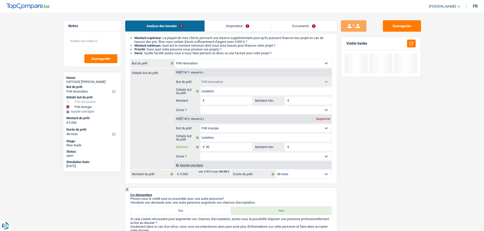
type input "9"
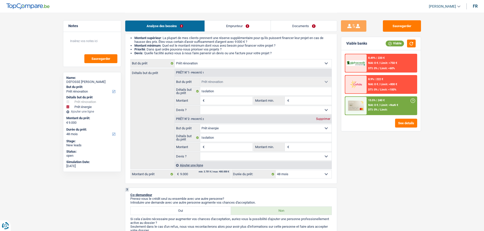
type input "6"
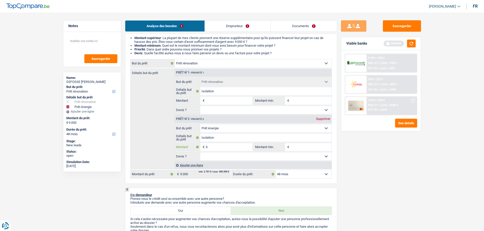
type input "60"
type input "600"
type input "6.000"
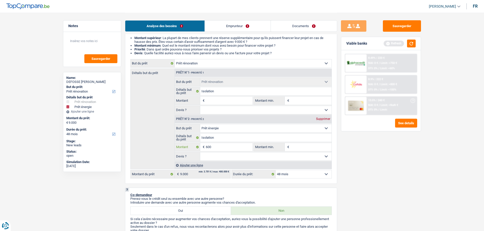
type input "6.000"
select select "42"
type input "6.000"
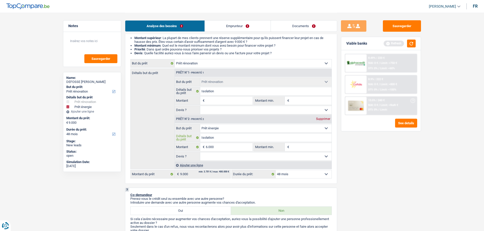
select select "42"
type input "6.000"
select select "42"
click at [227, 138] on input "Isolation" at bounding box center [265, 138] width 131 height 8
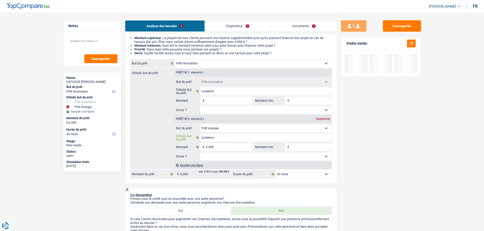
type input "Isolation"
type input "Isolatio"
type input "Isolati"
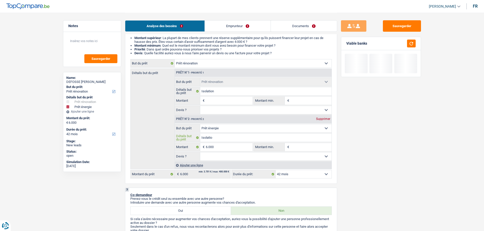
type input "Isolati"
type input "Isolat"
type input "Isola"
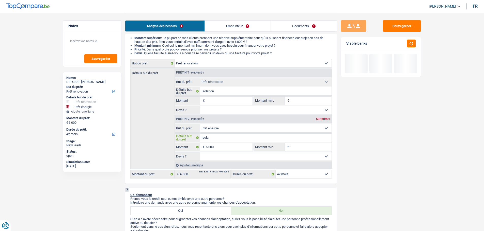
type input "Isol"
type input "Iso"
type input "Is"
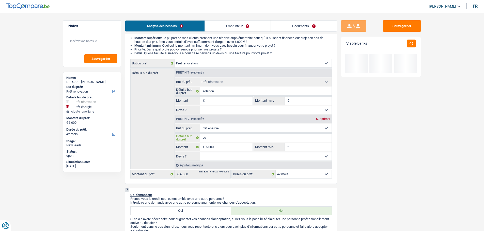
type input "Is"
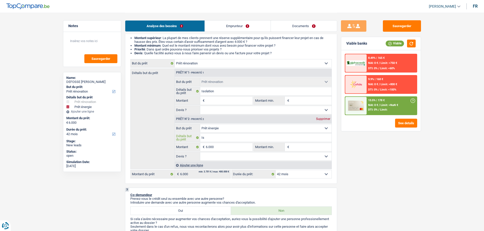
type input "I"
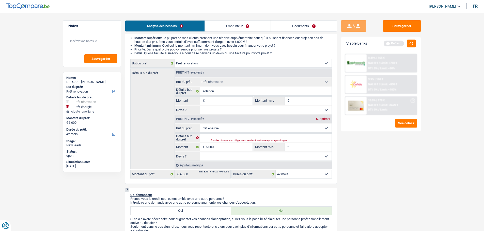
click at [225, 140] on div "Tous les champs sont obligatoires. Veuillez fournir une réponse plus longue" at bounding box center [265, 141] width 108 height 2
click at [205, 139] on input "Détails but du prêt" at bounding box center [265, 138] width 131 height 8
paste input "poele a pellet"
type input "poele a pellet"
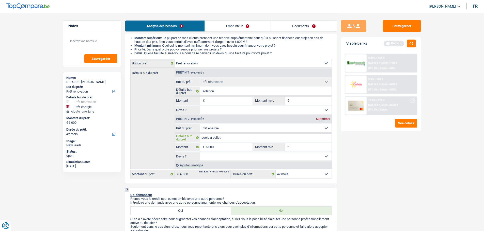
type input "poele a pellet"
click at [234, 159] on select "Oui Non Non répondu Sélectionner une option" at bounding box center [265, 157] width 131 height 8
click at [393, 172] on div "Sauvegarder Viable banks Refresh 8.49% | 165 € NAI: 0 € / Limit: >750 € DTI: 0%…" at bounding box center [381, 121] width 88 height 203
click at [225, 101] on input "Montant" at bounding box center [229, 101] width 46 height 8
type input "9"
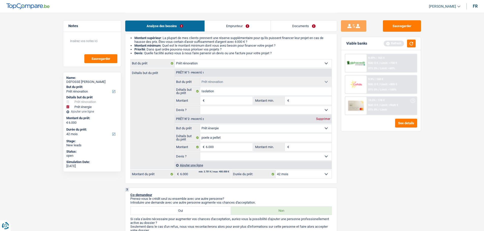
type input "9"
type input "90"
type input "900"
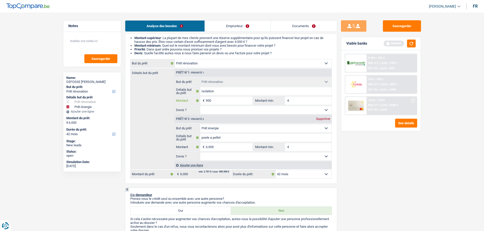
type input "9.000"
type input "15.000"
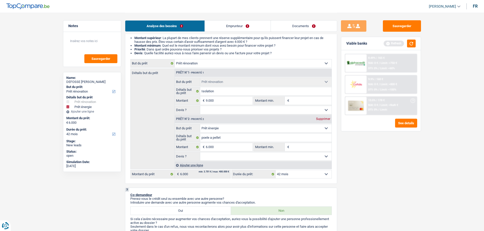
type input "15.000"
click at [235, 112] on select "Oui Non Non répondu Sélectionner une option" at bounding box center [265, 110] width 131 height 8
select select "60"
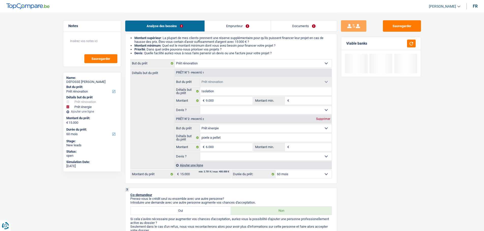
select select "yes"
click at [200, 106] on select "Oui Non Non répondu Sélectionner une option" at bounding box center [265, 110] width 131 height 8
select select "yes"
click at [223, 158] on select "Oui Non Non répondu Sélectionner une option" at bounding box center [265, 157] width 131 height 8
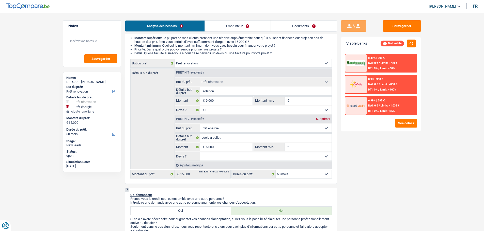
click at [213, 160] on select "Oui Non Non répondu Sélectionner une option" at bounding box center [265, 157] width 131 height 8
click at [217, 155] on select "Oui Non Non répondu Sélectionner une option" at bounding box center [265, 157] width 131 height 8
select select "yes"
click at [200, 153] on select "Oui Non Non répondu Sélectionner une option" at bounding box center [265, 157] width 131 height 8
select select "yes"
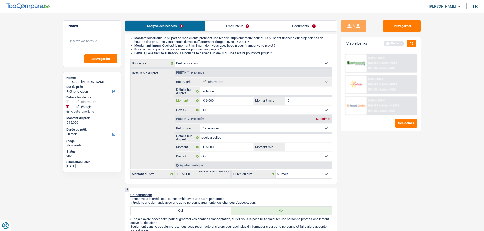
click at [229, 98] on input "9.000" at bounding box center [229, 101] width 46 height 8
type input "900"
type input "90"
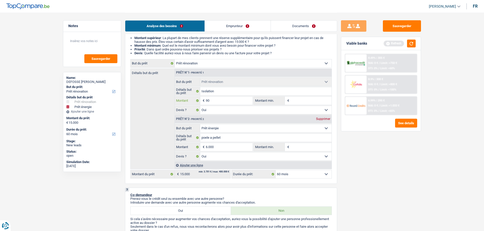
type input "9"
drag, startPoint x: 221, startPoint y: 147, endPoint x: 222, endPoint y: 139, distance: 8.0
click at [221, 146] on input "6.000" at bounding box center [229, 147] width 46 height 8
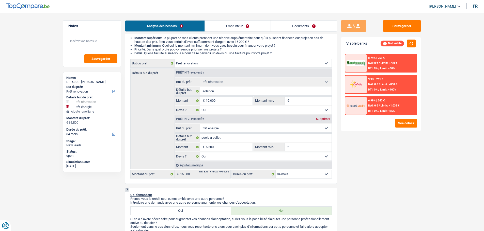
click at [301, 102] on input "Montant min." at bounding box center [310, 101] width 41 height 8
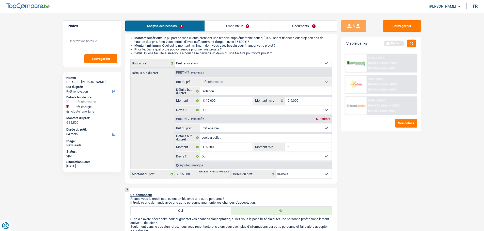
click at [308, 146] on input "Montant min." at bounding box center [310, 147] width 41 height 8
click at [366, 161] on div "Sauvegarder Viable banks Refresh 8.74% | 261 € NAI: 0 € / Limit: >750 € DTI: 0%…" at bounding box center [381, 121] width 88 height 203
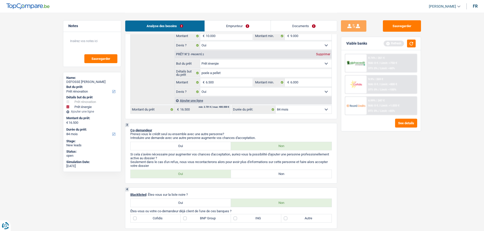
scroll to position [127, 0]
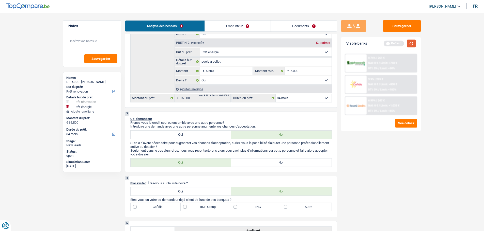
click at [415, 45] on button "button" at bounding box center [411, 44] width 9 height 8
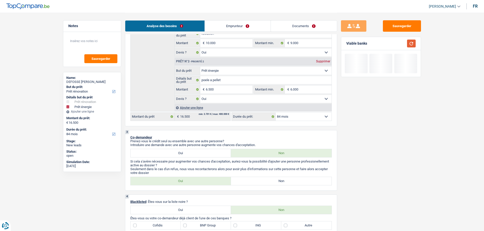
scroll to position [152, 0]
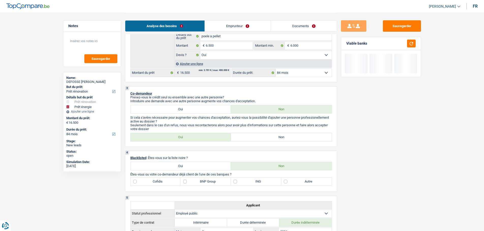
click at [268, 134] on label "Non" at bounding box center [281, 137] width 101 height 8
click at [268, 134] on input "Non" at bounding box center [281, 137] width 101 height 8
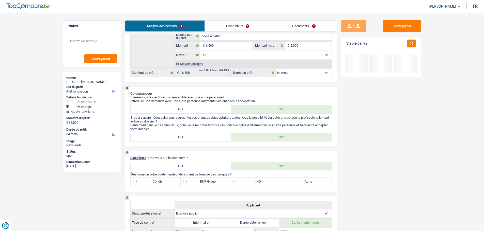
scroll to position [229, 0]
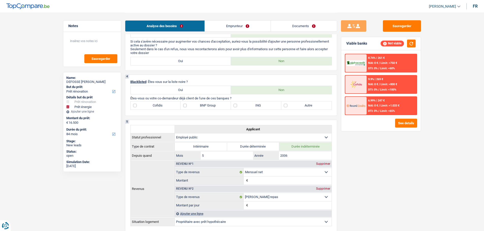
click at [235, 22] on link "Emprunteur" at bounding box center [238, 26] width 66 height 11
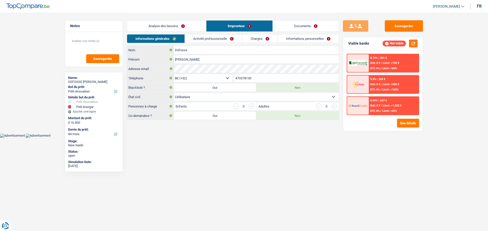
click at [254, 40] on link "Charges" at bounding box center [259, 39] width 35 height 8
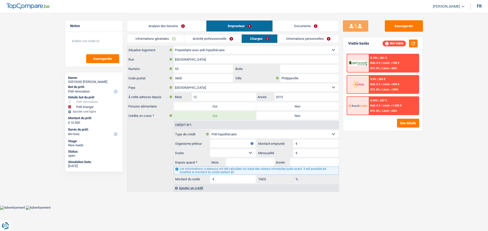
click at [193, 30] on link "Analyse des besoins" at bounding box center [166, 26] width 79 height 11
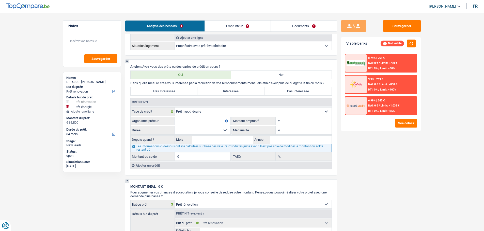
scroll to position [381, 0]
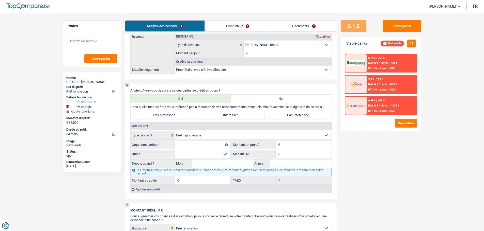
click at [206, 145] on input "Organisme prêteur" at bounding box center [202, 145] width 56 height 8
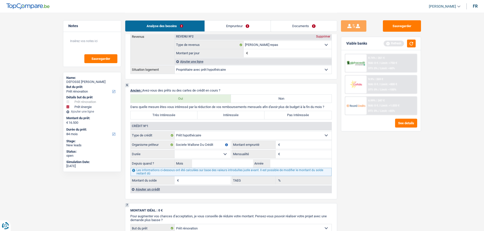
click at [294, 145] on input "Montant" at bounding box center [306, 145] width 50 height 8
click at [303, 148] on input "Montant" at bounding box center [306, 145] width 50 height 8
click at [304, 158] on input "Mensualité" at bounding box center [306, 154] width 50 height 8
click at [212, 156] on select "120 mois 132 mois 144 mois 180 mois 240 mois 300 mois 360 mois 420 mois Sélecti…" at bounding box center [202, 154] width 56 height 8
click at [174, 150] on select "120 mois 132 mois 144 mois 180 mois 240 mois 300 mois 360 mois 420 mois Sélecti…" at bounding box center [202, 154] width 56 height 8
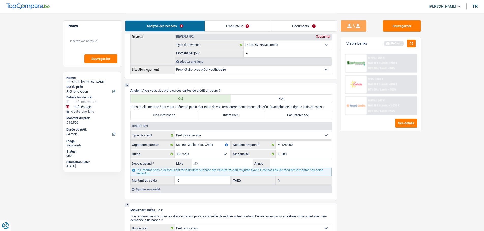
click at [228, 161] on input "Mois" at bounding box center [222, 164] width 61 height 8
click at [301, 164] on input "Année" at bounding box center [300, 164] width 61 height 8
click at [207, 160] on input "Mois" at bounding box center [222, 164] width 61 height 8
click at [237, 164] on input "Mois" at bounding box center [222, 164] width 61 height 8
click at [221, 165] on input "11" at bounding box center [222, 164] width 61 height 8
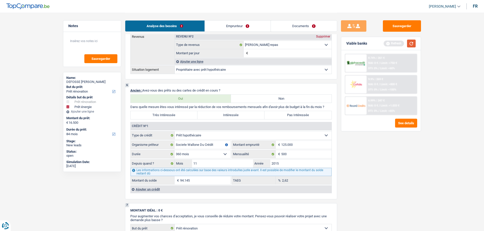
click at [412, 44] on button "button" at bounding box center [411, 44] width 9 height 8
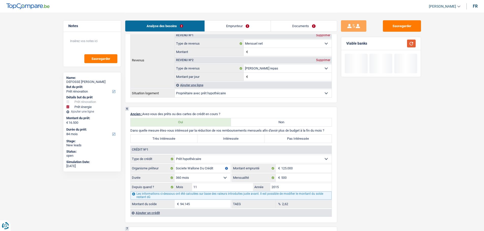
scroll to position [355, 0]
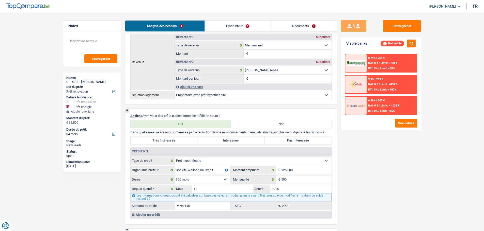
click at [297, 142] on label "Pas Intéressée" at bounding box center [297, 141] width 67 height 8
click at [297, 142] on input "Pas Intéressée" at bounding box center [297, 141] width 67 height 8
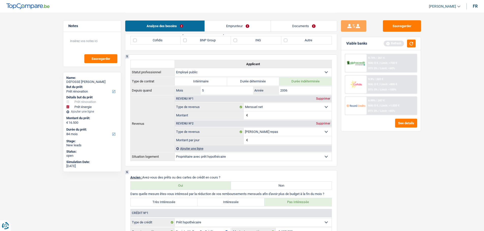
scroll to position [229, 0]
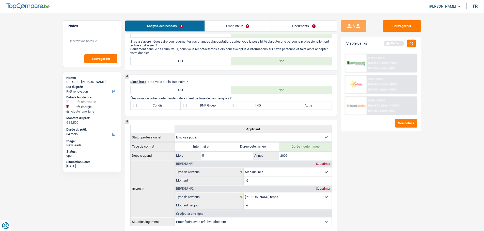
click at [296, 107] on label "Autre" at bounding box center [306, 106] width 50 height 8
click at [296, 107] on input "Autre" at bounding box center [306, 106] width 50 height 8
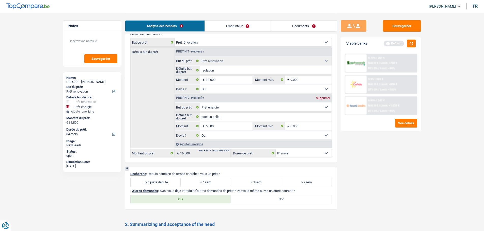
scroll to position [609, 0]
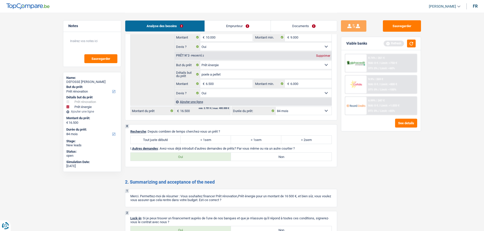
click at [168, 137] on label "Tout juste débuté" at bounding box center [156, 140] width 50 height 8
click at [168, 137] on input "Tout juste débuté" at bounding box center [156, 140] width 50 height 8
click at [257, 159] on label "Non" at bounding box center [281, 157] width 101 height 8
click at [257, 159] on input "Non" at bounding box center [281, 157] width 101 height 8
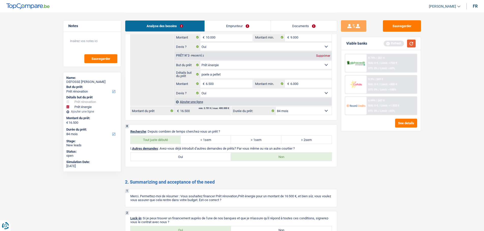
click at [410, 41] on button "button" at bounding box center [411, 44] width 9 height 8
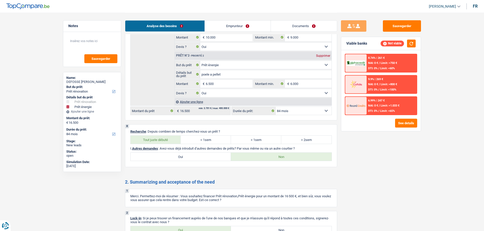
click at [247, 25] on link "Emprunteur" at bounding box center [238, 26] width 66 height 11
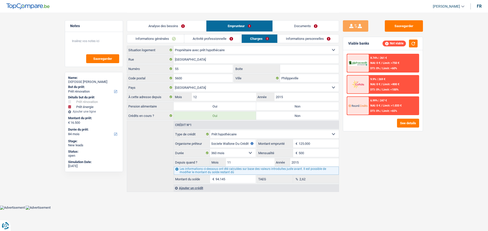
click at [168, 39] on link "Informations générales" at bounding box center [155, 39] width 57 height 8
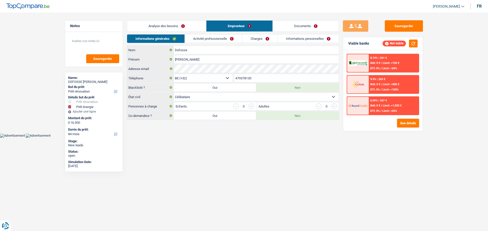
click at [187, 26] on link "Analyse des besoins" at bounding box center [166, 26] width 79 height 11
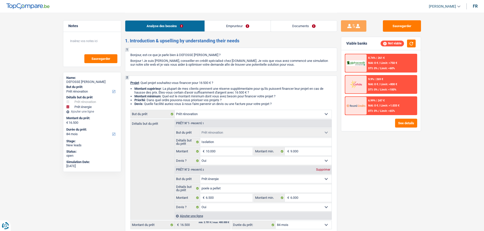
click at [241, 29] on link "Emprunteur" at bounding box center [238, 26] width 66 height 11
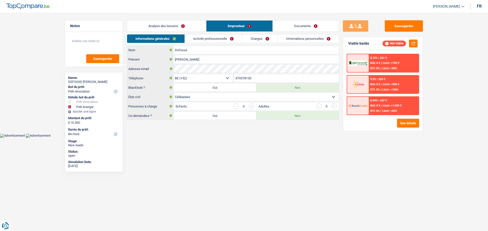
click at [221, 41] on link "Activité professionnelle" at bounding box center [213, 39] width 57 height 8
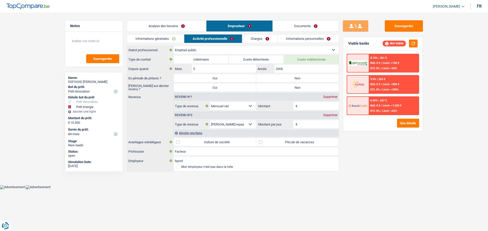
click at [162, 36] on link "Informations générales" at bounding box center [155, 39] width 57 height 8
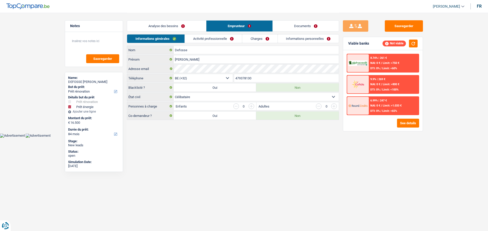
click at [318, 23] on link "Documents" at bounding box center [305, 26] width 66 height 11
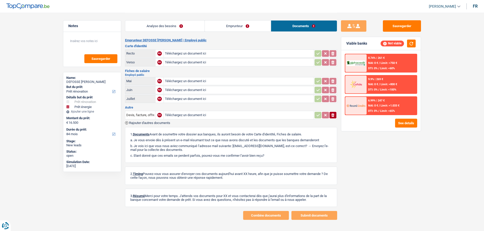
click at [196, 27] on link "Analyse des besoins" at bounding box center [164, 26] width 79 height 11
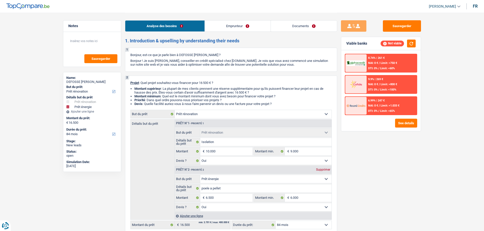
click at [233, 29] on link "Emprunteur" at bounding box center [238, 26] width 66 height 11
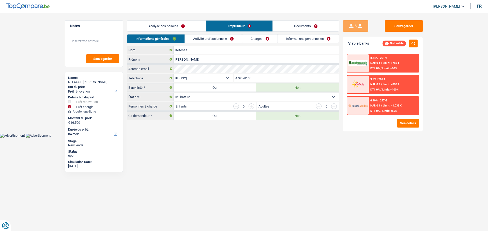
click at [204, 38] on link "Activité professionnelle" at bounding box center [213, 39] width 57 height 8
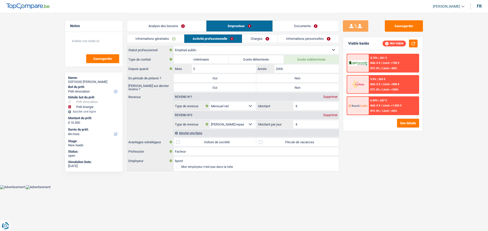
click at [293, 81] on label "Non" at bounding box center [297, 78] width 83 height 8
click at [293, 81] on input "Non" at bounding box center [297, 78] width 83 height 8
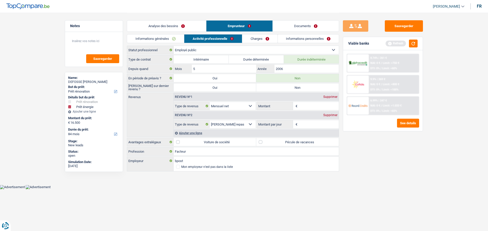
click at [294, 88] on label "Non" at bounding box center [297, 88] width 83 height 8
click at [294, 88] on input "Non" at bounding box center [297, 88] width 83 height 8
click at [303, 107] on input "Montant" at bounding box center [318, 106] width 40 height 8
click at [316, 126] on input "Montant par jour" at bounding box center [318, 124] width 40 height 8
click at [382, 176] on div "Sauvegarder Viable banks Refresh 8.74% | 261 € NAI: 0 € / Limit: >750 € DTI: 0%…" at bounding box center [383, 121] width 88 height 203
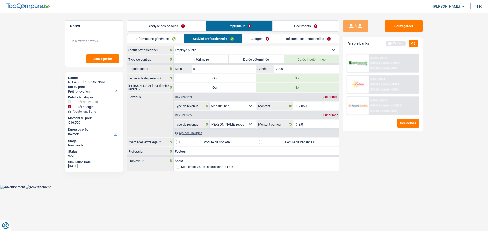
click at [274, 144] on label "Pécule de vacances" at bounding box center [297, 142] width 83 height 8
click at [274, 144] on input "Pécule de vacances" at bounding box center [297, 142] width 83 height 8
click at [186, 133] on div "Ajouter une ligne" at bounding box center [255, 133] width 165 height 7
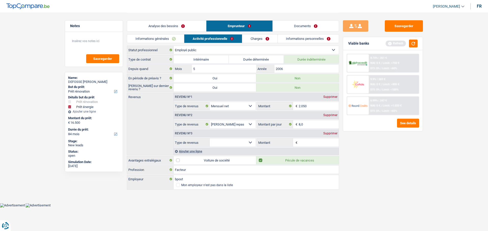
click at [329, 130] on div "Revenu nº3 Supprimer" at bounding box center [255, 134] width 165 height 8
click at [329, 132] on div "Revenu nº3 Supprimer" at bounding box center [255, 134] width 165 height 8
click at [331, 134] on div "Supprimer" at bounding box center [330, 133] width 17 height 3
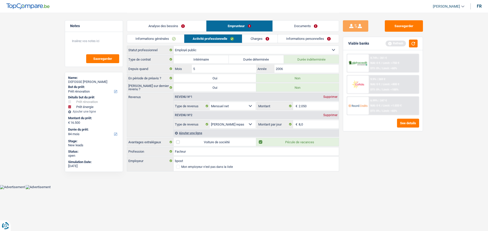
click at [254, 36] on link "Charges" at bounding box center [259, 39] width 35 height 8
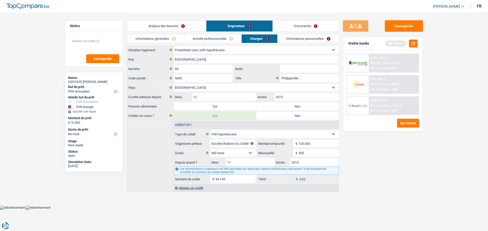
click at [273, 106] on label "Non" at bounding box center [297, 106] width 83 height 8
click at [273, 106] on input "Non" at bounding box center [297, 106] width 83 height 8
click at [318, 38] on link "Informations personnelles" at bounding box center [308, 39] width 61 height 8
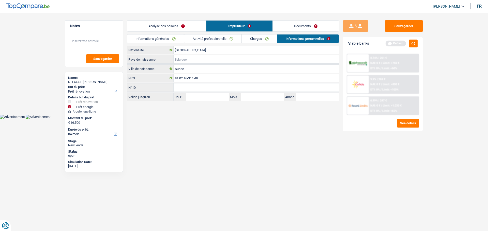
click at [193, 58] on input "Pays de naissance" at bounding box center [255, 59] width 165 height 8
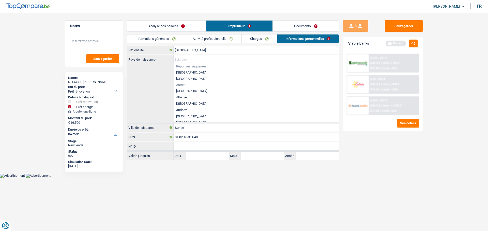
click at [191, 71] on li "[GEOGRAPHIC_DATA]" at bounding box center [255, 72] width 165 height 6
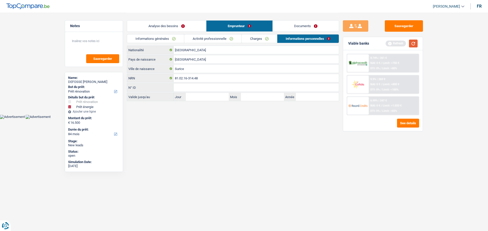
click at [417, 44] on button "button" at bounding box center [413, 44] width 9 height 8
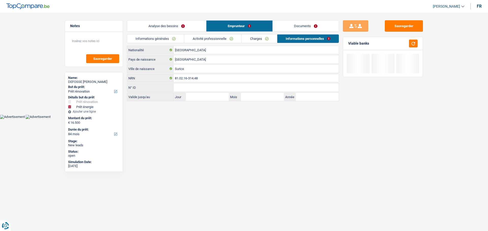
click at [164, 27] on link "Analyse des besoins" at bounding box center [166, 26] width 79 height 11
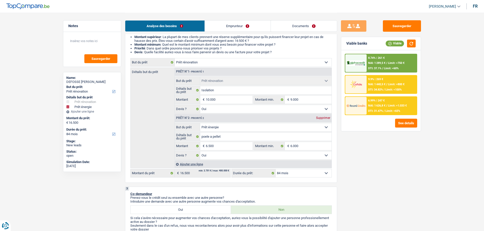
scroll to position [76, 0]
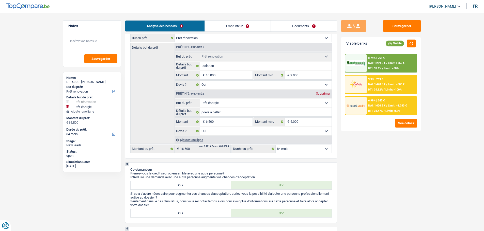
click at [295, 149] on select "12 mois 18 mois 24 mois 30 mois 36 mois 42 mois 48 mois 60 mois 72 mois 84 mois…" at bounding box center [304, 149] width 56 height 8
click at [276, 145] on select "12 mois 18 mois 24 mois 30 mois 36 mois 42 mois 48 mois 60 mois 72 mois 84 mois…" at bounding box center [304, 149] width 56 height 8
click at [363, 104] on img at bounding box center [355, 105] width 19 height 9
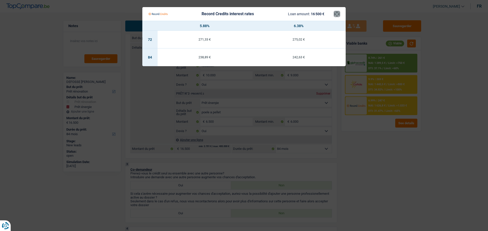
click at [334, 15] on button "×" at bounding box center [336, 13] width 5 height 5
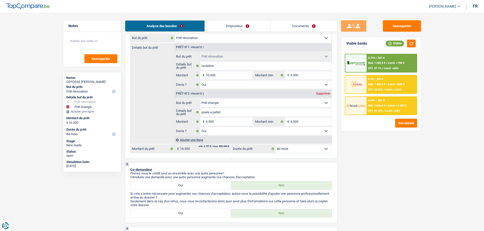
click at [386, 79] on div "9.9% | 269 € NAI: 1 440,5 € / Limit: >800 € DTI: 34.82% / Limit: <100%" at bounding box center [391, 85] width 50 height 18
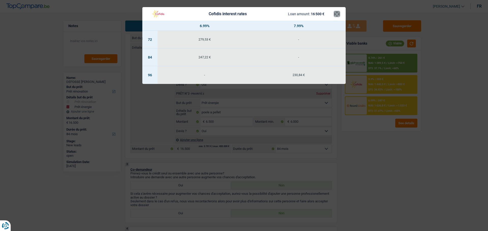
click at [336, 14] on button "×" at bounding box center [336, 13] width 5 height 5
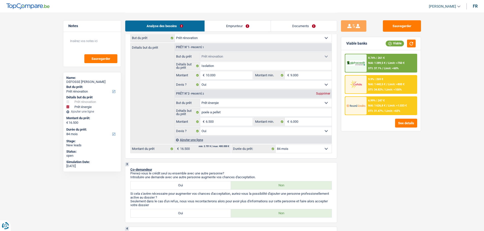
click at [379, 63] on span "NAI: 1 289,5 €" at bounding box center [376, 62] width 17 height 3
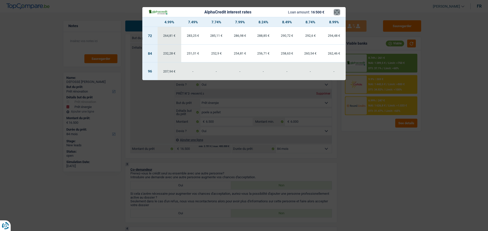
click at [335, 14] on button "×" at bounding box center [336, 12] width 5 height 5
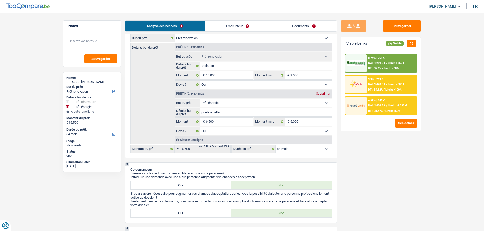
click at [318, 147] on select "12 mois 18 mois 24 mois 30 mois 36 mois 42 mois 48 mois 60 mois 72 mois 84 mois…" at bounding box center [304, 149] width 56 height 8
click at [276, 145] on select "12 mois 18 mois 24 mois 30 mois 36 mois 42 mois 48 mois 60 mois 72 mois 84 mois…" at bounding box center [304, 149] width 56 height 8
click at [395, 63] on span "Limit: >750 €" at bounding box center [396, 62] width 17 height 3
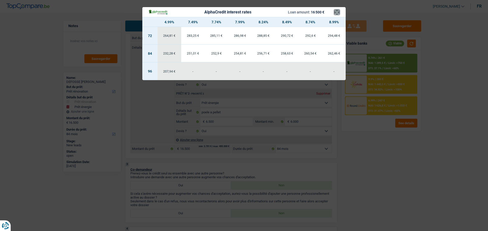
click at [335, 13] on button "×" at bounding box center [336, 12] width 5 height 5
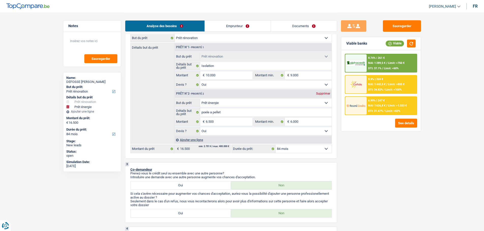
click at [372, 68] on span "DTI: 37.1%" at bounding box center [374, 68] width 13 height 3
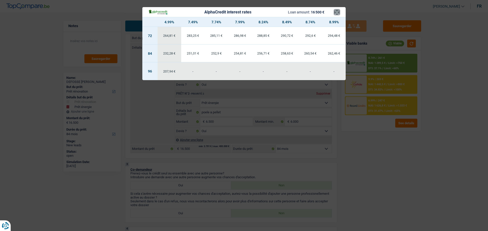
click at [335, 12] on button "×" at bounding box center [336, 12] width 5 height 5
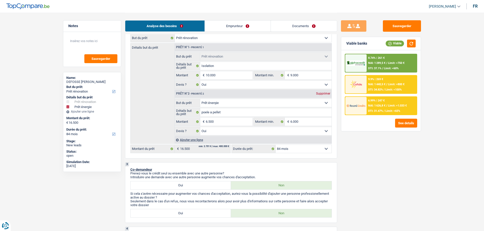
click at [368, 103] on div "6.99% | 247 € NAI: 1 626,8 € / Limit: >1.033 € DTI: 31.47% / Limit: <65%" at bounding box center [391, 106] width 50 height 18
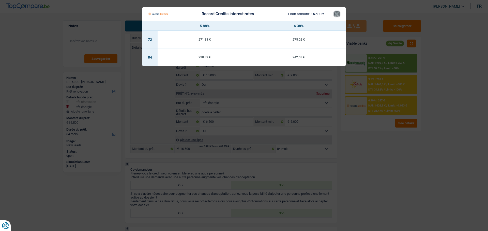
click at [339, 17] on button "×" at bounding box center [336, 13] width 5 height 5
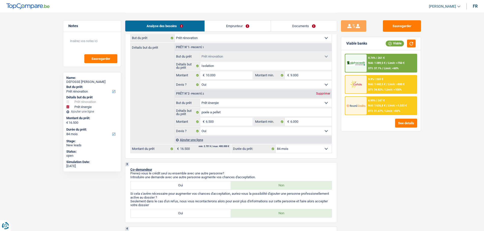
click at [374, 87] on div "9.9% | 269 € NAI: 1 440,5 € / Limit: >800 € DTI: 34.82% / Limit: <100%" at bounding box center [391, 85] width 50 height 18
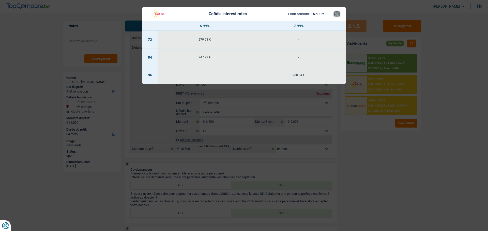
click at [339, 13] on button "×" at bounding box center [336, 13] width 5 height 5
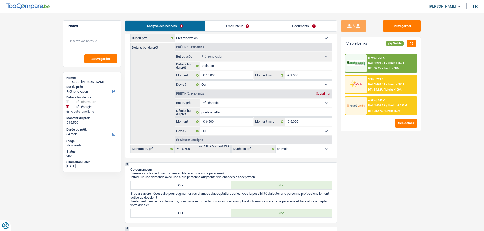
click at [366, 67] on div at bounding box center [355, 63] width 21 height 18
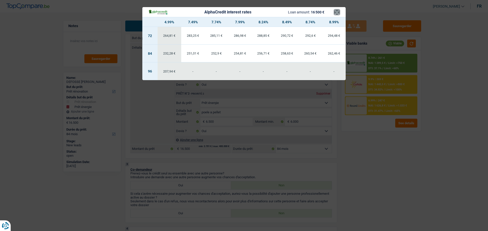
click at [337, 10] on button "×" at bounding box center [336, 12] width 5 height 5
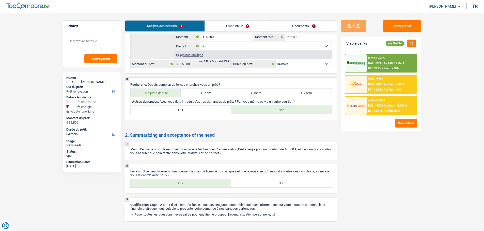
scroll to position [671, 0]
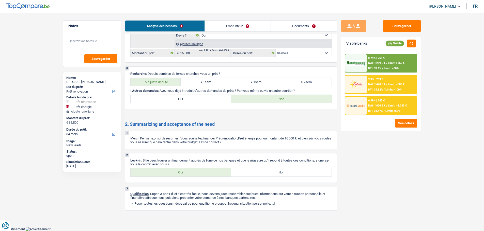
click at [197, 167] on div "2 Lock-in : Si je peux trouver un financement auprès de l'une de nos banques et…" at bounding box center [231, 168] width 212 height 30
click at [197, 171] on label "Oui" at bounding box center [181, 173] width 101 height 8
click at [197, 171] on input "Oui" at bounding box center [181, 173] width 101 height 8
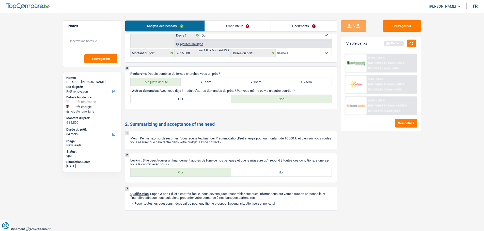
click at [314, 24] on link "Documents" at bounding box center [304, 26] width 66 height 11
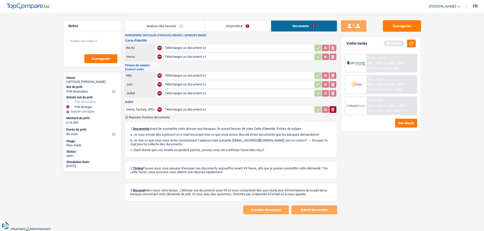
scroll to position [5, 0]
click at [415, 43] on button "button" at bounding box center [411, 44] width 9 height 8
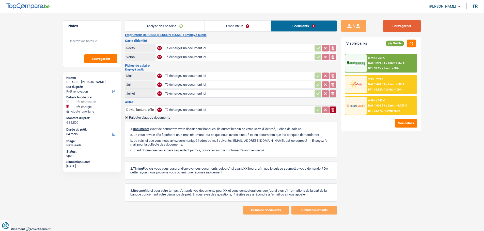
click at [395, 22] on button "Sauvegarder" at bounding box center [402, 25] width 38 height 11
click at [398, 22] on button "Sauvegarder" at bounding box center [402, 25] width 38 height 11
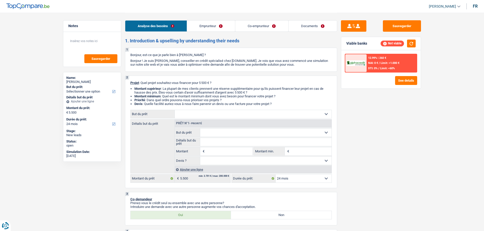
select select "24"
select select "invalid"
select select "disabilityPension"
select select "ownerWithMortgage"
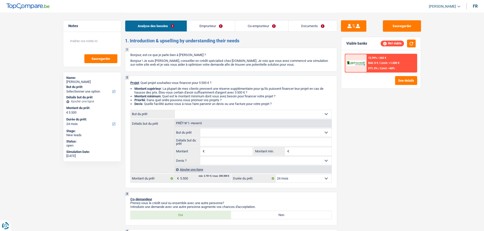
select select "mortgage"
select select "24"
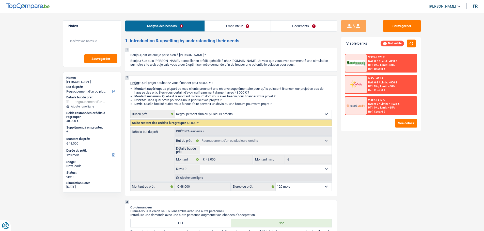
select select "refinancing"
select select "120"
select select "refinancing"
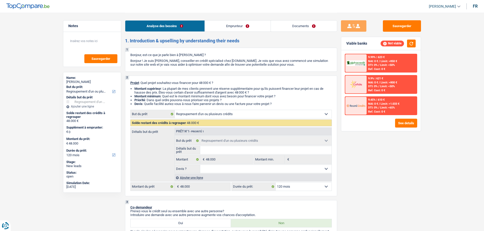
select select "120"
select select "worker"
select select "familyAllowances"
select select "netSalary"
select select "rents"
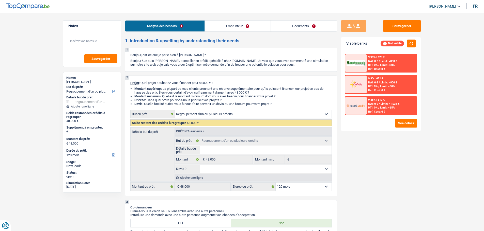
select select "refinancing"
select select "120"
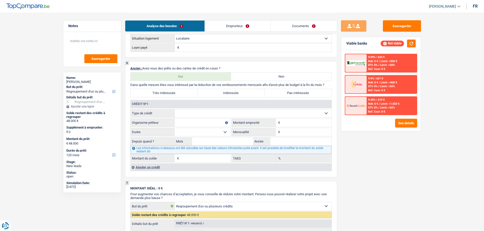
scroll to position [346, 0]
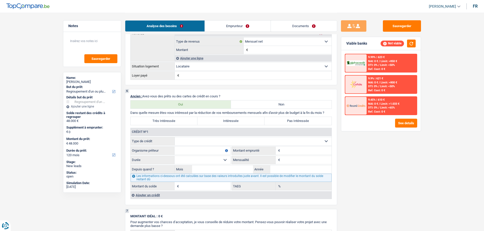
click at [211, 139] on select "Carte ou ouverture de crédit Prêt hypothécaire Vente à tempérament Prêt à tempé…" at bounding box center [253, 141] width 157 height 8
